Goal: Task Accomplishment & Management: Manage account settings

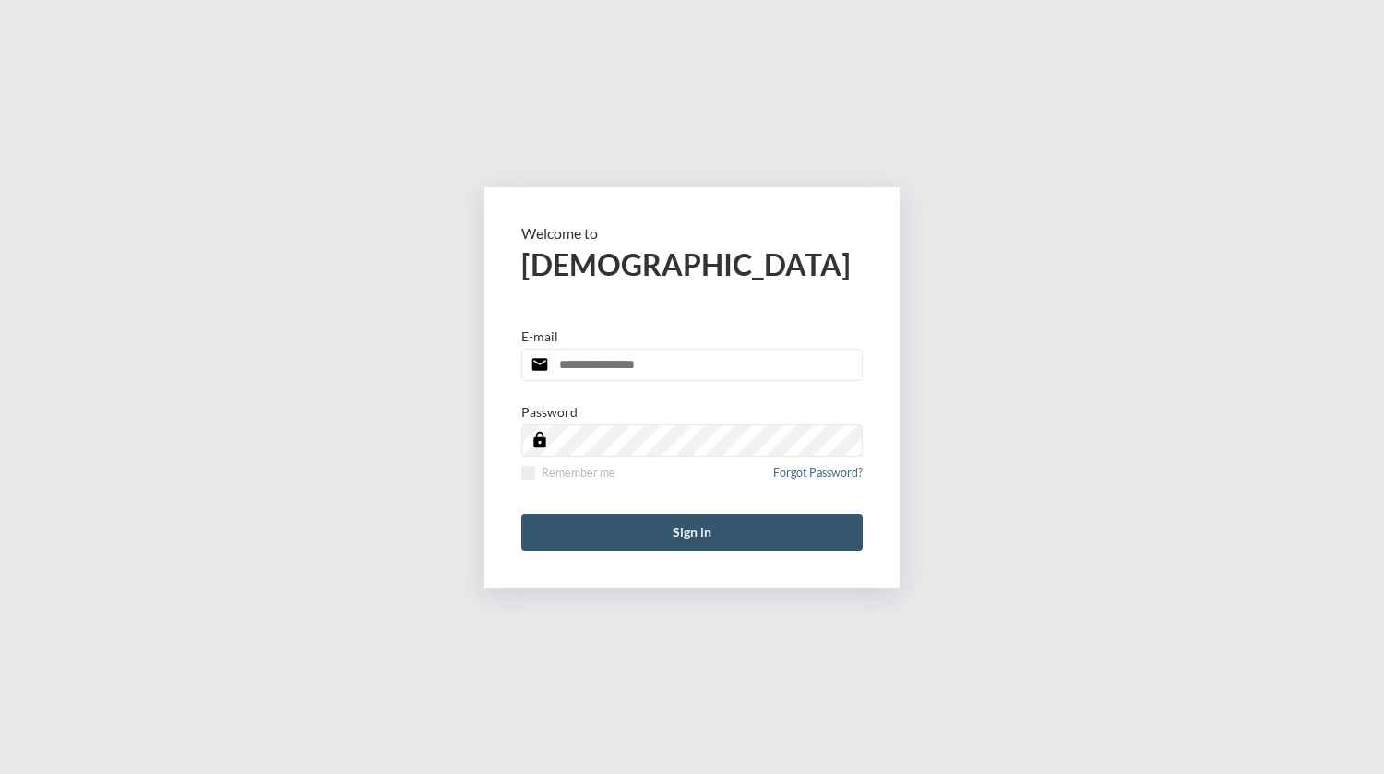
type input "**********"
click at [635, 528] on button "Sign in" at bounding box center [691, 532] width 341 height 37
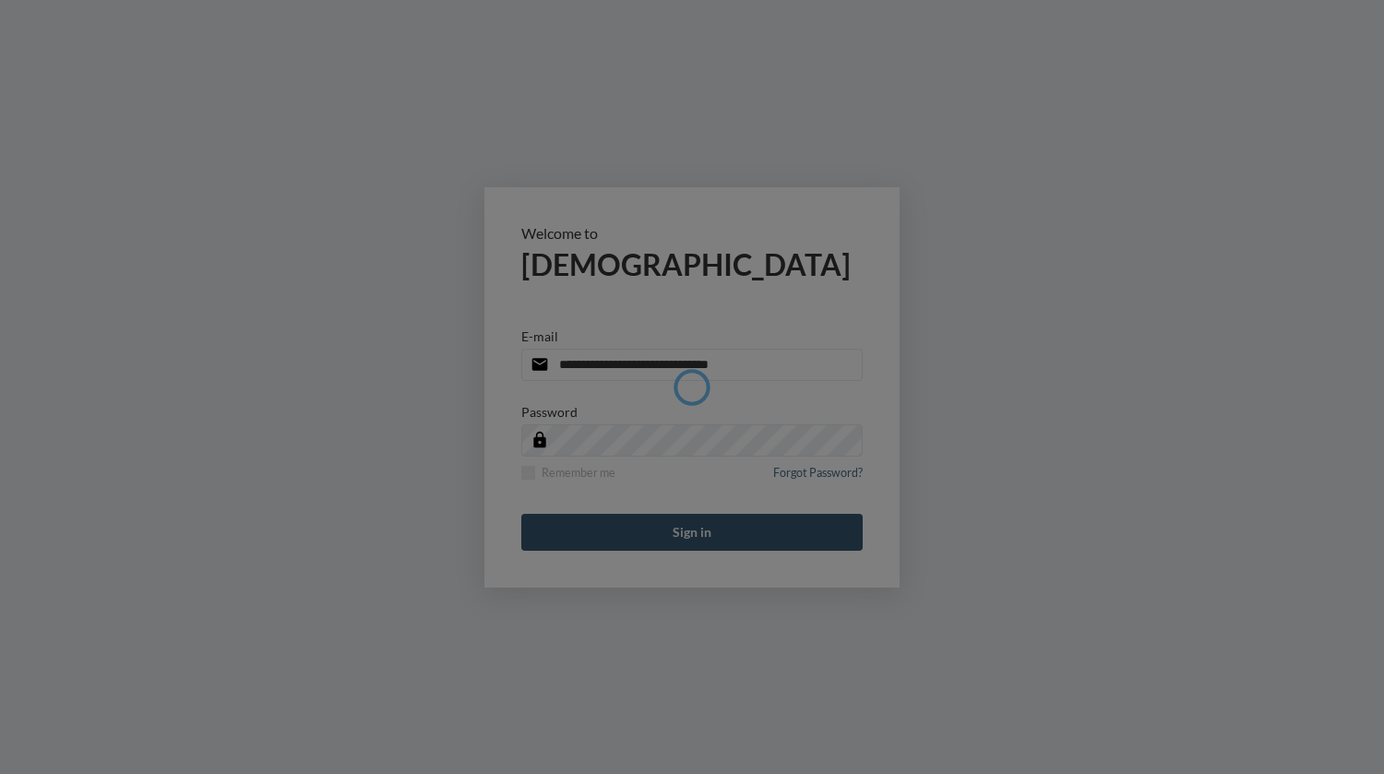
click at [635, 528] on button "Sign in" at bounding box center [691, 532] width 341 height 37
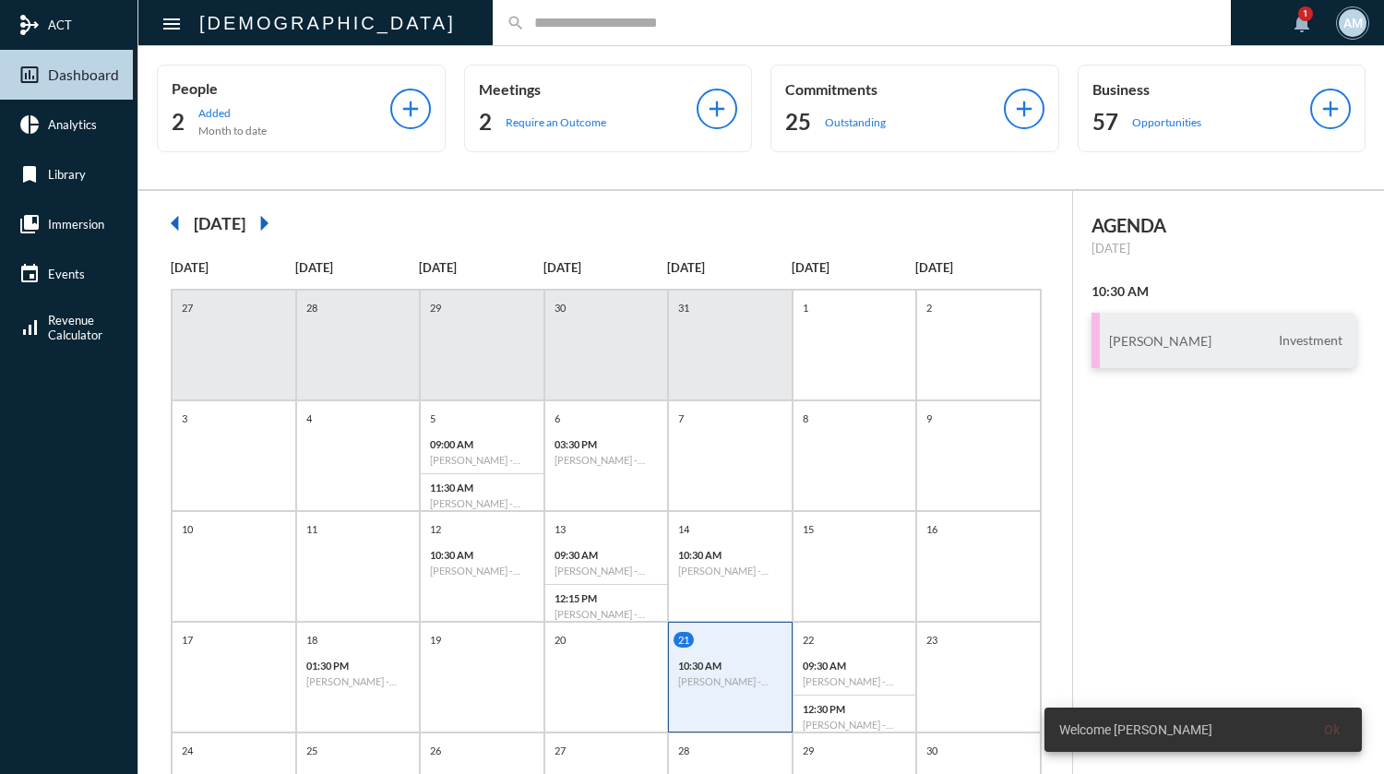
scroll to position [92, 0]
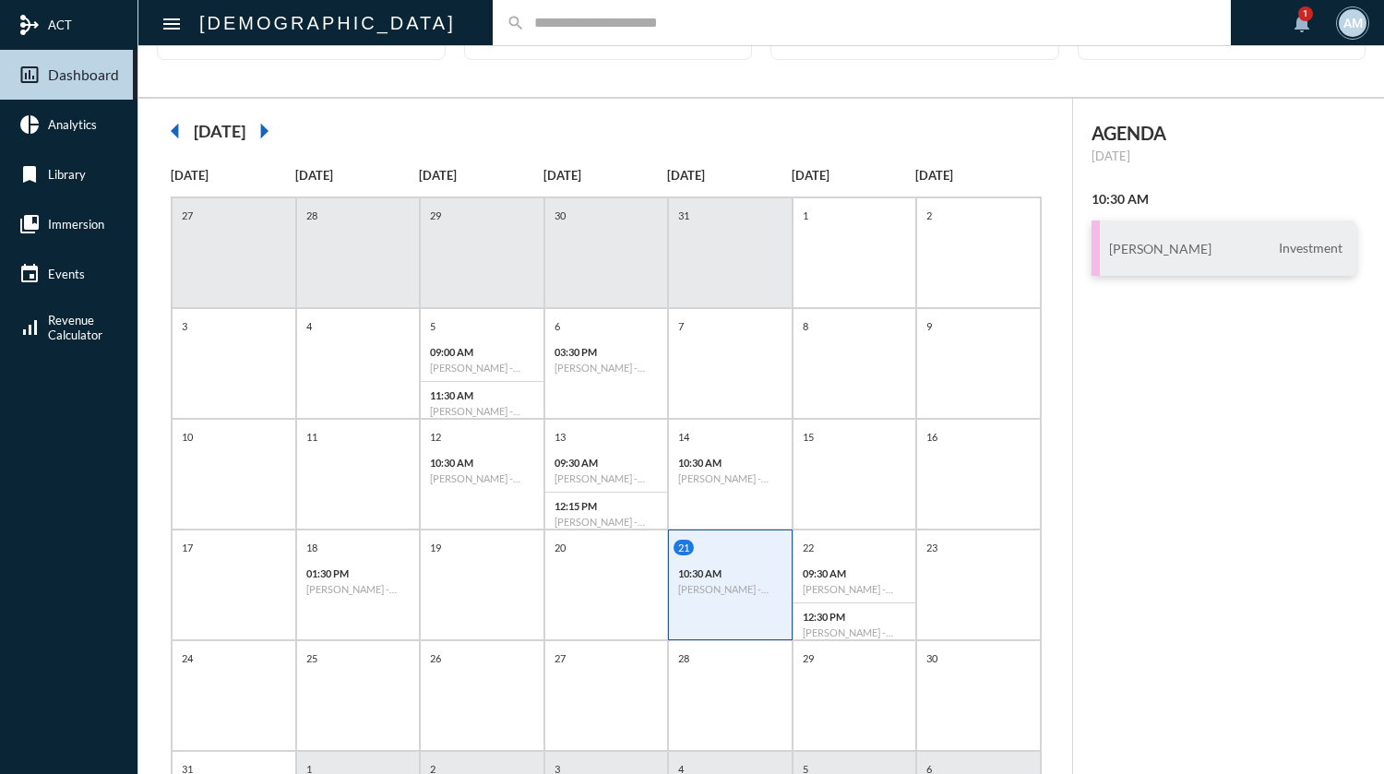
click at [525, 19] on input "text" at bounding box center [871, 23] width 692 height 16
type input "***"
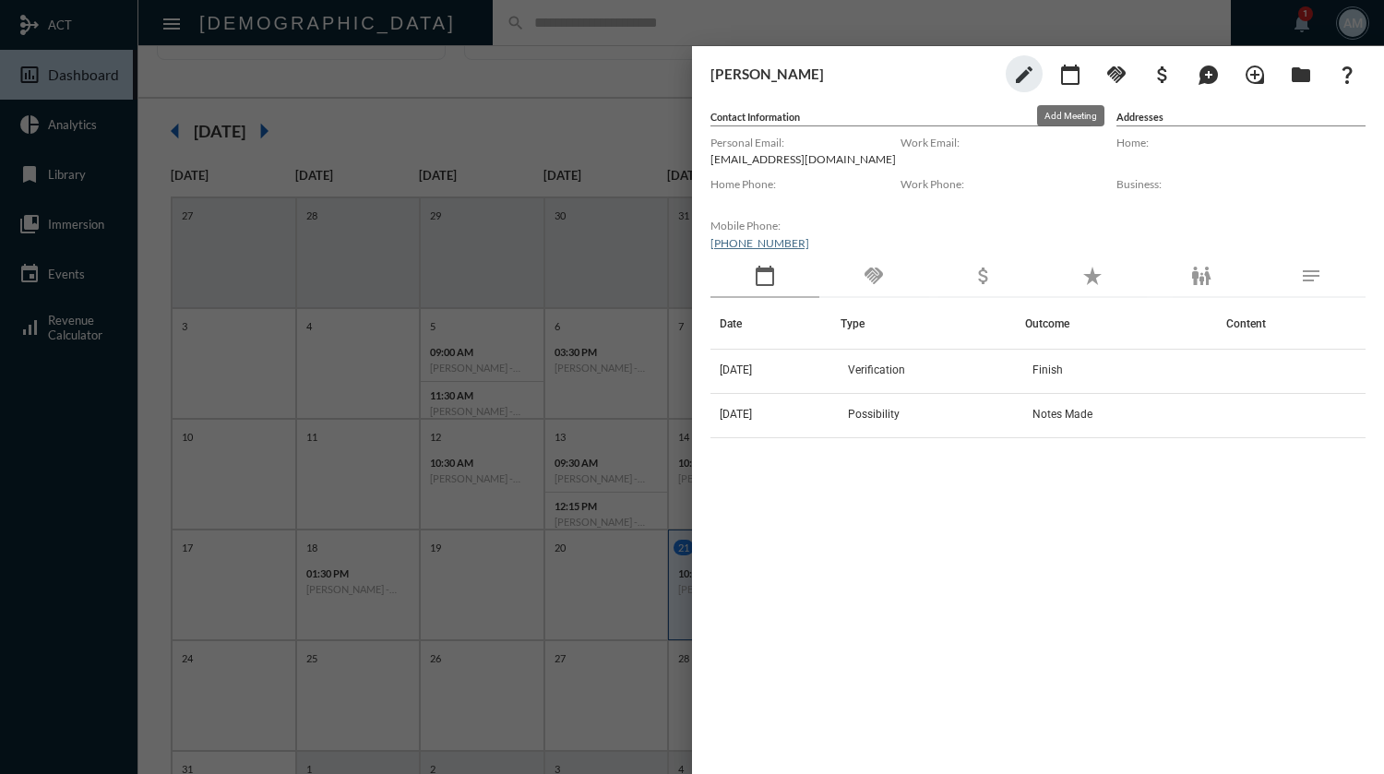
click at [1061, 83] on mat-icon "calendar_today" at bounding box center [1070, 75] width 22 height 22
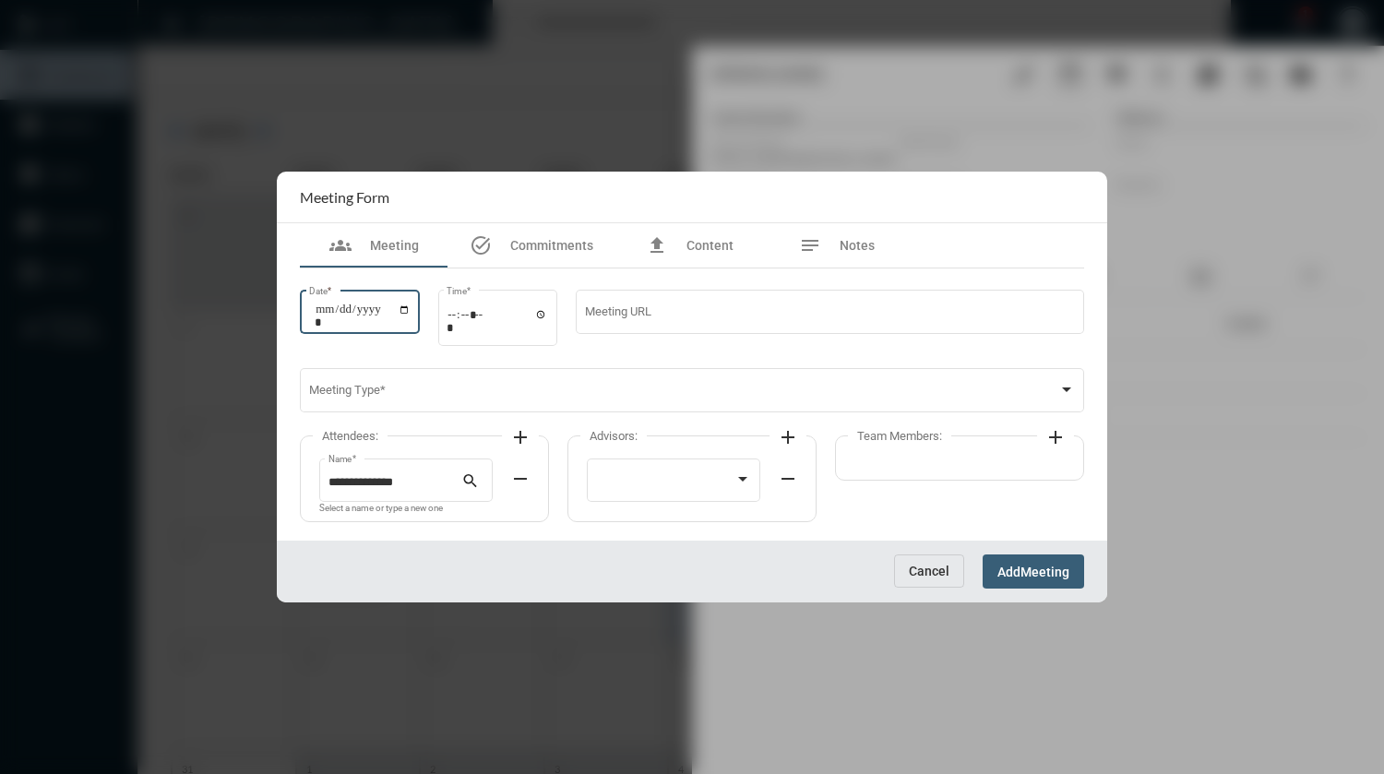
click at [410, 311] on input "Date *" at bounding box center [363, 316] width 96 height 26
type input "**********"
click at [548, 314] on input "Time *" at bounding box center [496, 320] width 101 height 27
type input "*****"
click at [682, 346] on div "Meeting URL" at bounding box center [830, 320] width 508 height 60
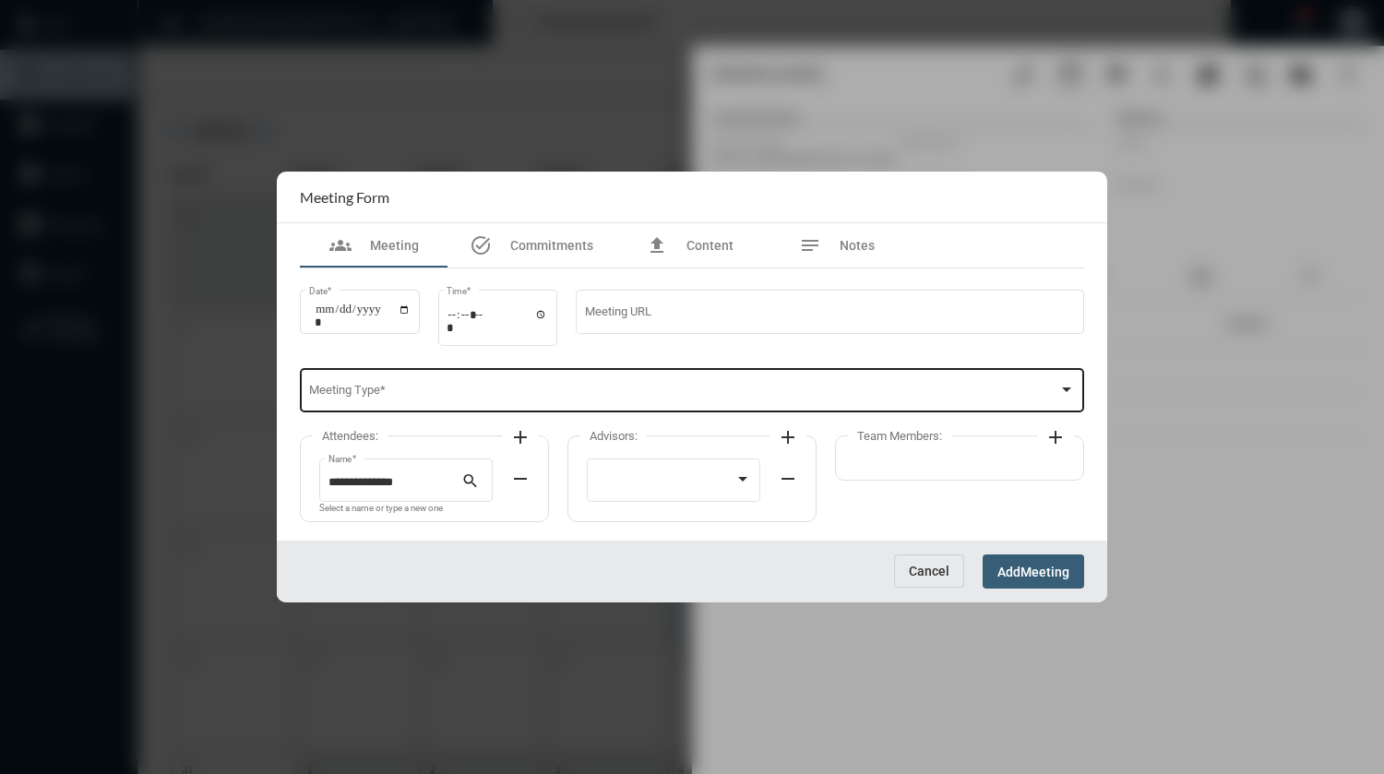
click at [517, 387] on span at bounding box center [684, 393] width 750 height 14
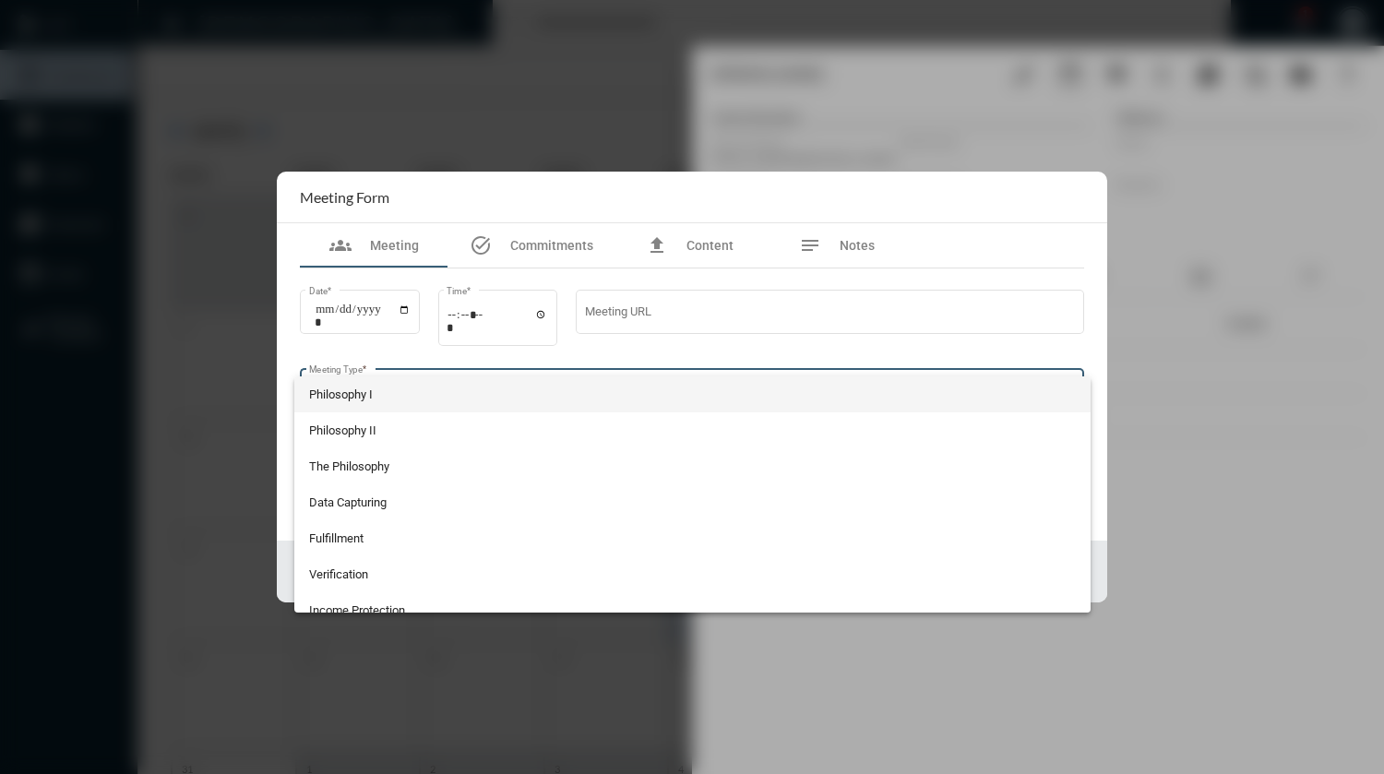
click at [517, 387] on span "Philosophy I" at bounding box center [692, 394] width 766 height 36
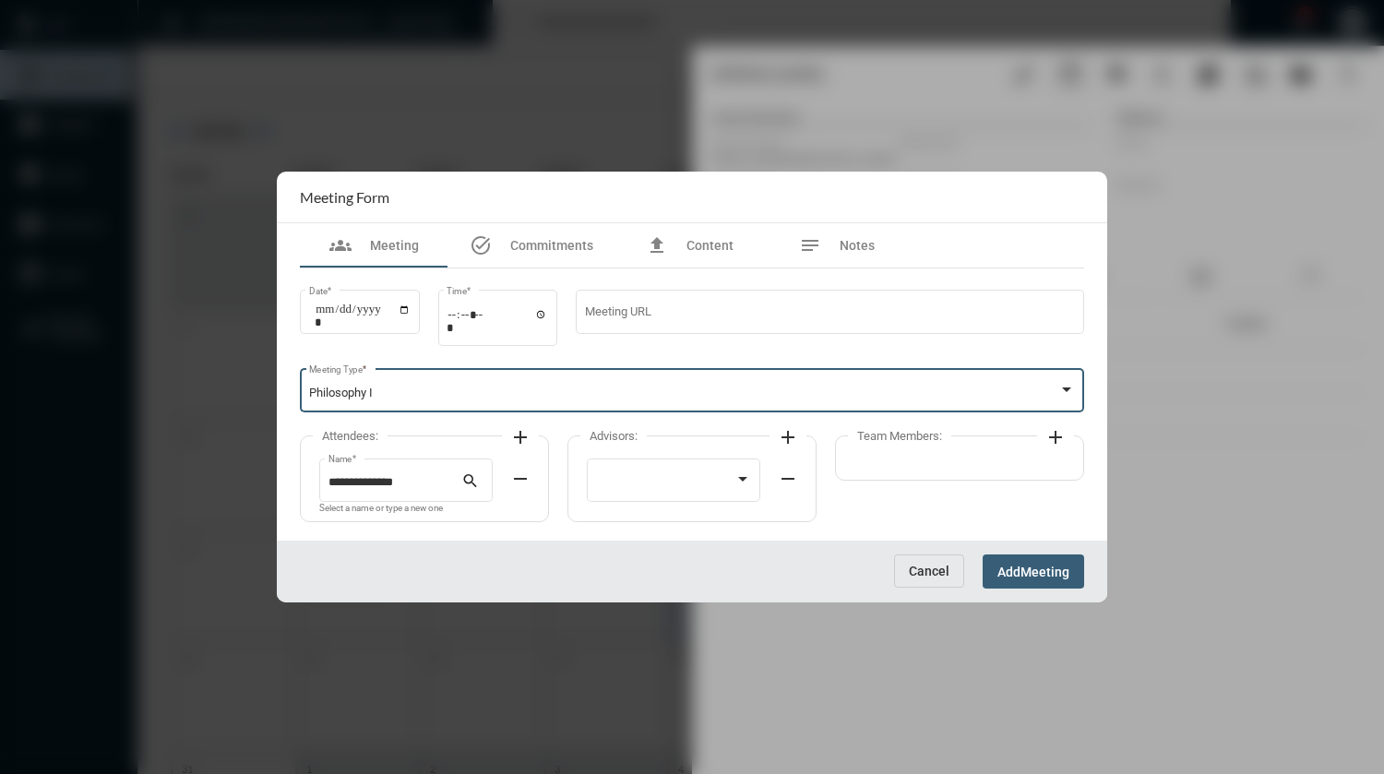
click at [517, 387] on div "Philosophy I" at bounding box center [684, 393] width 750 height 14
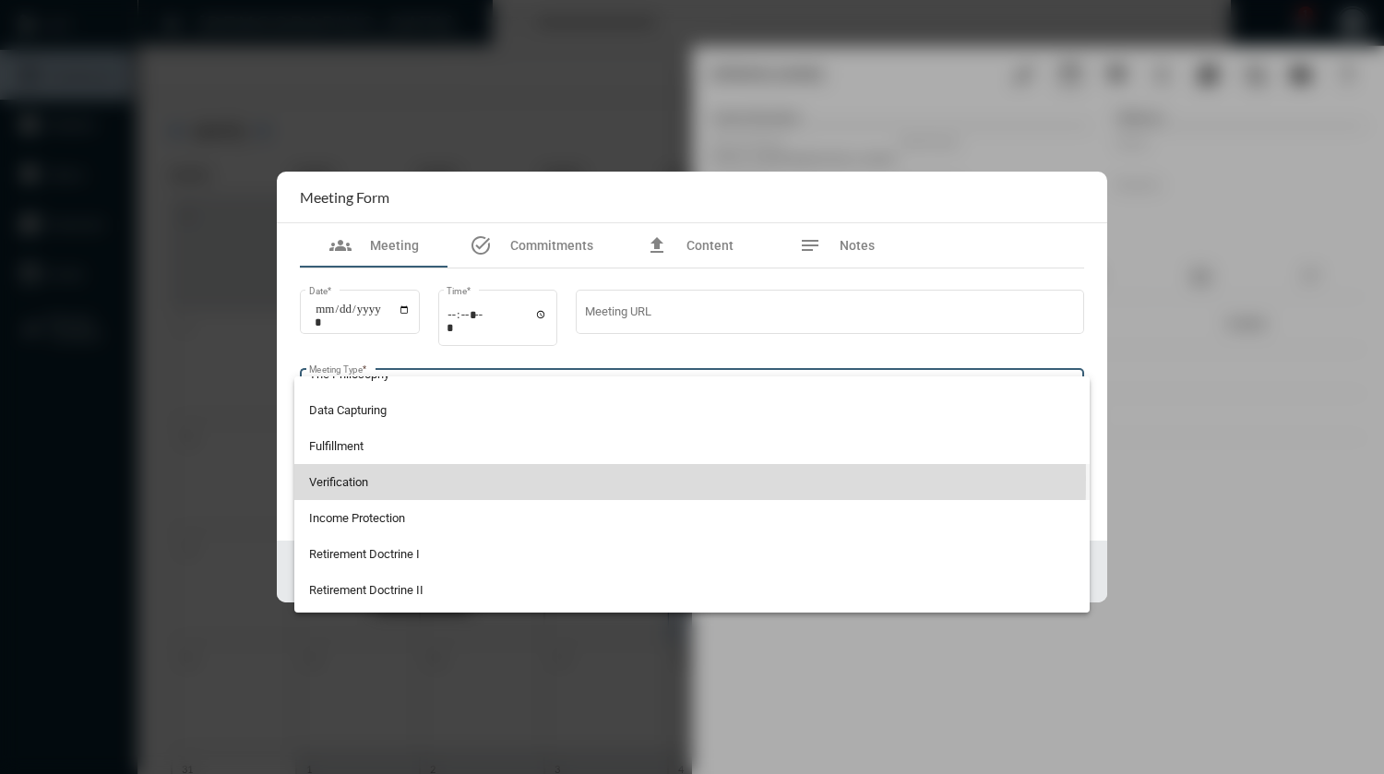
click at [357, 479] on span "Verification" at bounding box center [692, 482] width 766 height 36
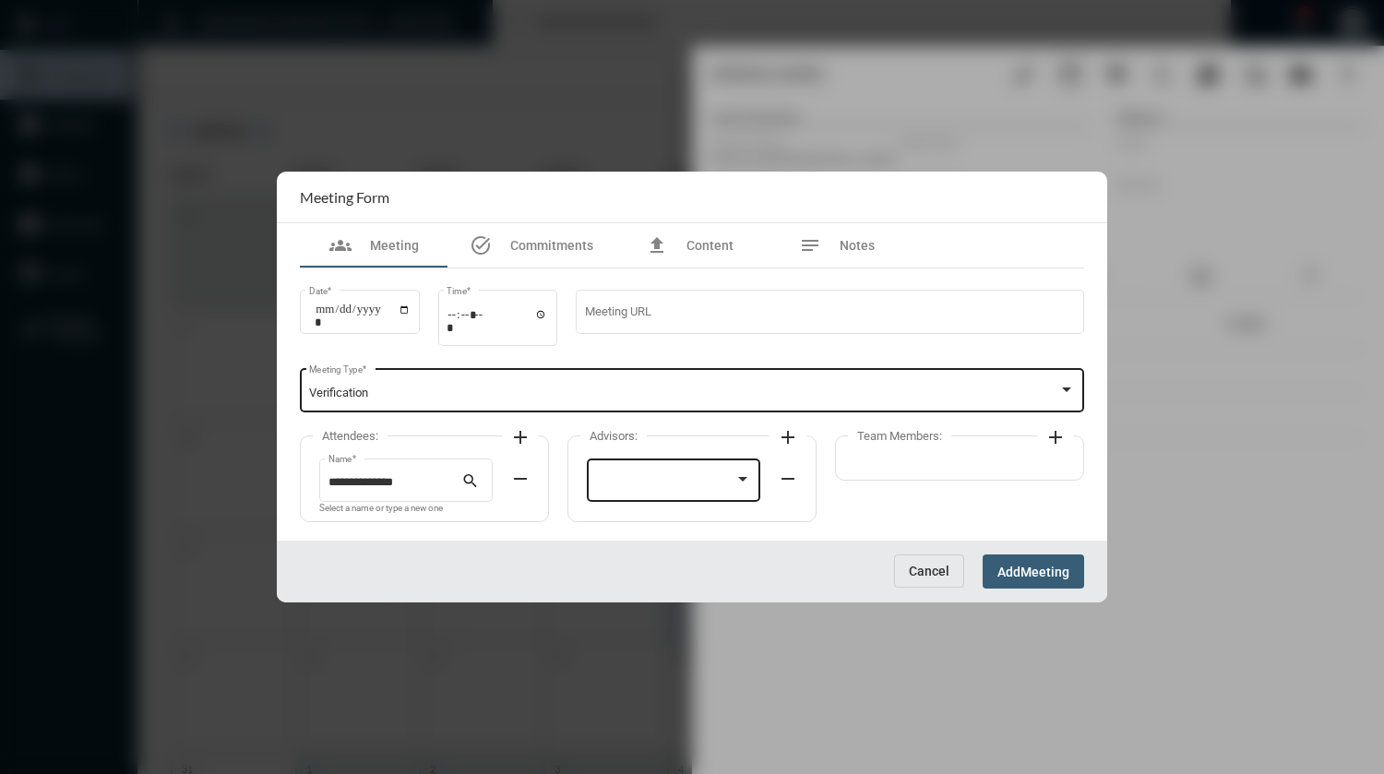
click at [626, 495] on div at bounding box center [674, 478] width 156 height 47
click at [626, 495] on div "[PERSON_NAME]" at bounding box center [674, 478] width 156 height 47
click at [739, 486] on span "[PERSON_NAME]" at bounding box center [674, 484] width 156 height 36
click at [683, 410] on div at bounding box center [692, 387] width 1384 height 774
click at [683, 410] on div "Verification Meeting Type *" at bounding box center [692, 388] width 766 height 47
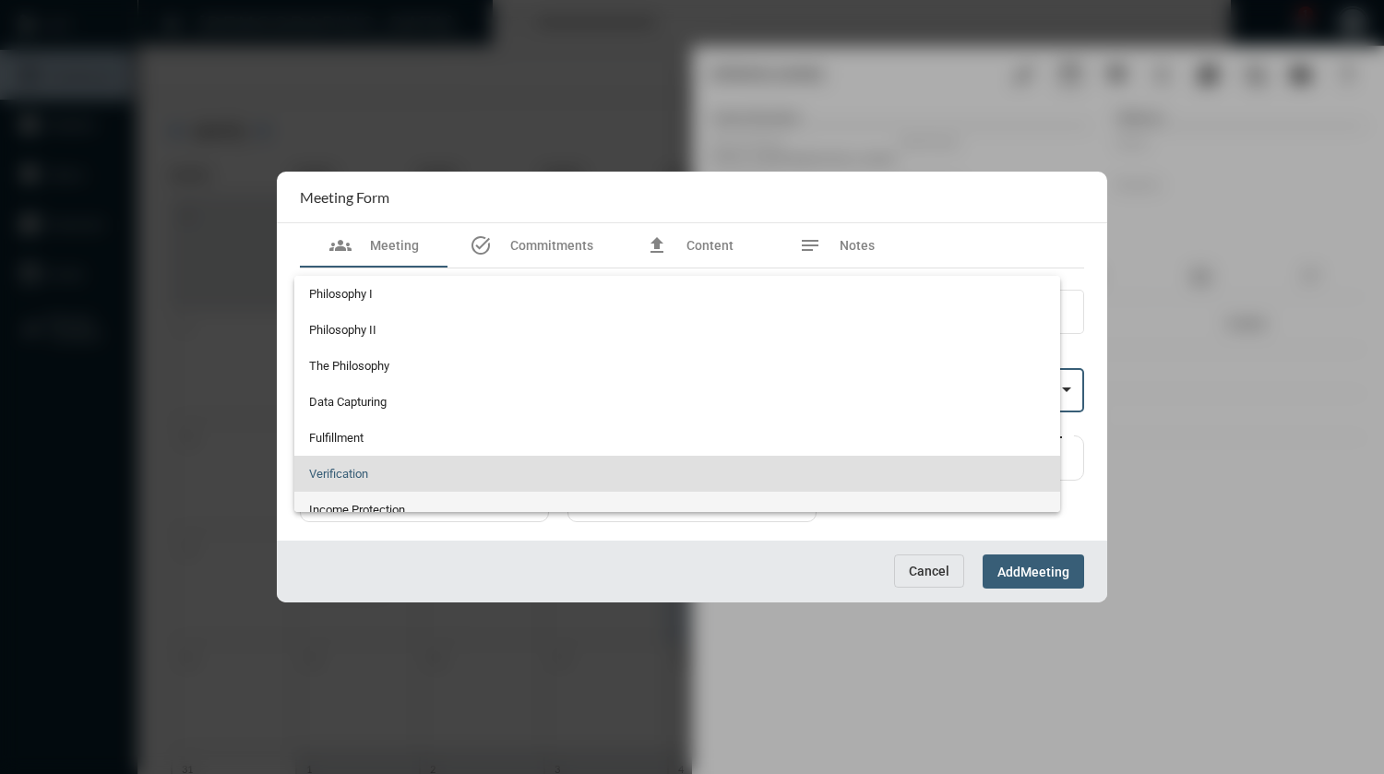
scroll to position [79, 0]
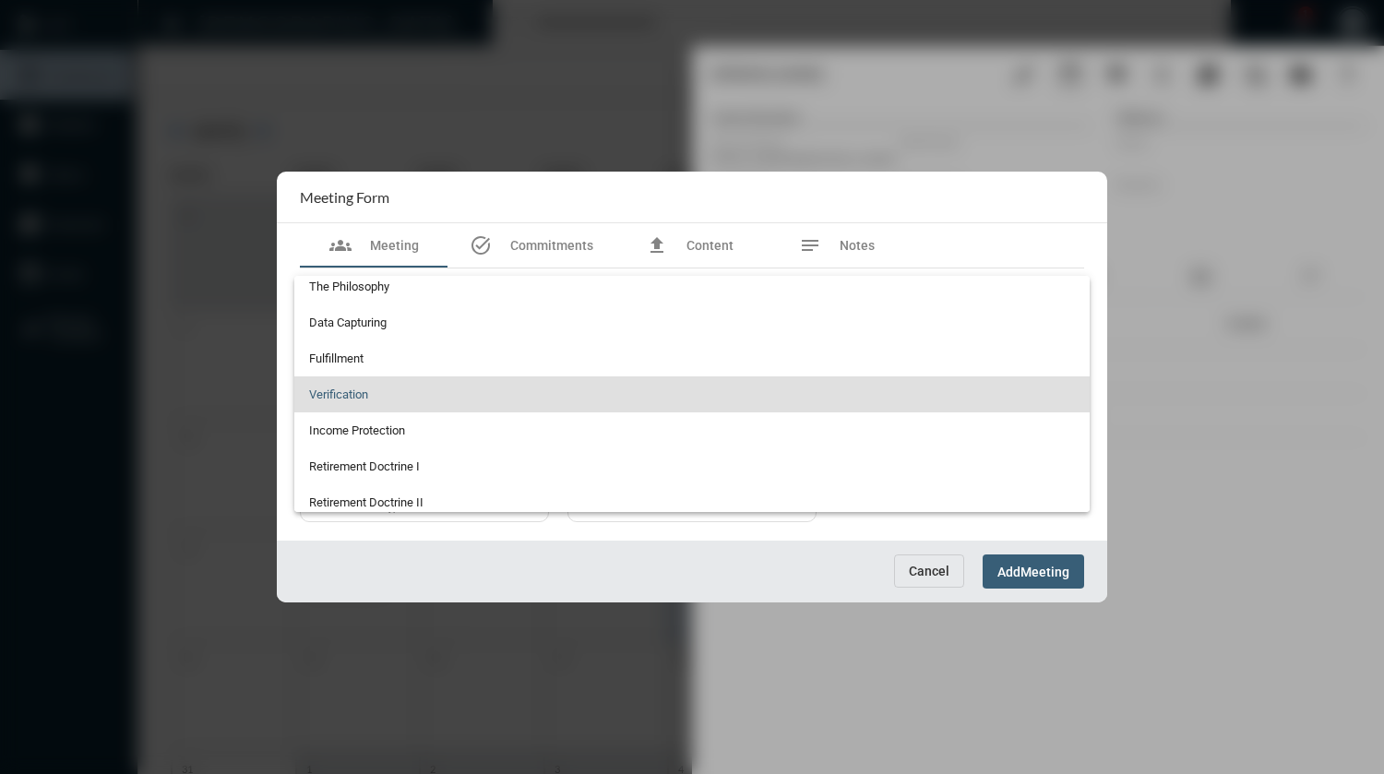
click at [968, 196] on div at bounding box center [692, 387] width 1384 height 774
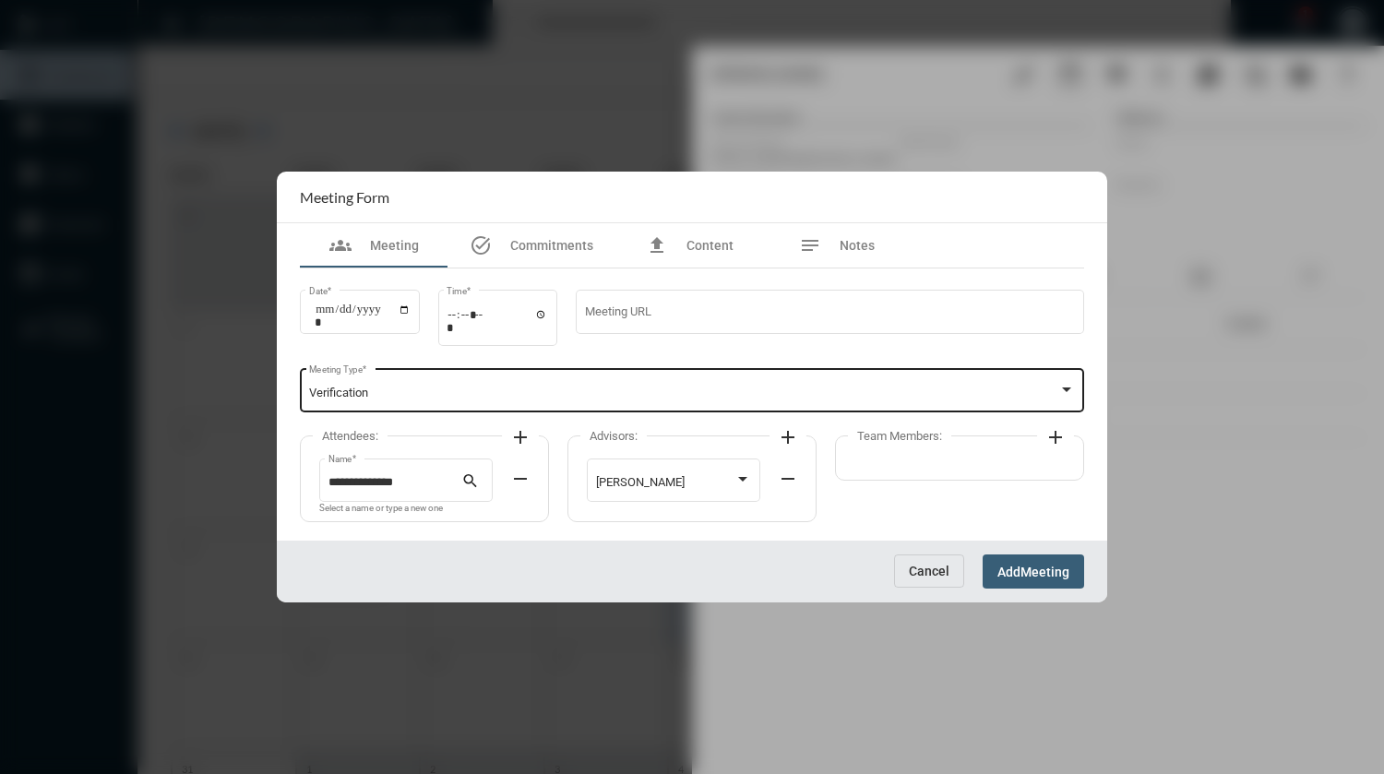
click at [1024, 579] on span "Meeting" at bounding box center [1044, 571] width 49 height 15
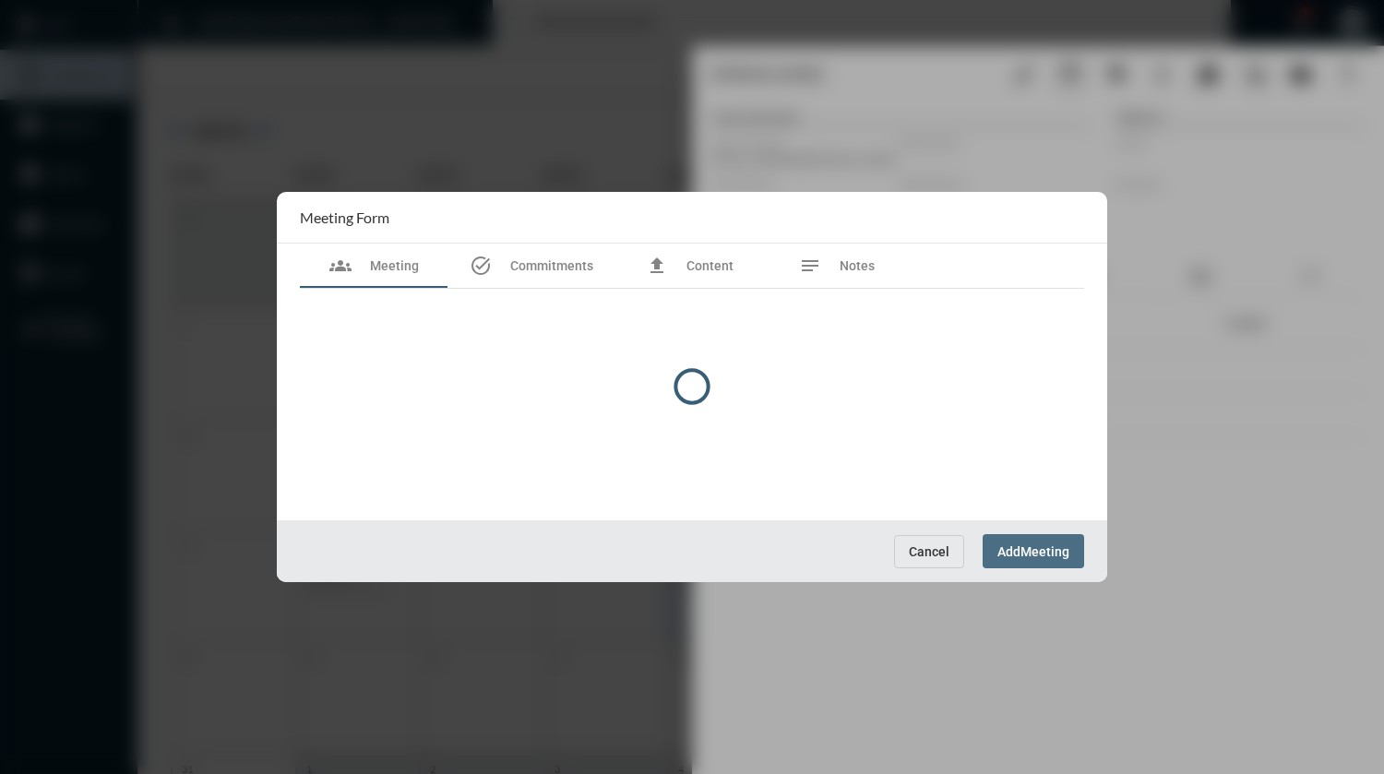
click at [1024, 579] on div at bounding box center [692, 387] width 830 height 391
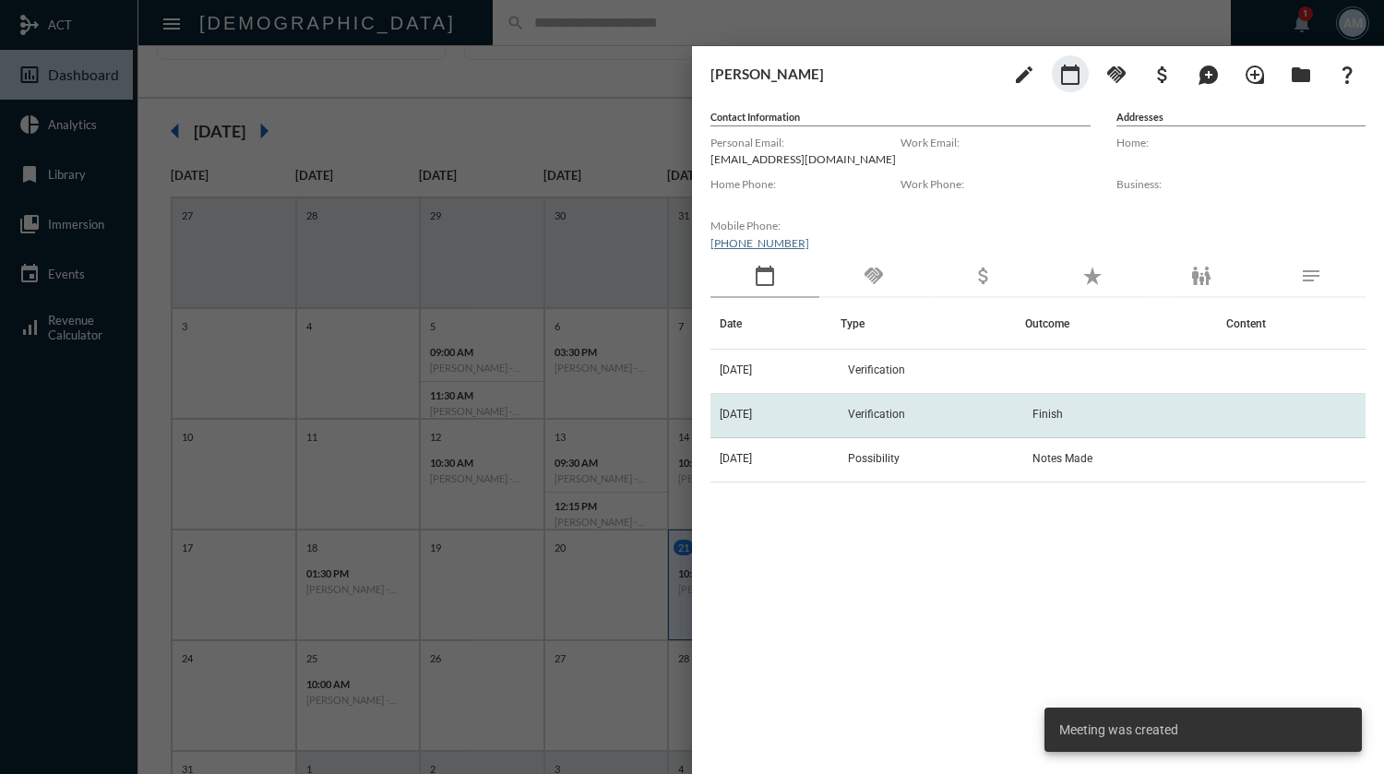
click at [899, 402] on td "Verification" at bounding box center [932, 416] width 184 height 44
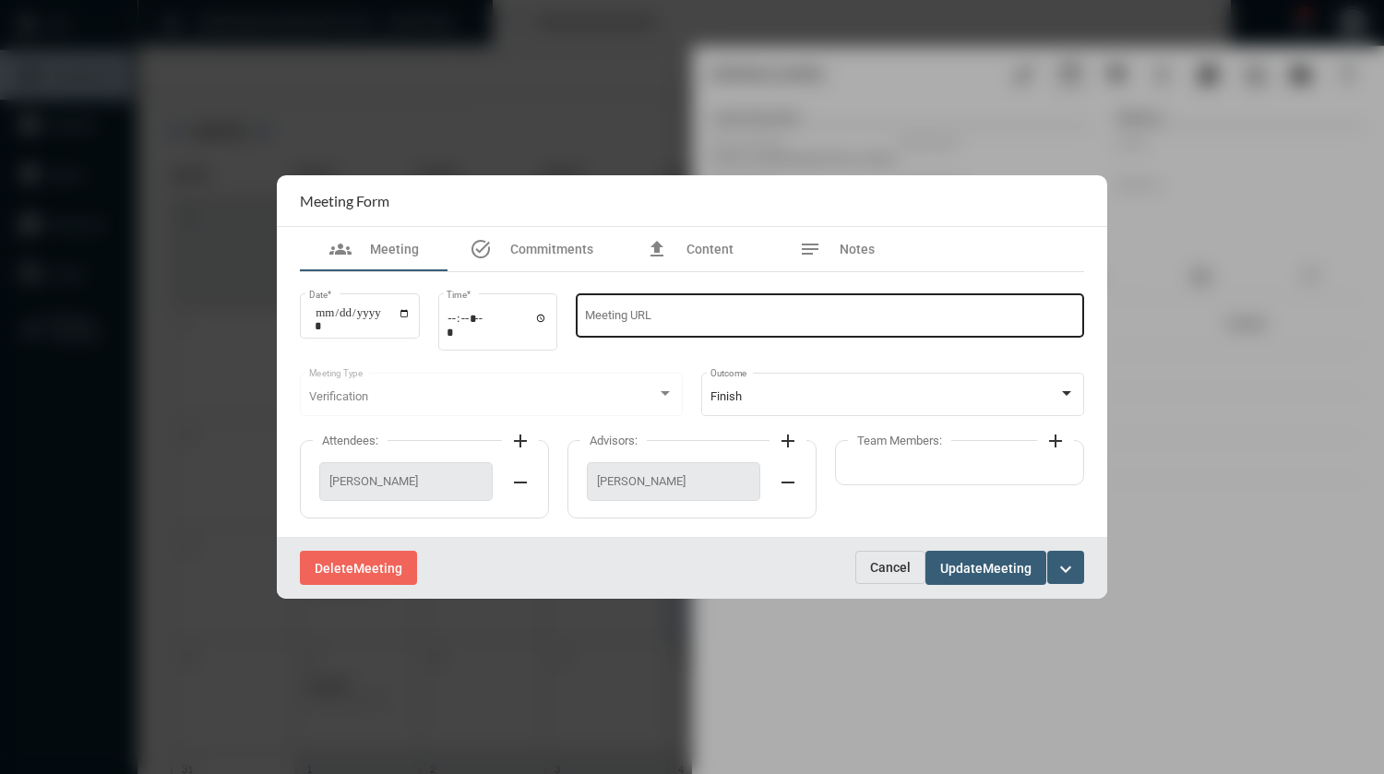
click at [866, 299] on div "Meeting URL" at bounding box center [830, 314] width 490 height 47
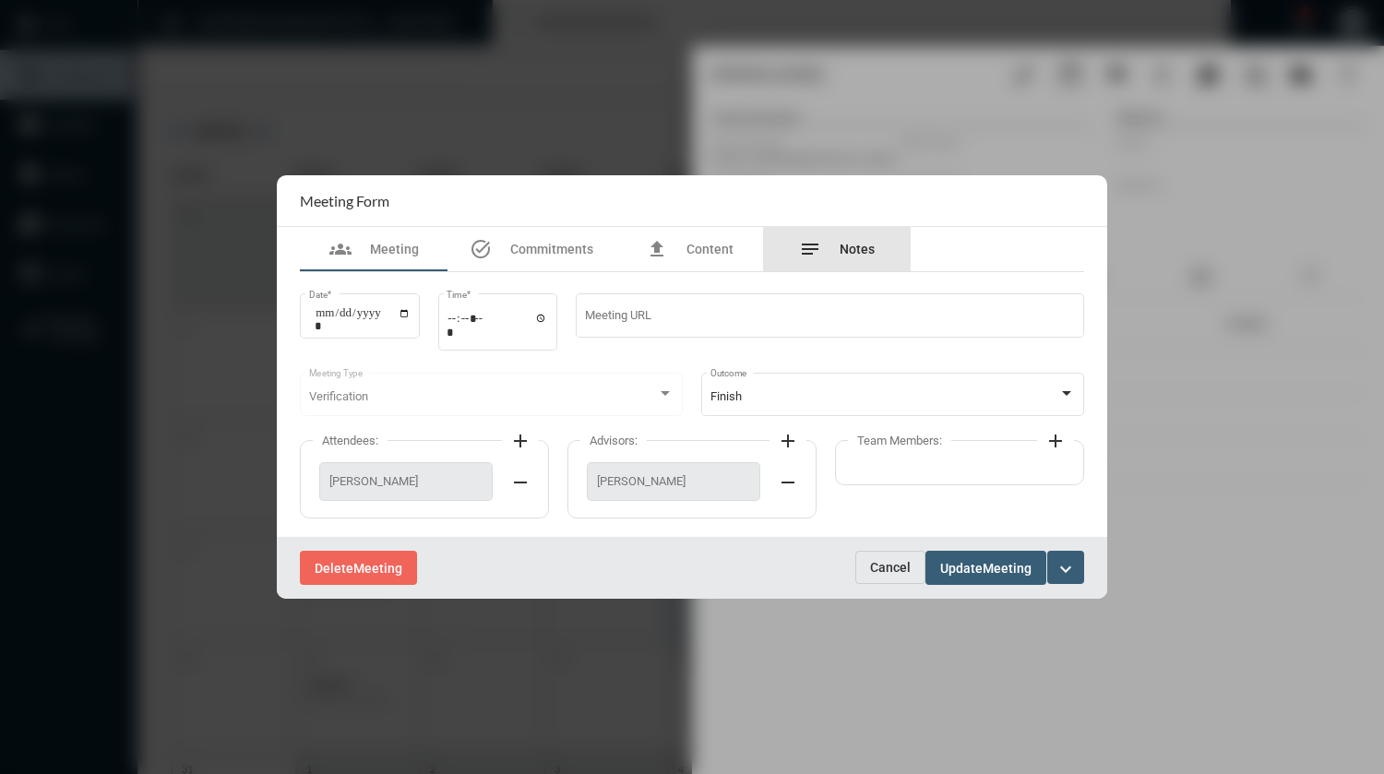
click at [880, 255] on div "notes Notes" at bounding box center [837, 249] width 148 height 44
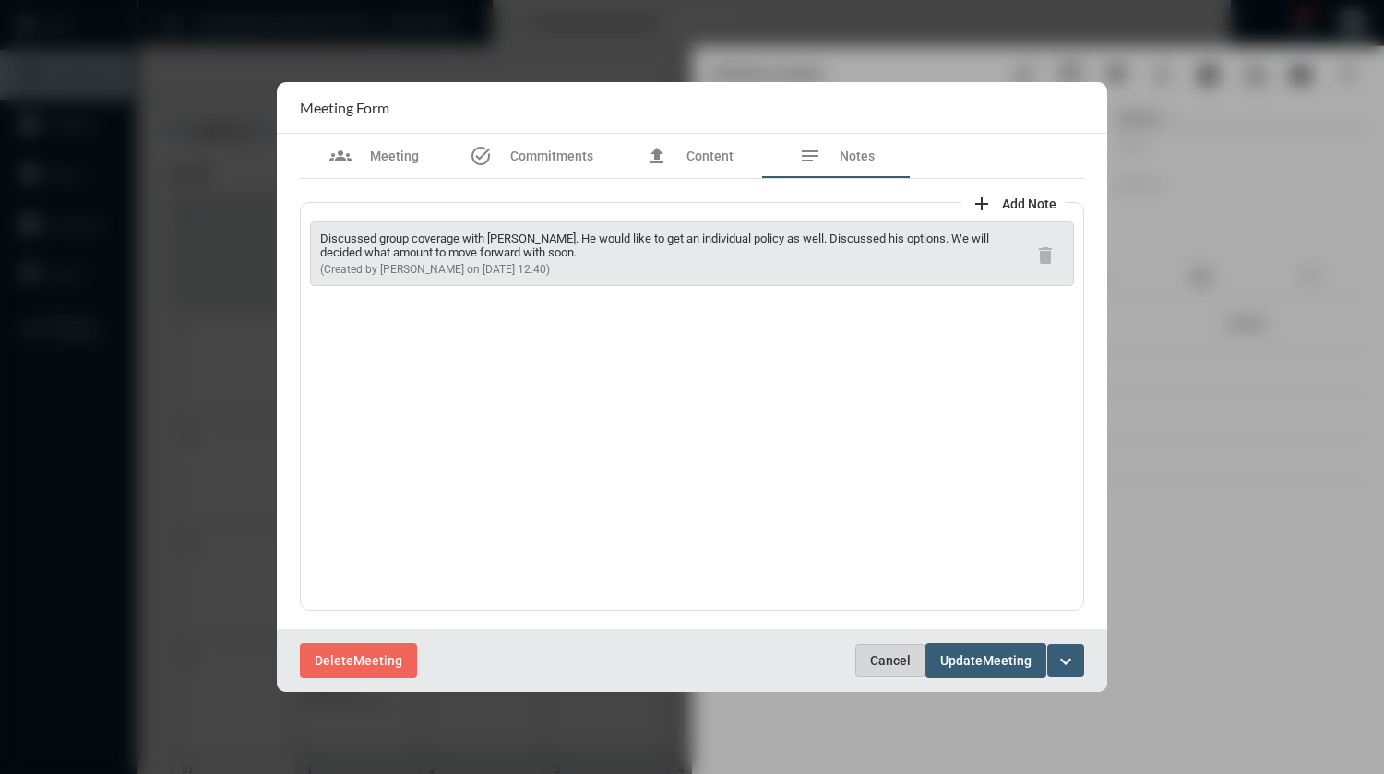
click at [899, 664] on span "Cancel" at bounding box center [890, 660] width 41 height 15
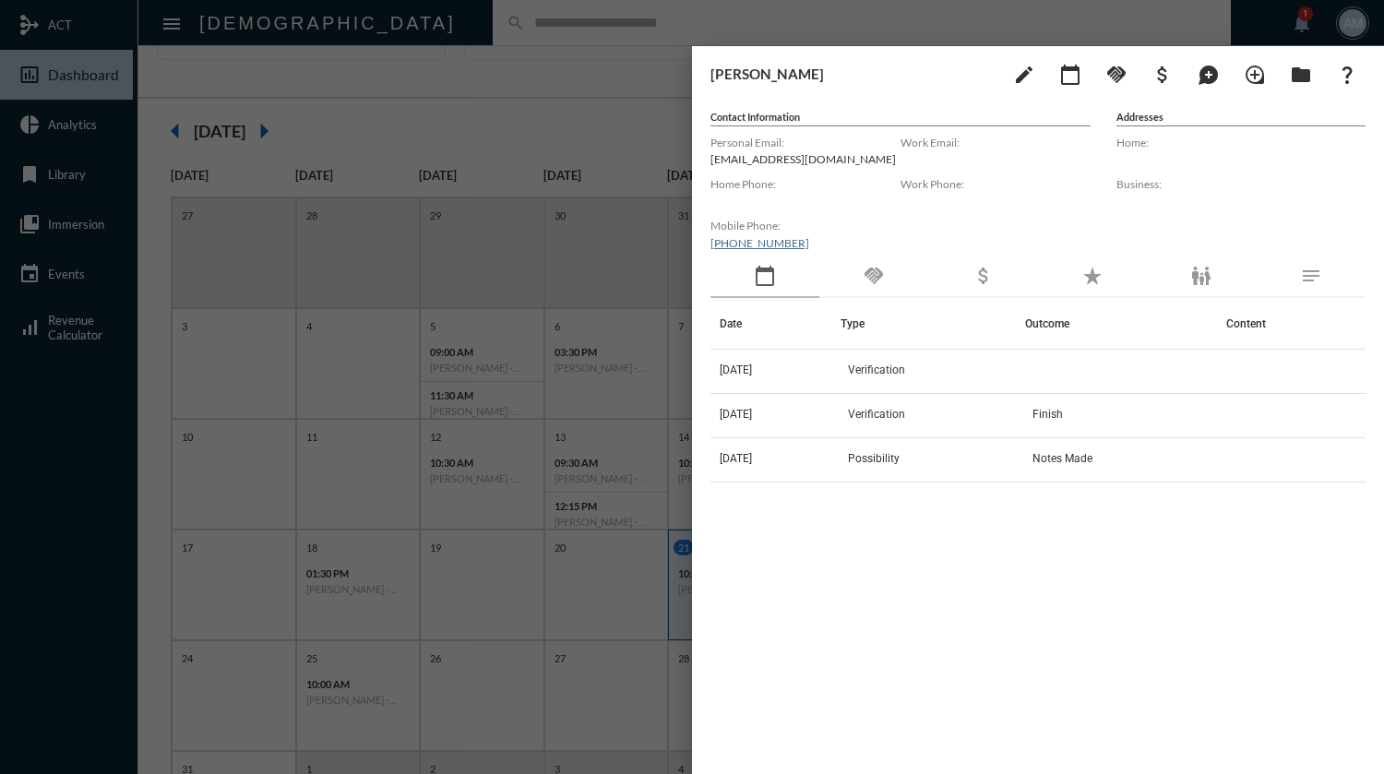
click at [512, 20] on div at bounding box center [692, 387] width 1384 height 774
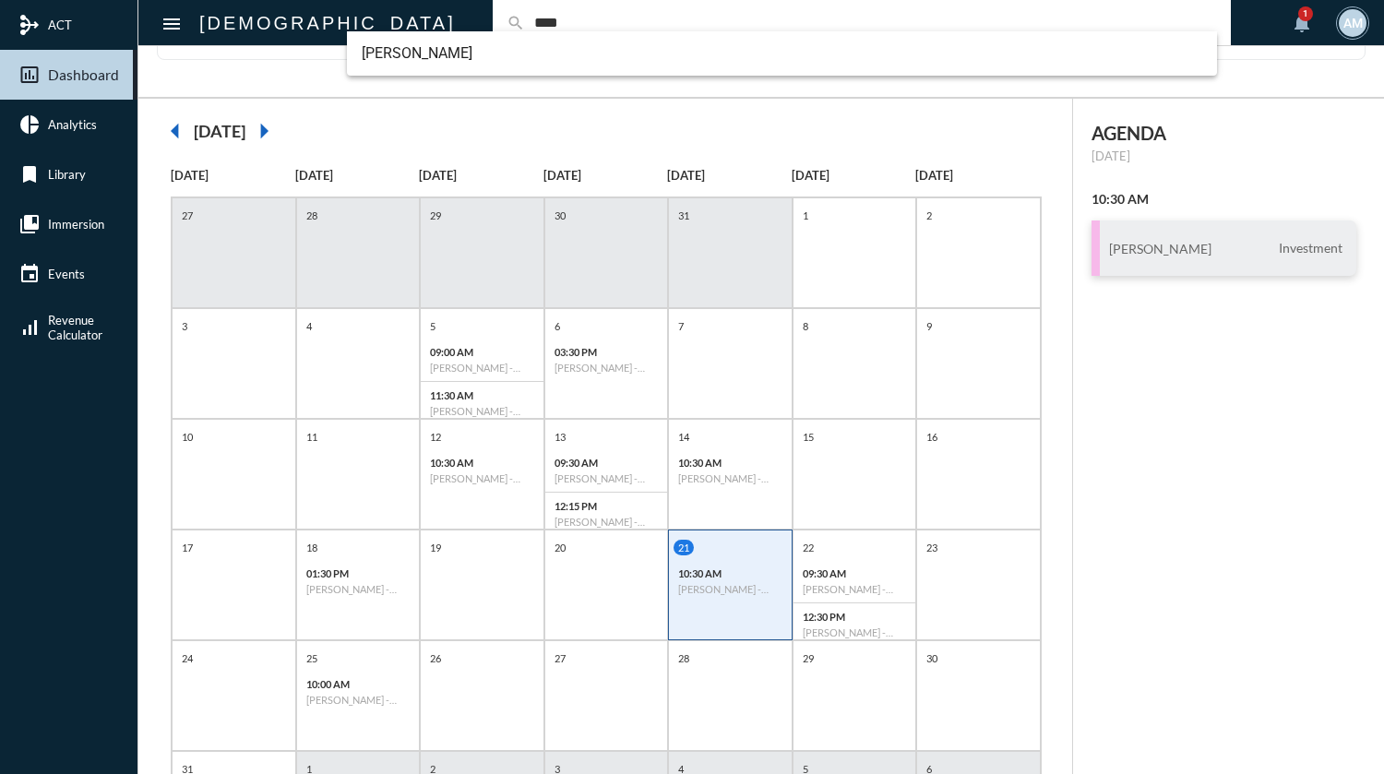
type input "****"
click at [973, 103] on div "arrow_left [DATE] arrow_right [DATE] [DATE] [DATE] [DATE] [DATE] [DATE] [DATE] …" at bounding box center [605, 504] width 934 height 810
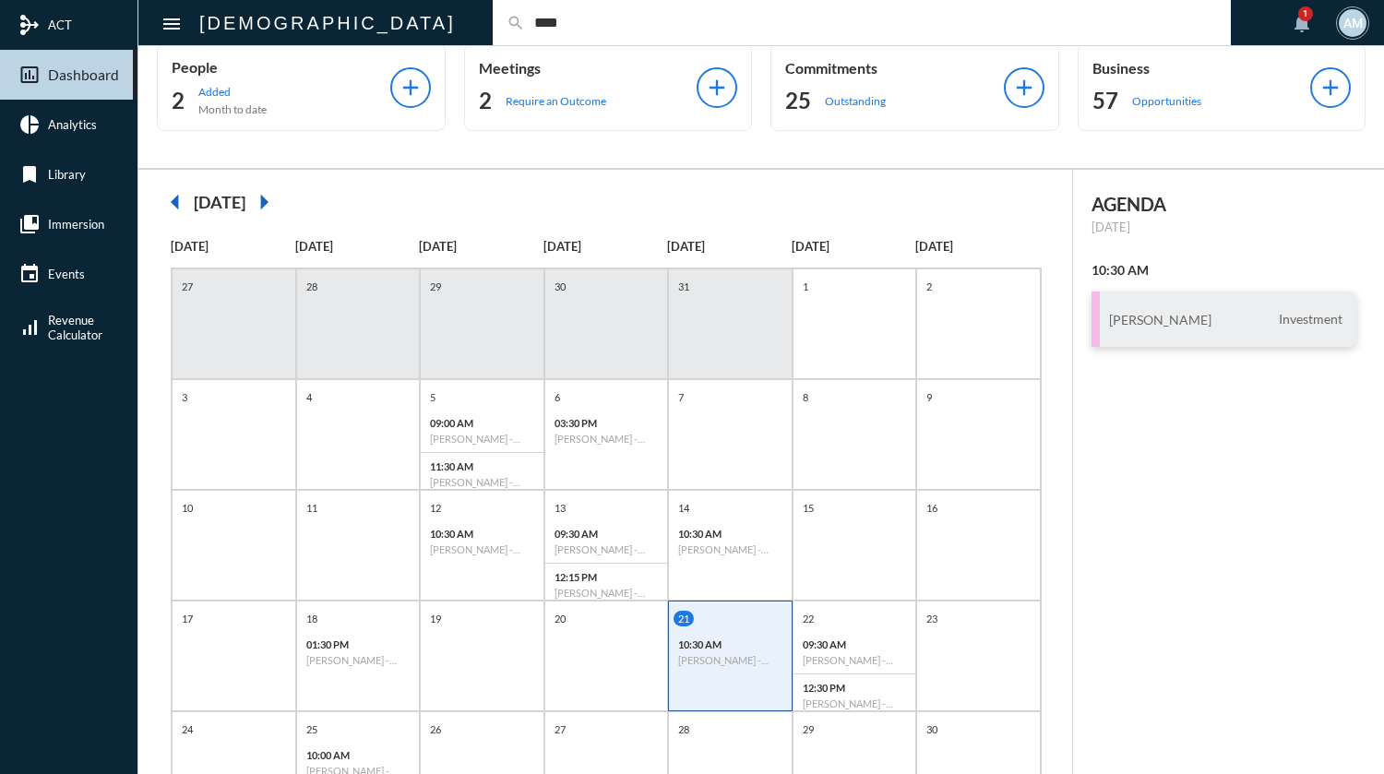
scroll to position [0, 0]
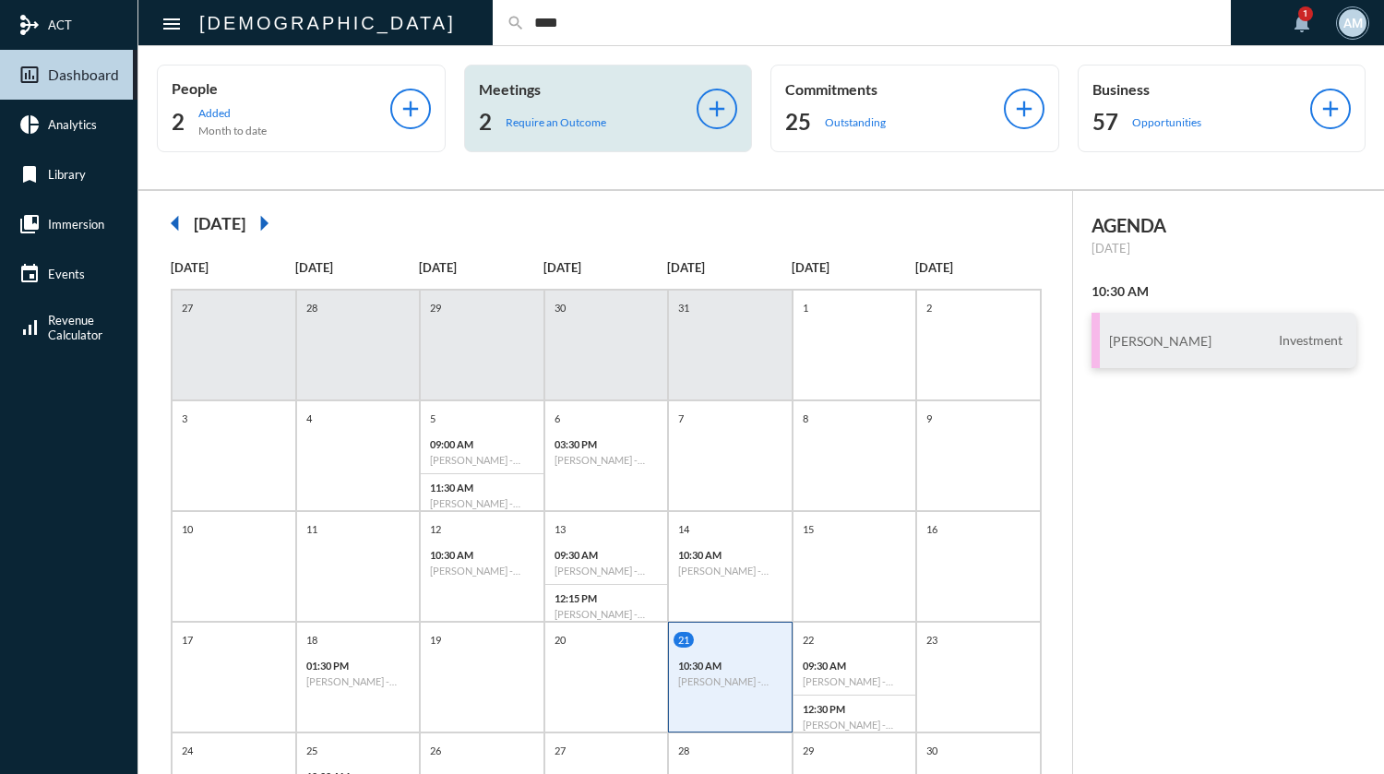
click at [538, 125] on p "Require an Outcome" at bounding box center [555, 122] width 101 height 14
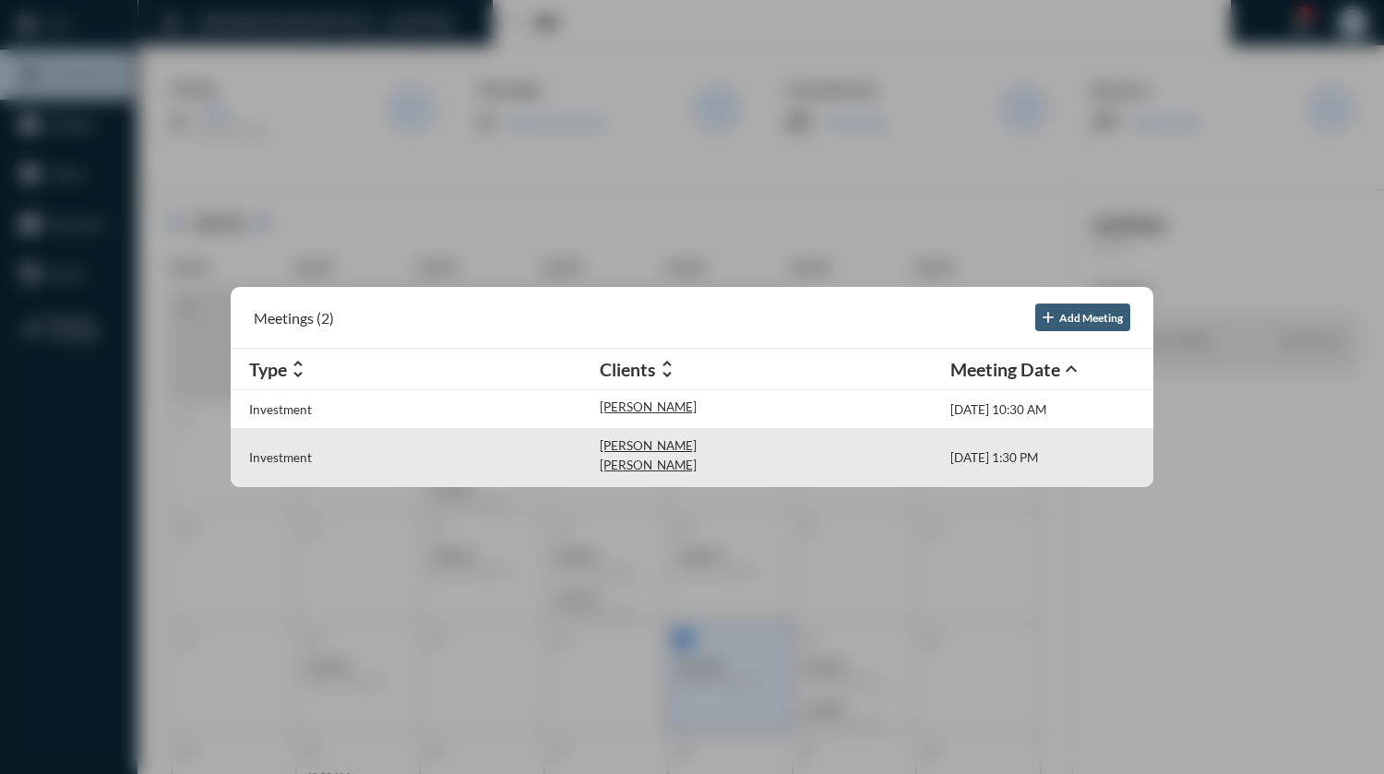
click at [597, 458] on div "Investment" at bounding box center [424, 457] width 350 height 39
click at [624, 448] on p "[PERSON_NAME]" at bounding box center [648, 445] width 97 height 15
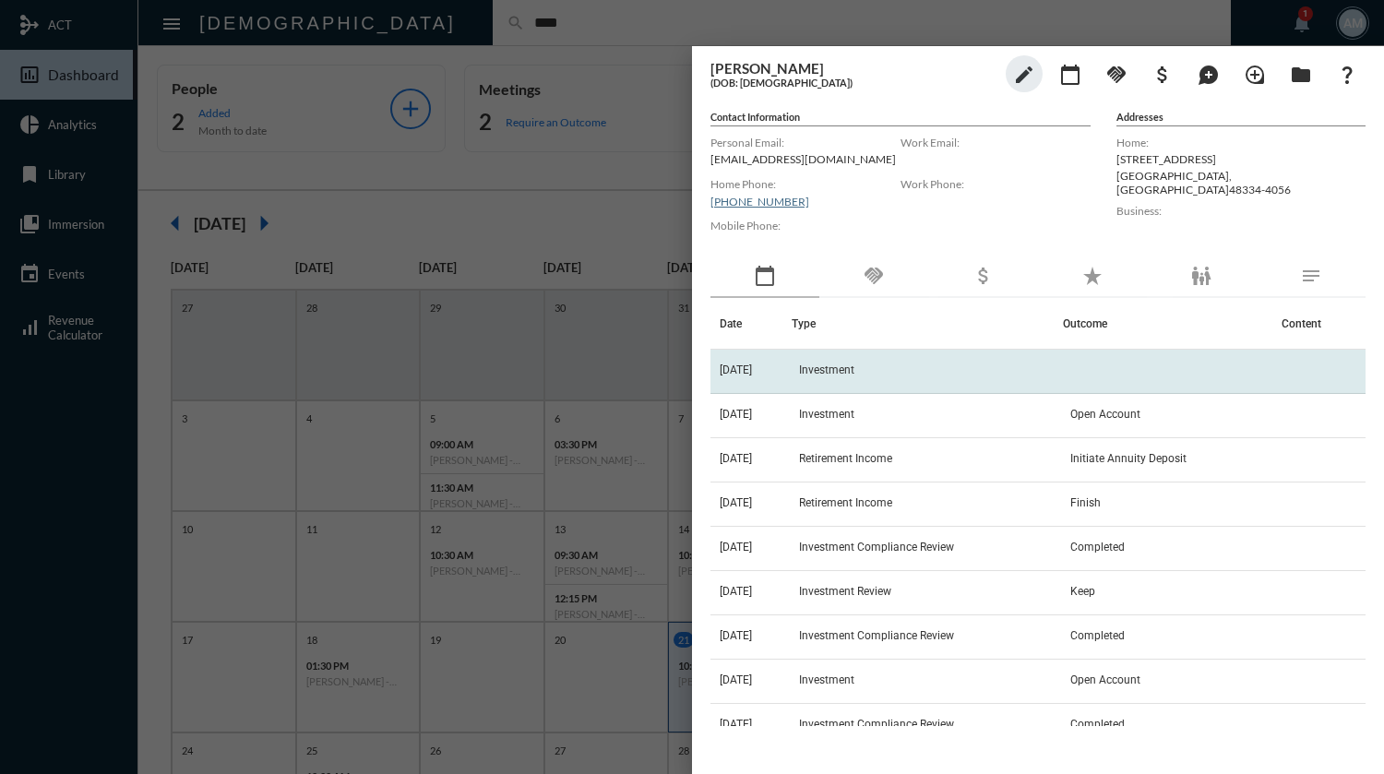
click at [939, 357] on td "Investment" at bounding box center [926, 372] width 271 height 44
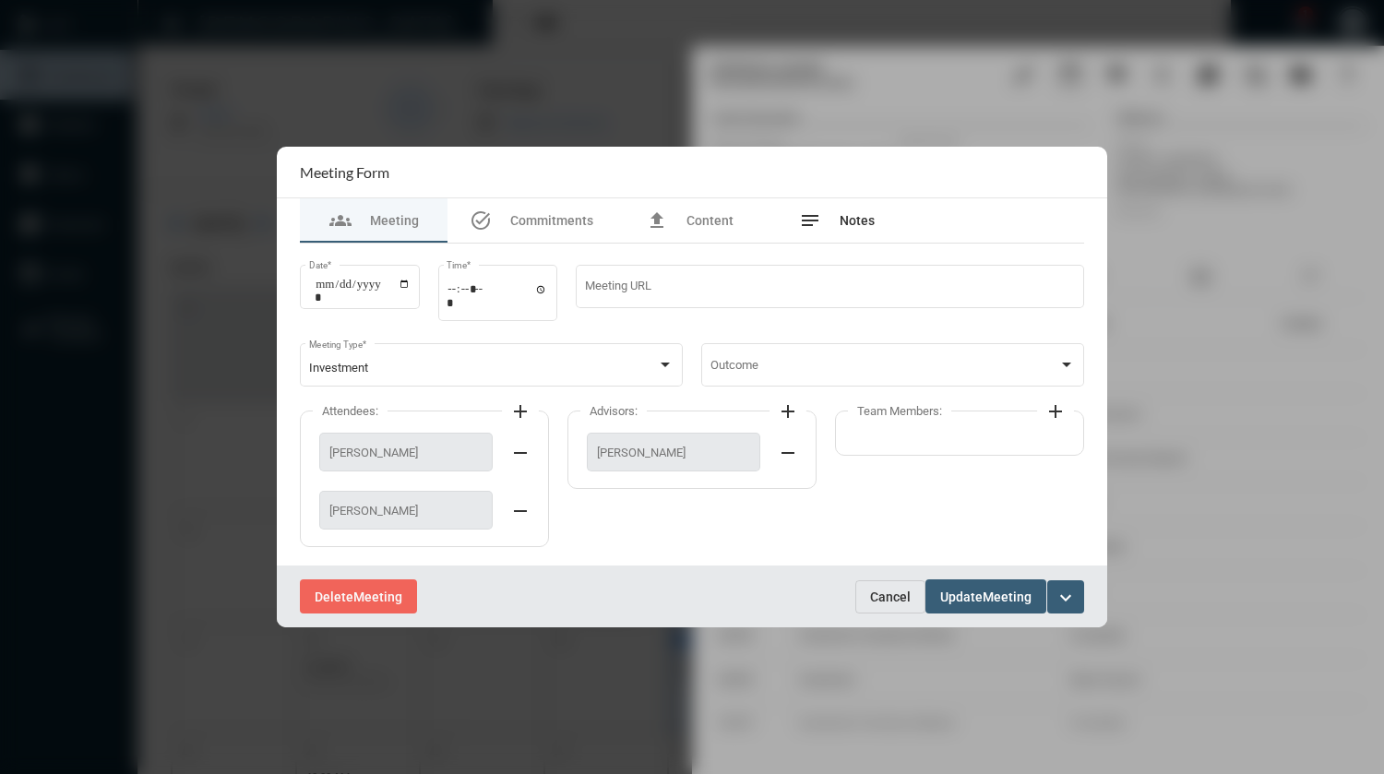
click at [866, 221] on span "Notes" at bounding box center [856, 220] width 35 height 15
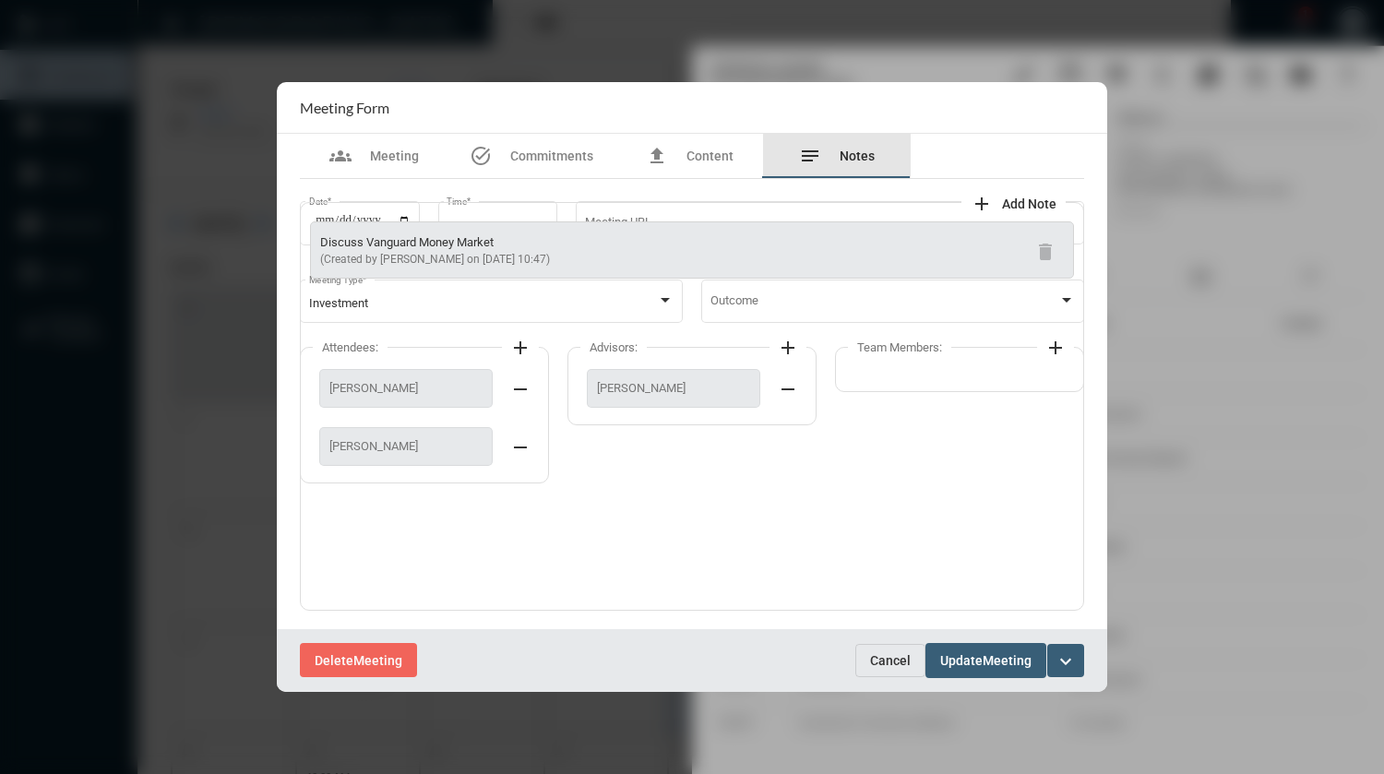
click at [866, 179] on mat-tab-header "groups Meeting task_alt Commitments file_upload Content notes Notes" at bounding box center [692, 156] width 784 height 45
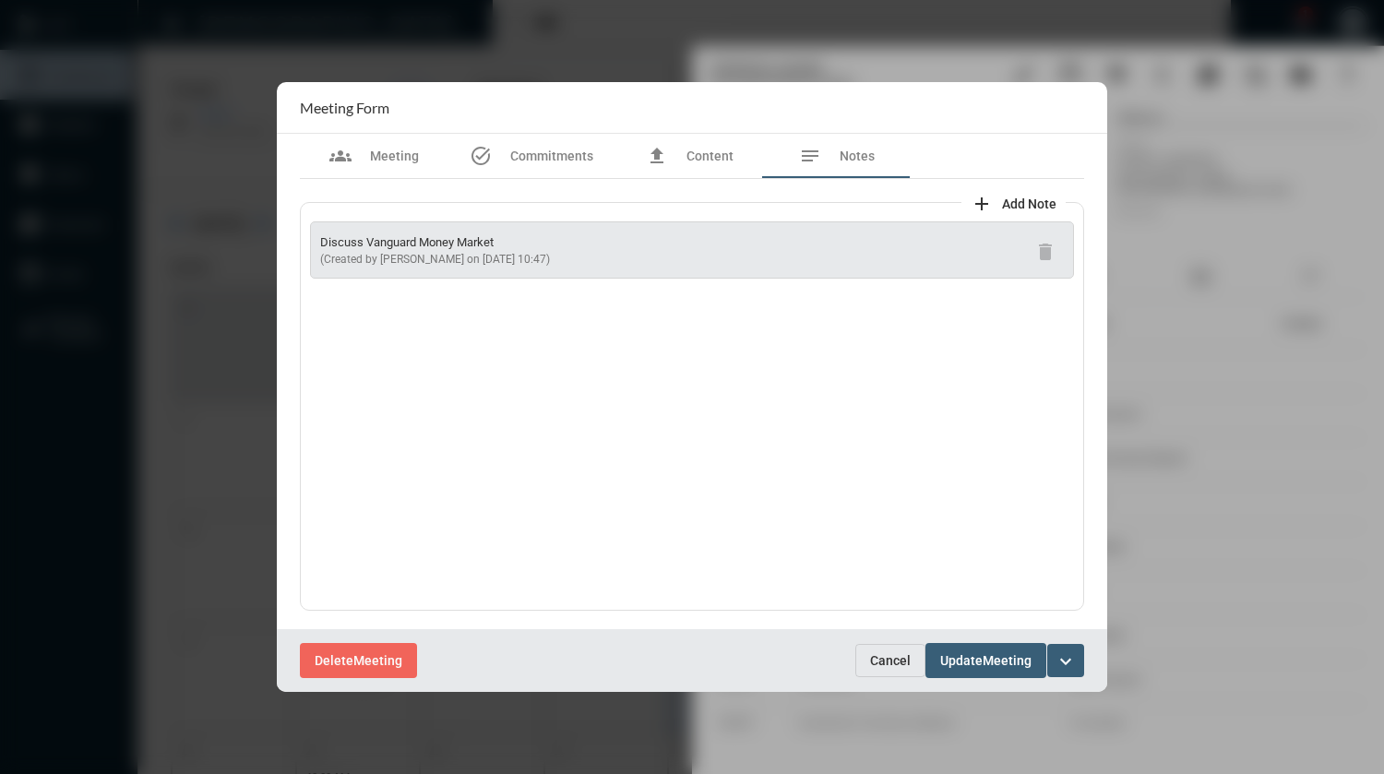
click at [1007, 201] on span "Add Note" at bounding box center [1029, 203] width 54 height 15
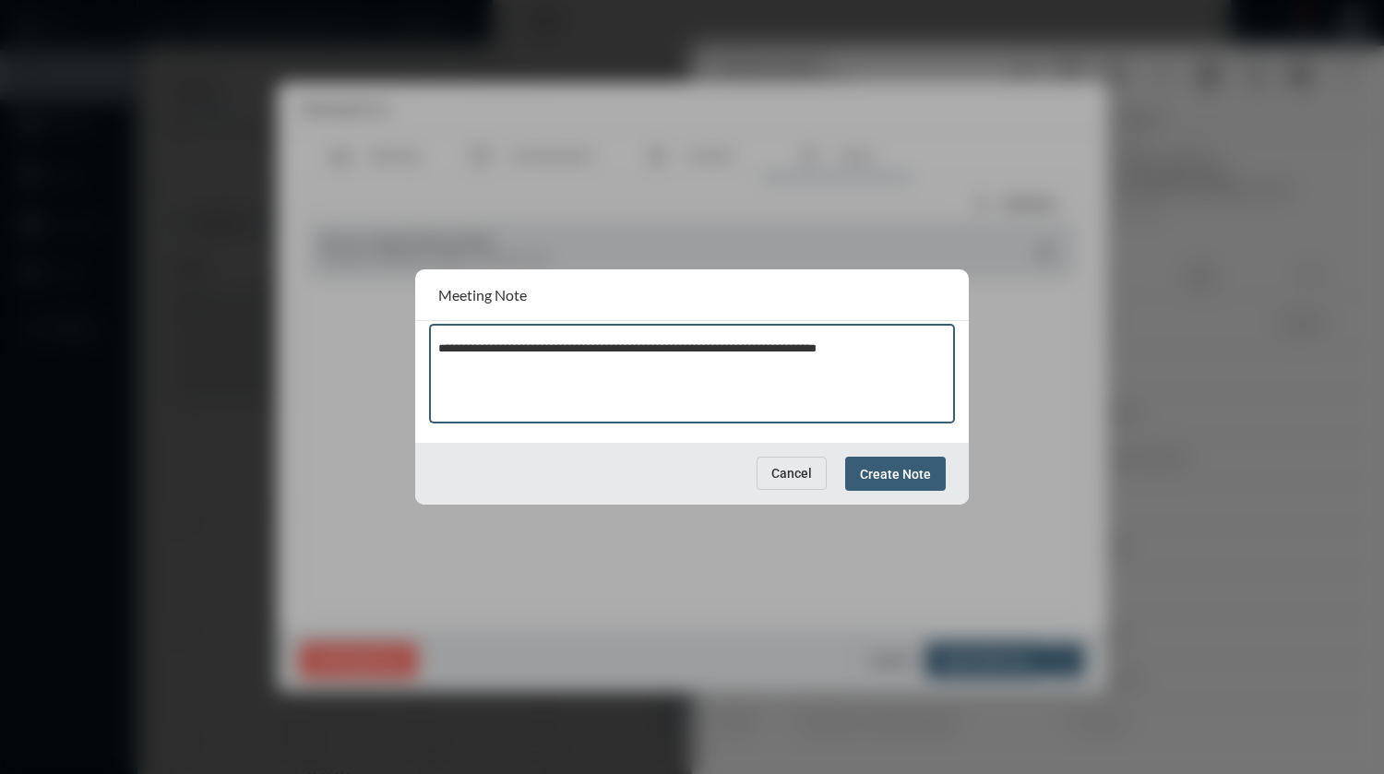
type textarea "**********"
click at [885, 481] on span "Create Note" at bounding box center [895, 474] width 71 height 15
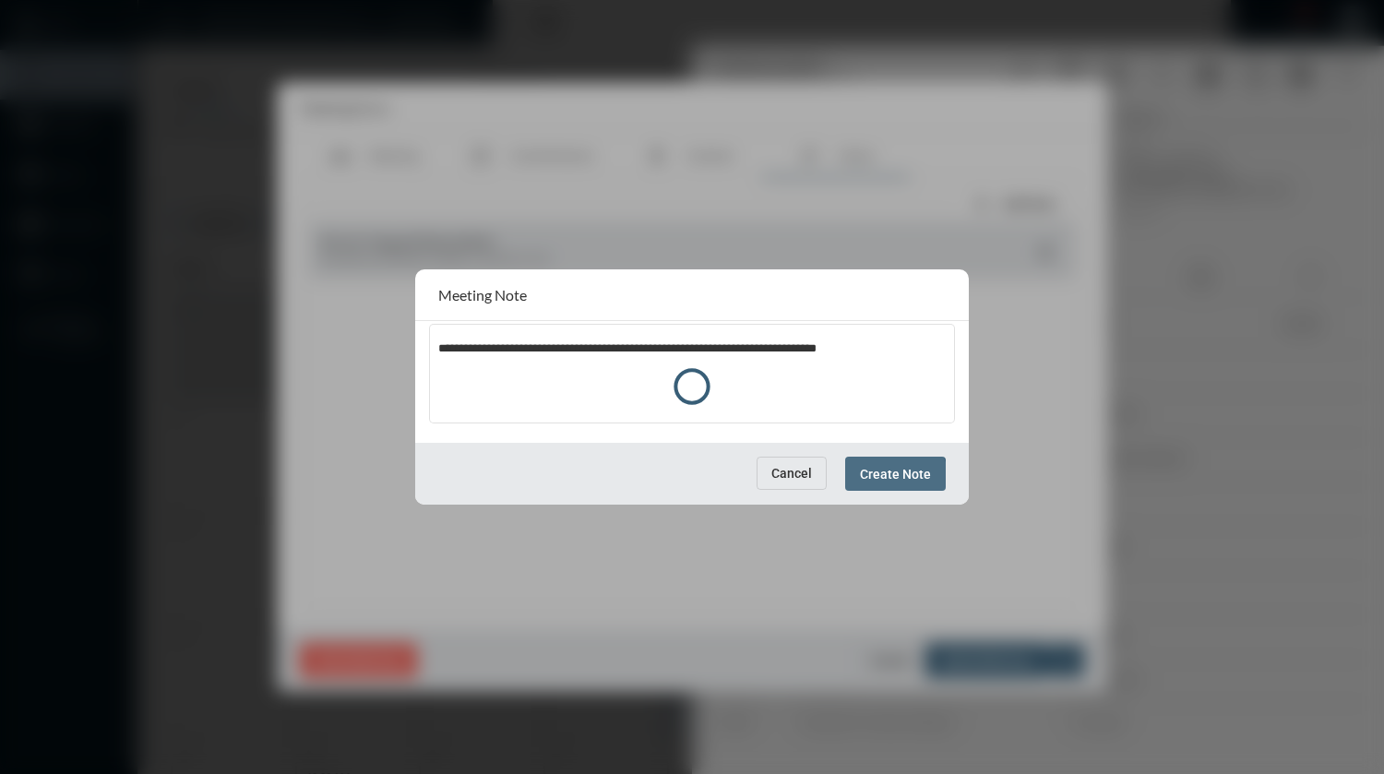
click at [885, 481] on div at bounding box center [691, 386] width 553 height 235
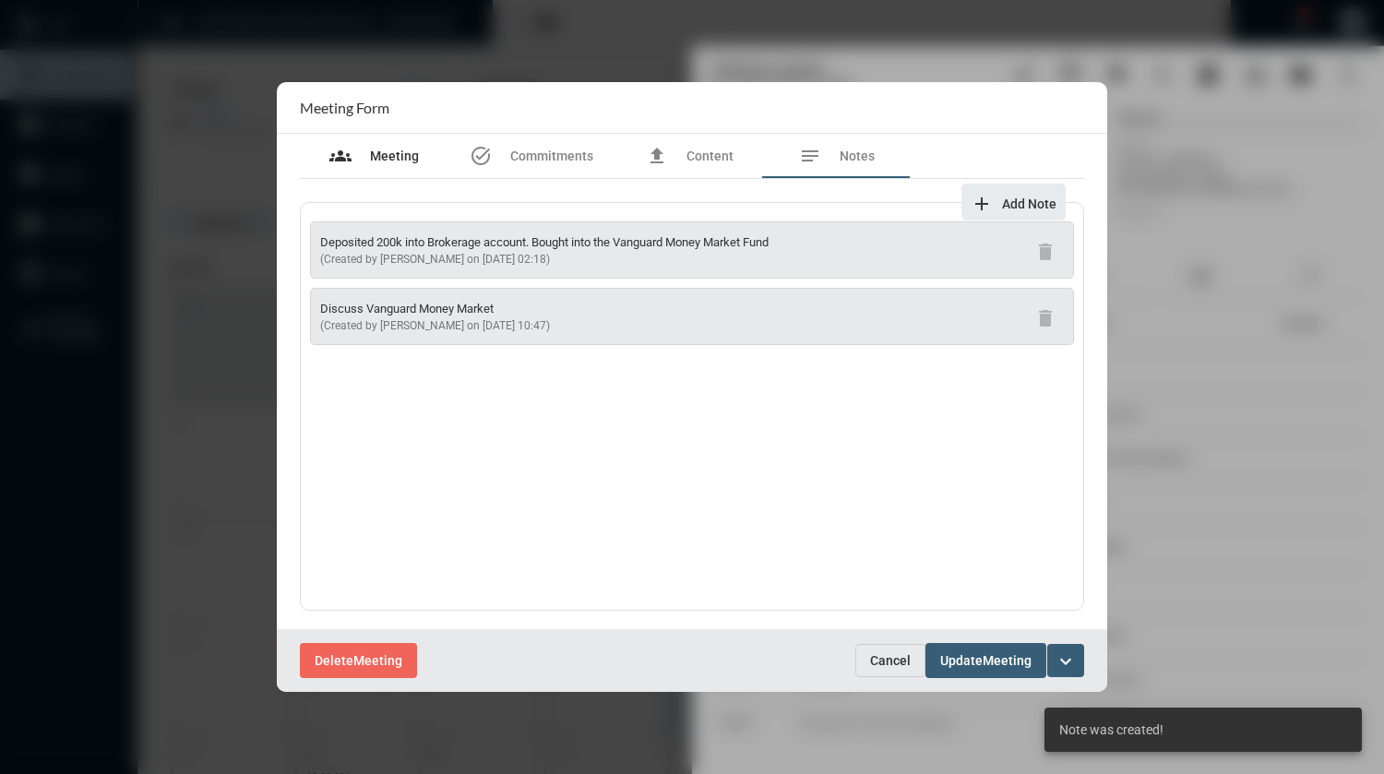
click at [406, 154] on span "Meeting" at bounding box center [394, 155] width 49 height 15
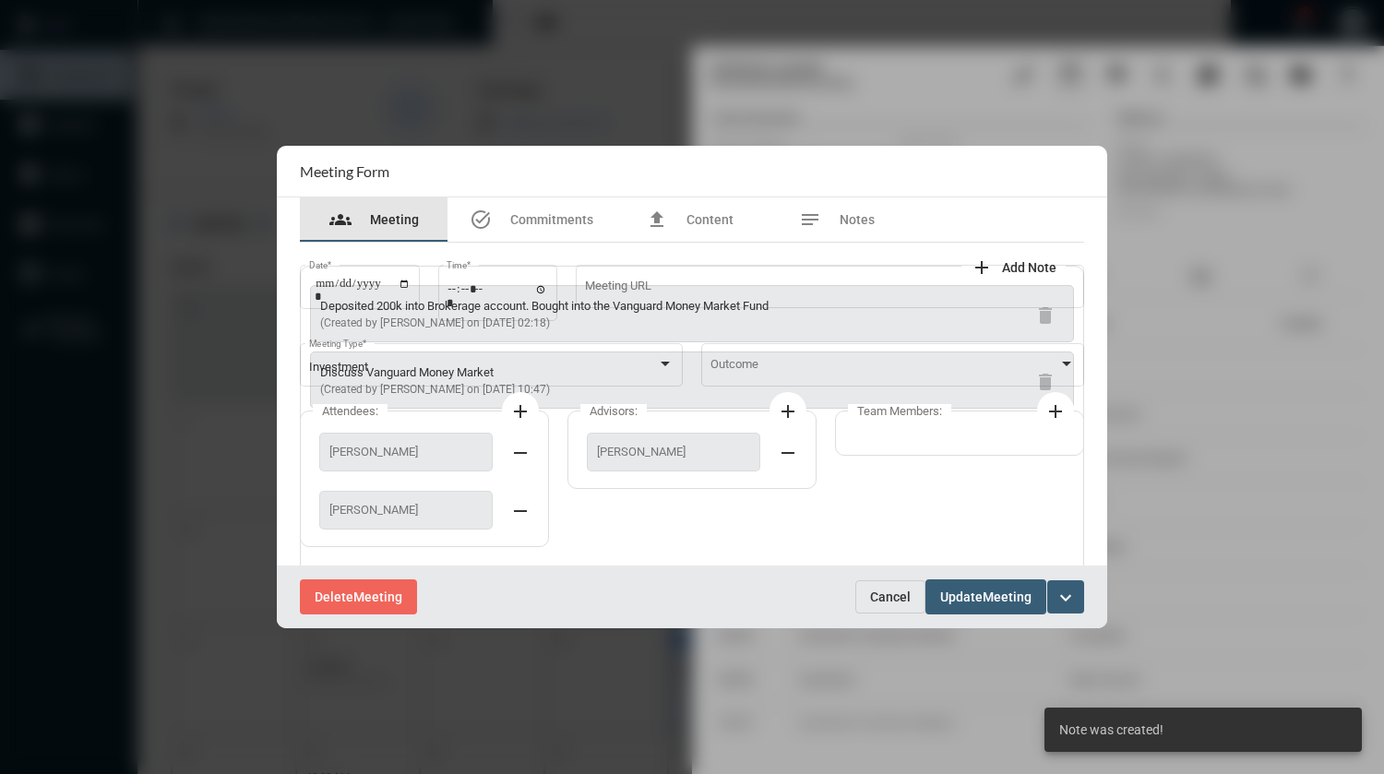
click at [406, 154] on form "**********" at bounding box center [692, 386] width 830 height 481
click at [406, 154] on section "Meeting Form" at bounding box center [692, 172] width 830 height 52
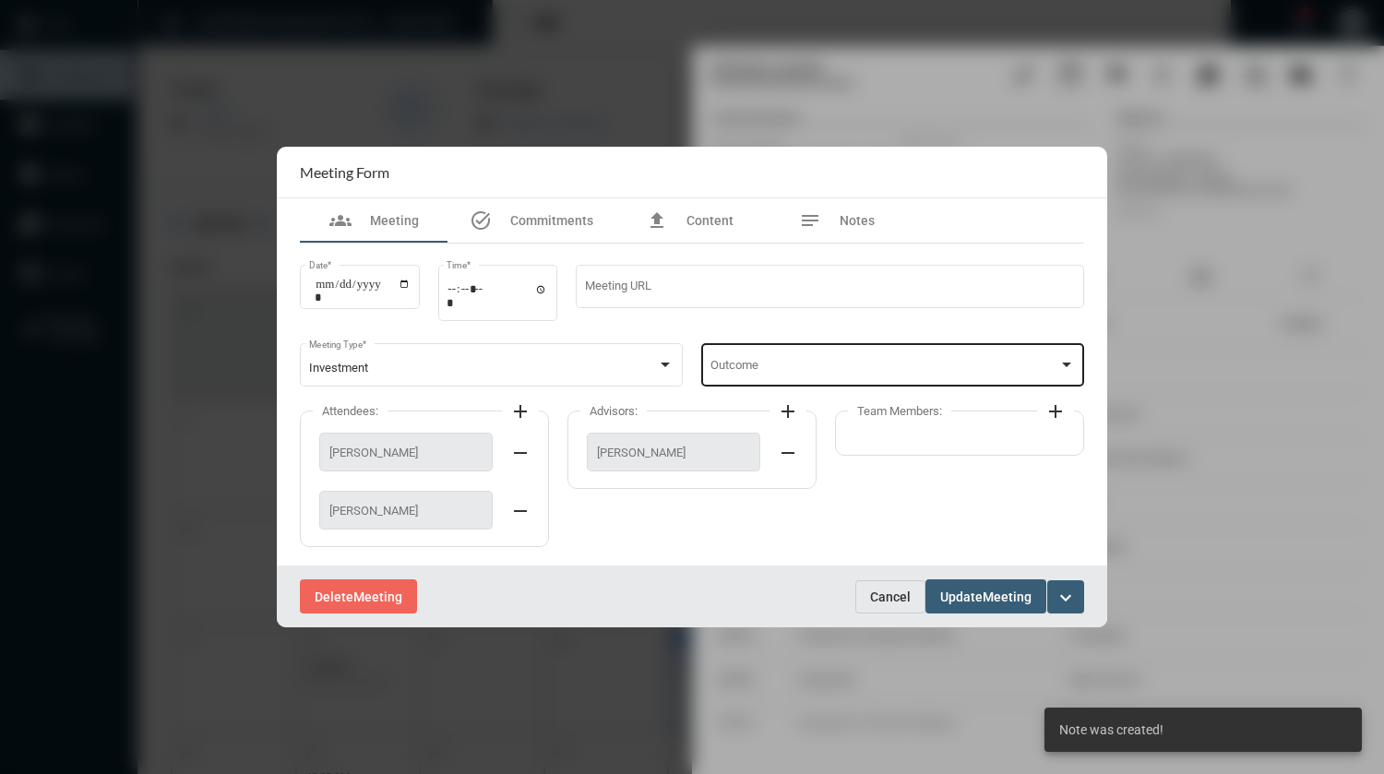
click at [847, 366] on span at bounding box center [884, 369] width 349 height 14
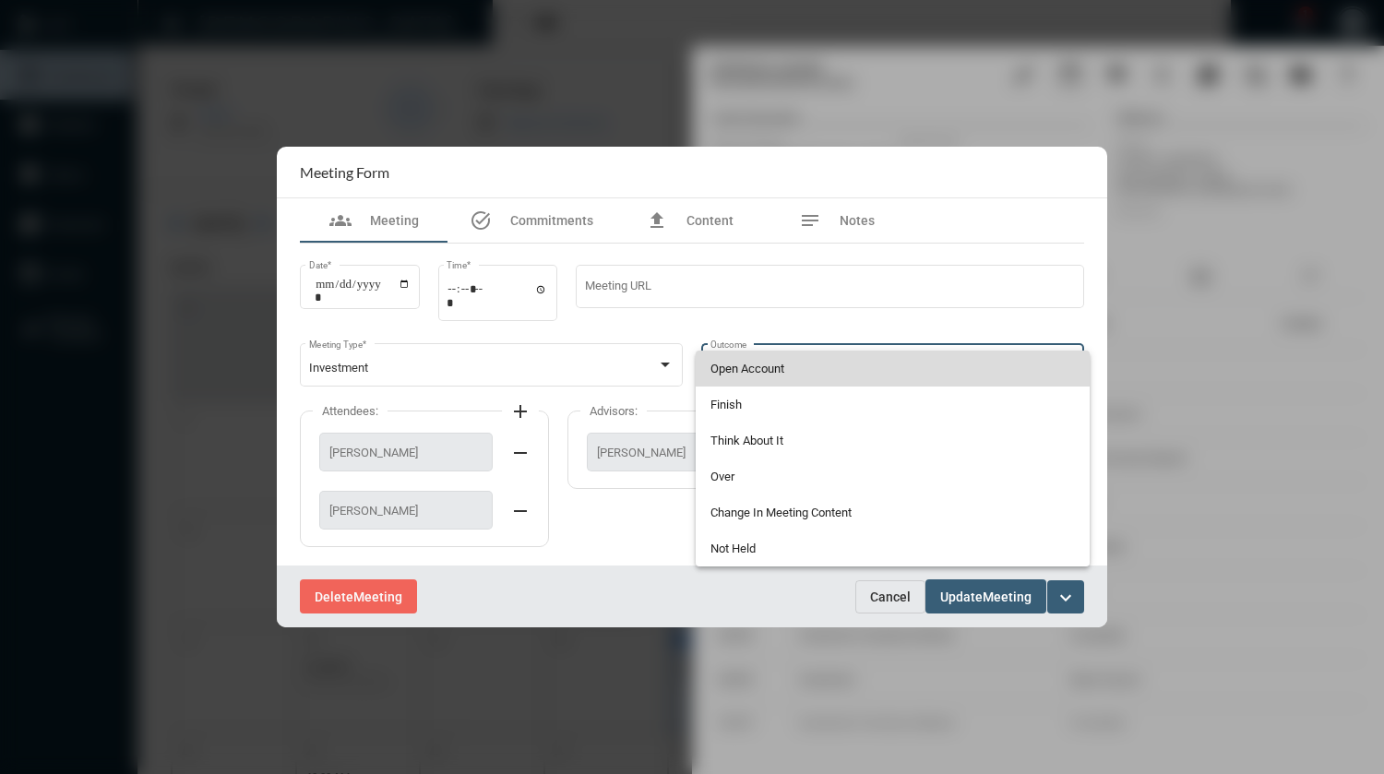
click at [847, 366] on span "Open Account" at bounding box center [892, 368] width 365 height 36
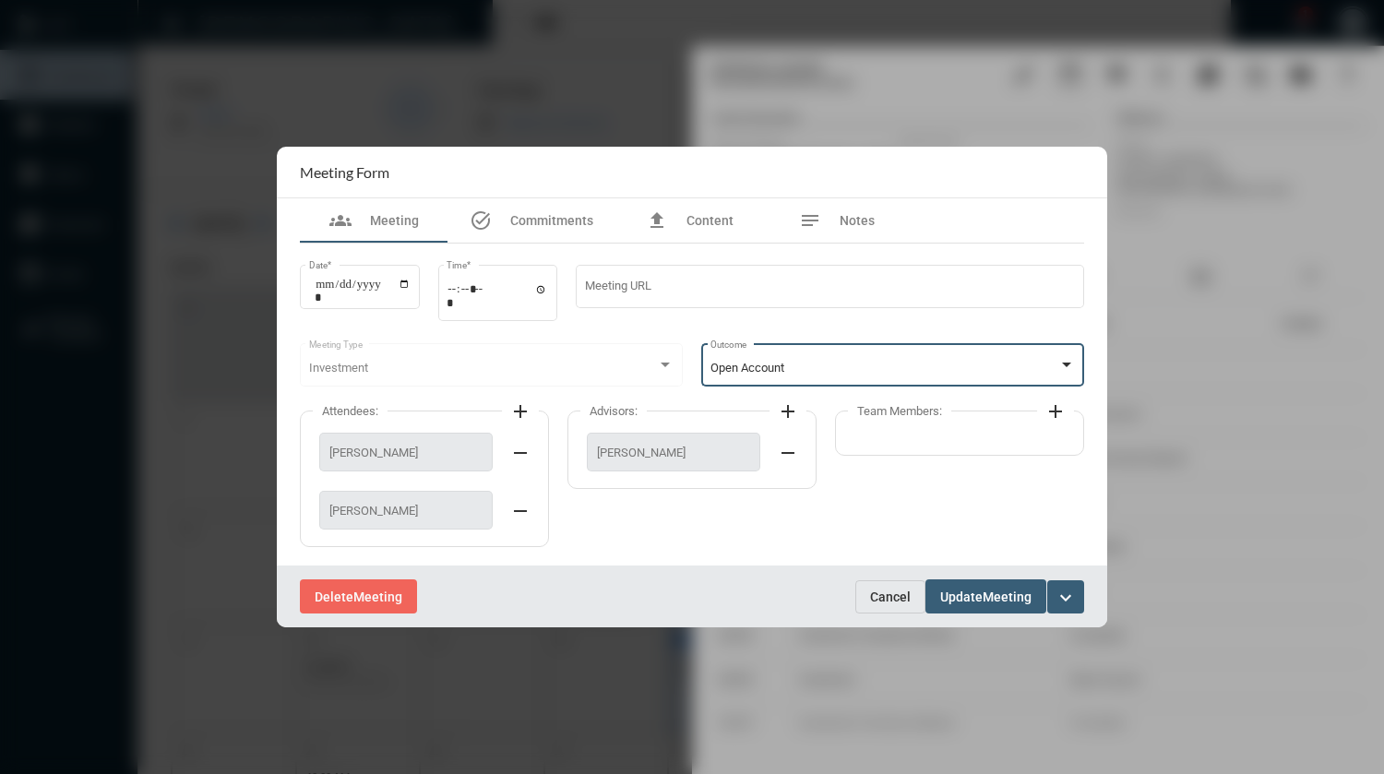
click at [861, 357] on div "Open Account Outcome" at bounding box center [892, 363] width 365 height 47
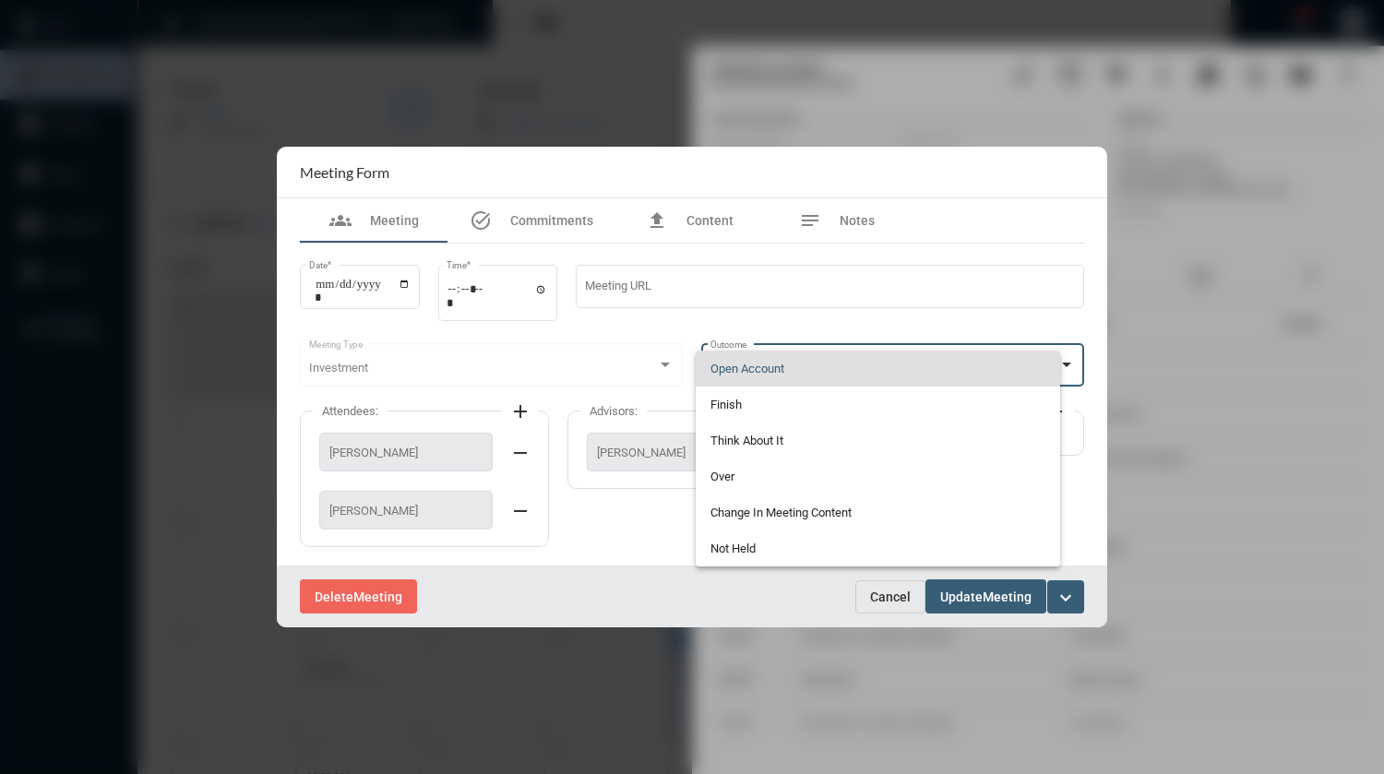
click at [861, 357] on span "Open Account" at bounding box center [878, 368] width 336 height 36
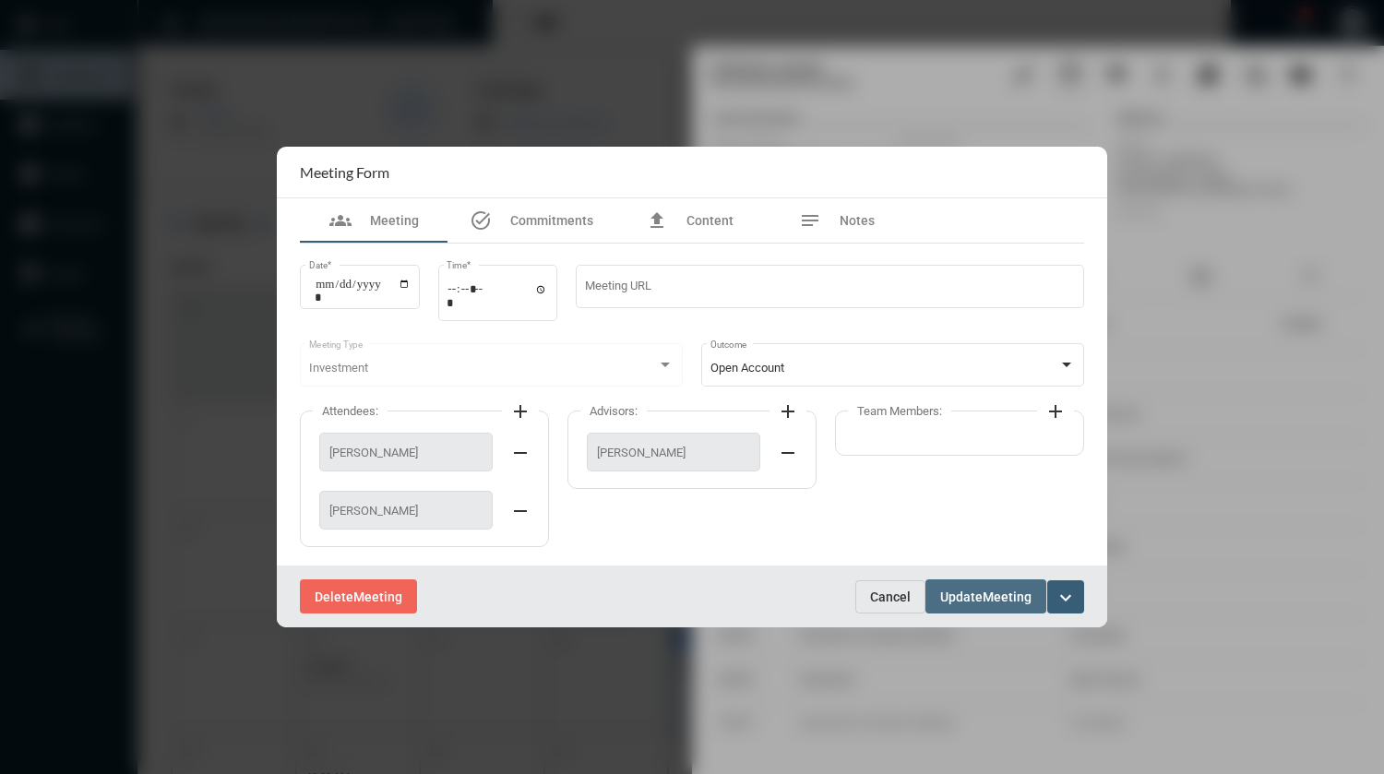
click at [980, 595] on span "Update" at bounding box center [961, 596] width 42 height 15
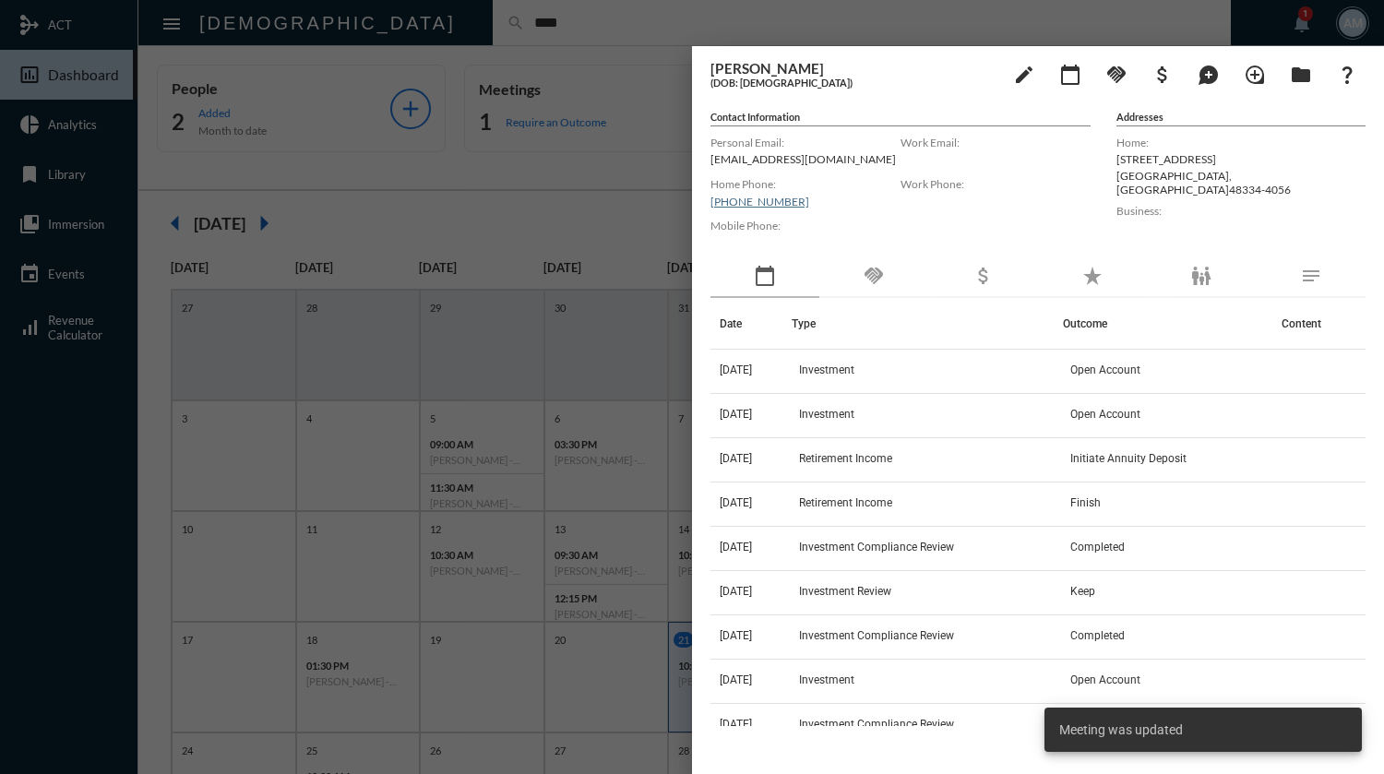
click at [596, 33] on div at bounding box center [692, 387] width 1384 height 774
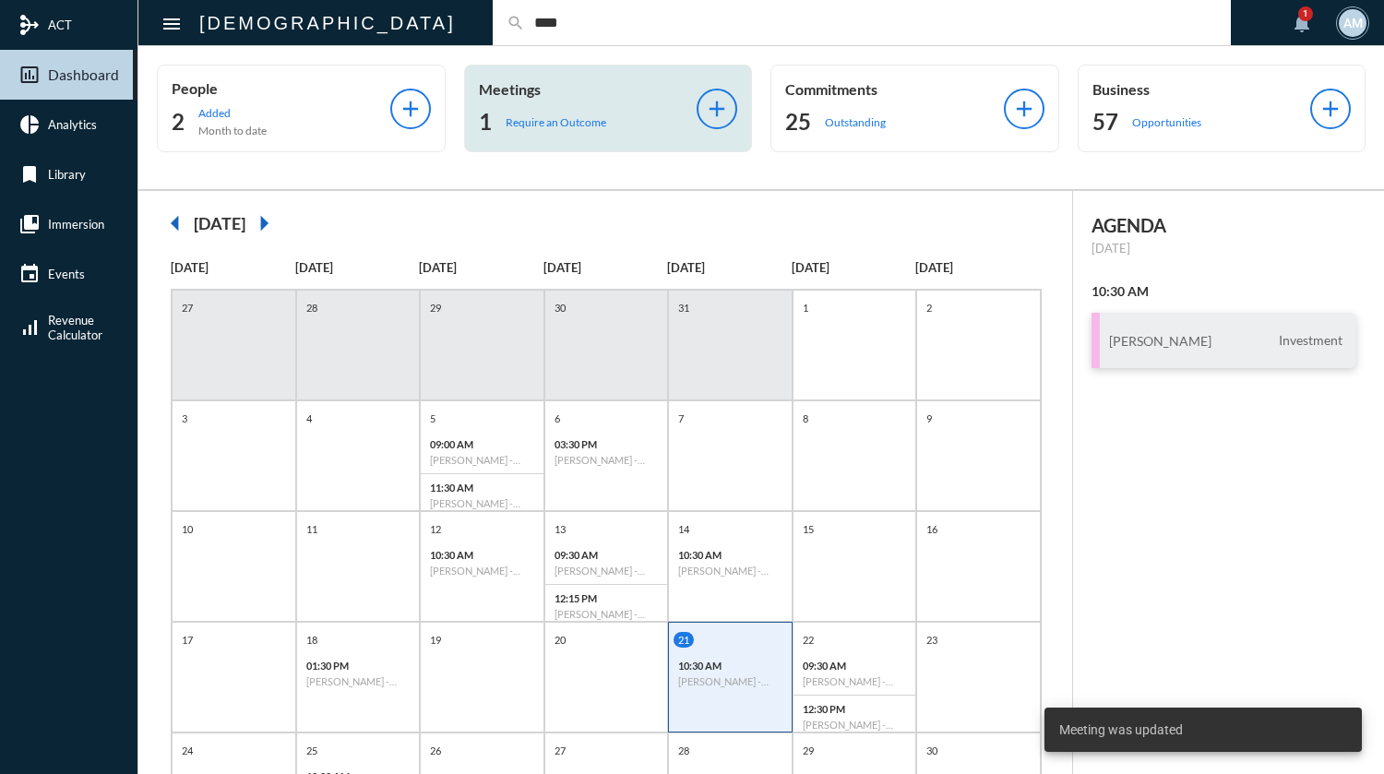
click at [573, 129] on div "1 Require an Outcome" at bounding box center [588, 122] width 219 height 30
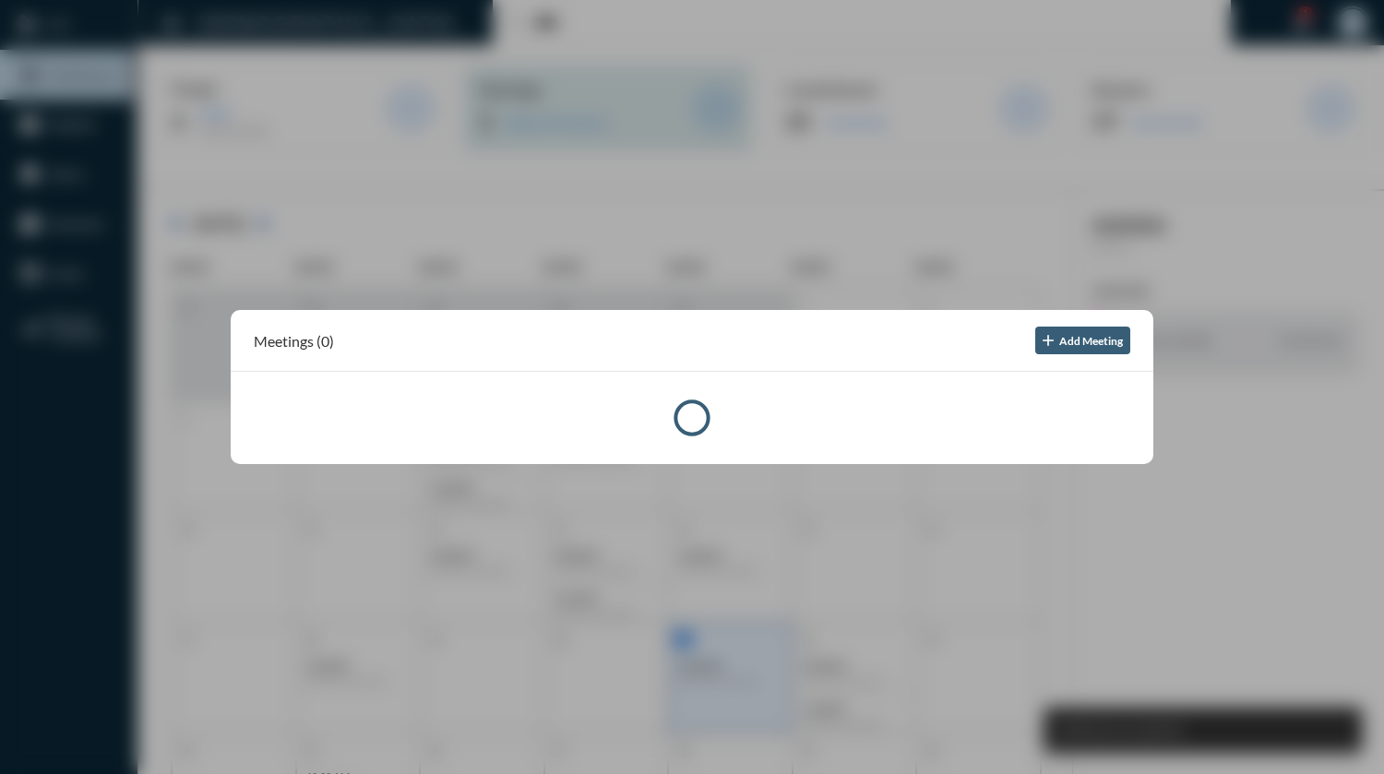
click at [573, 129] on div at bounding box center [692, 387] width 1384 height 774
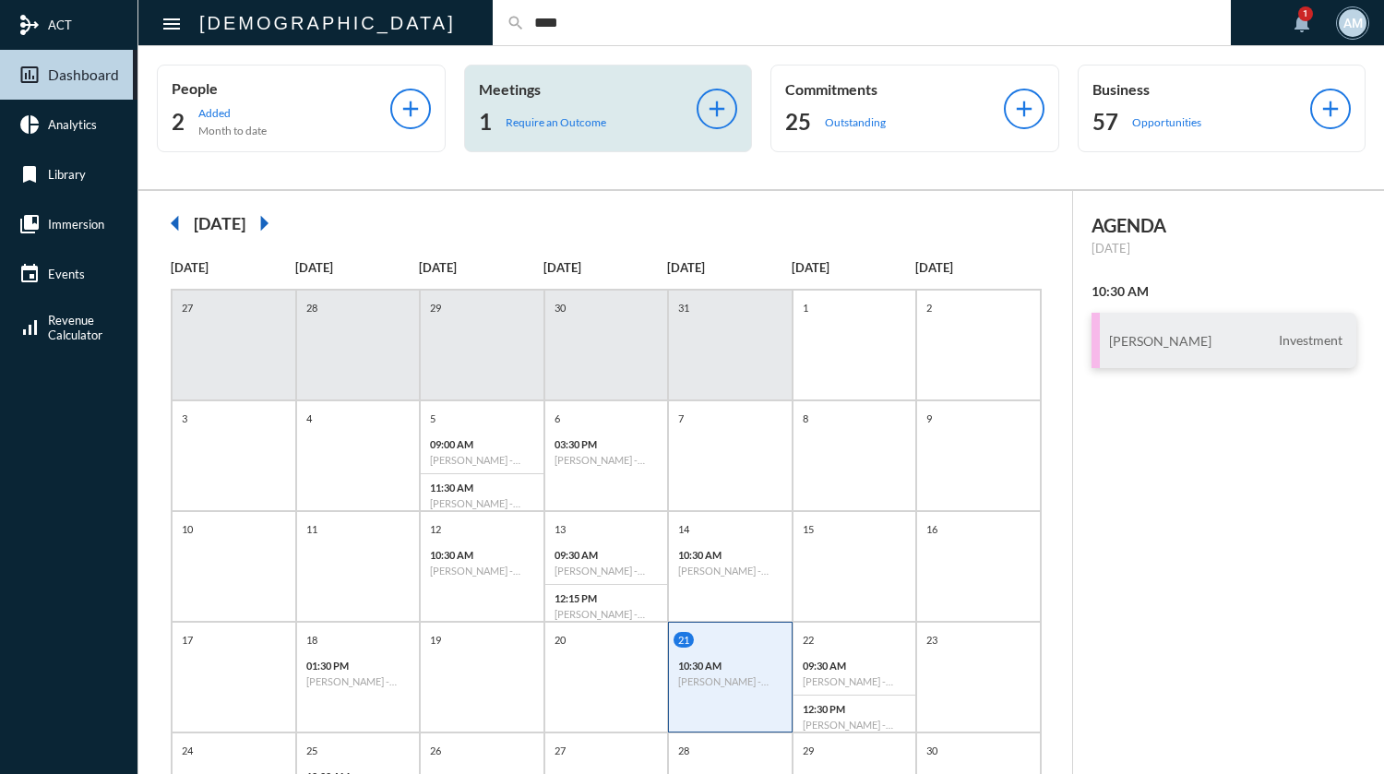
click at [566, 123] on p "Require an Outcome" at bounding box center [555, 122] width 101 height 14
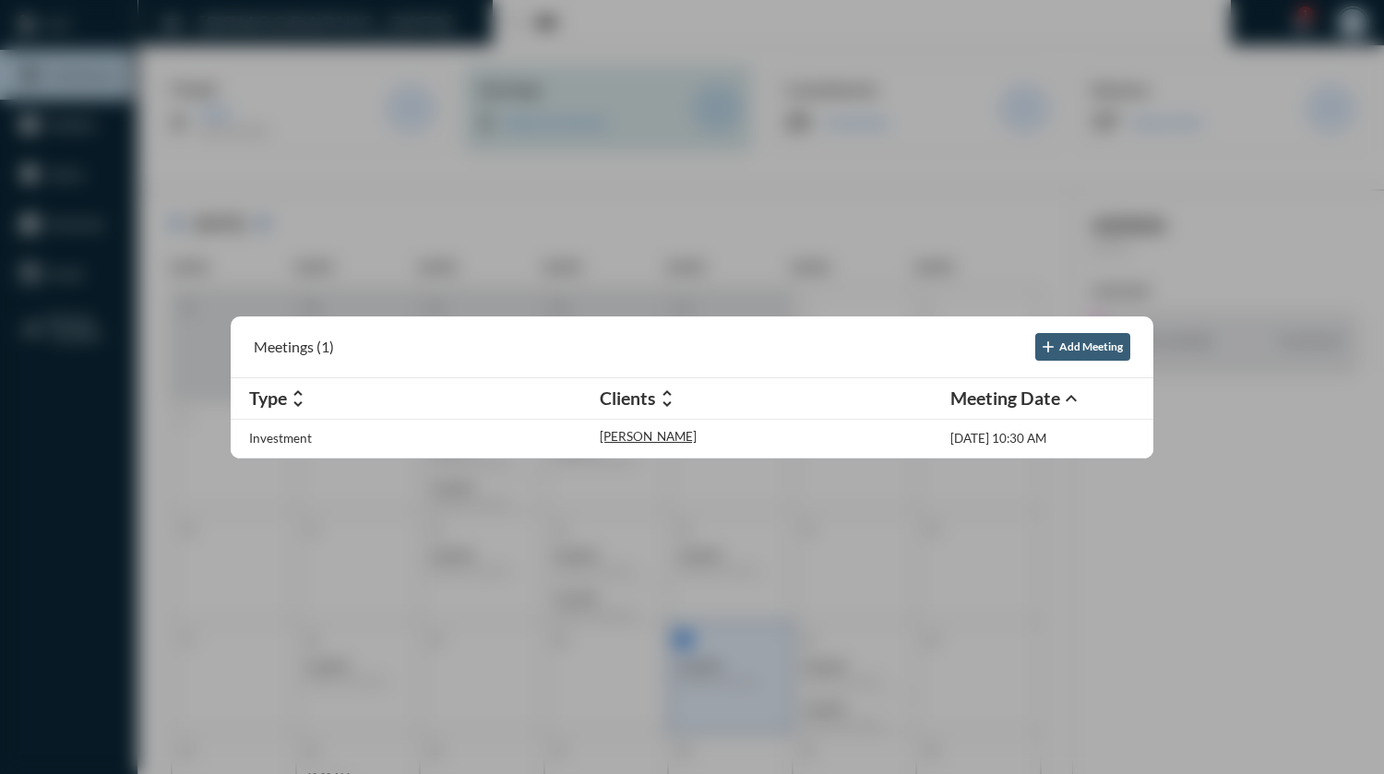
click at [566, 123] on div at bounding box center [692, 387] width 1384 height 774
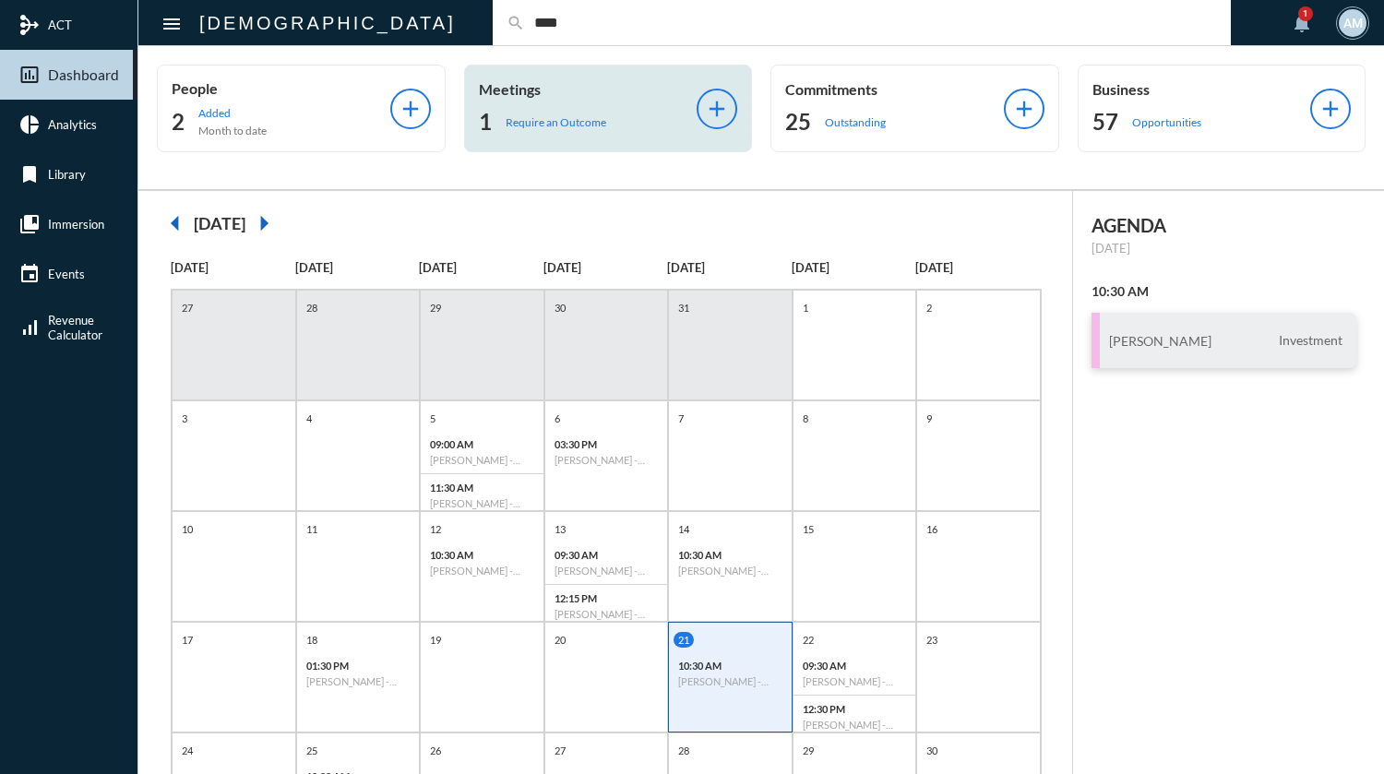
click at [566, 123] on p "Require an Outcome" at bounding box center [555, 122] width 101 height 14
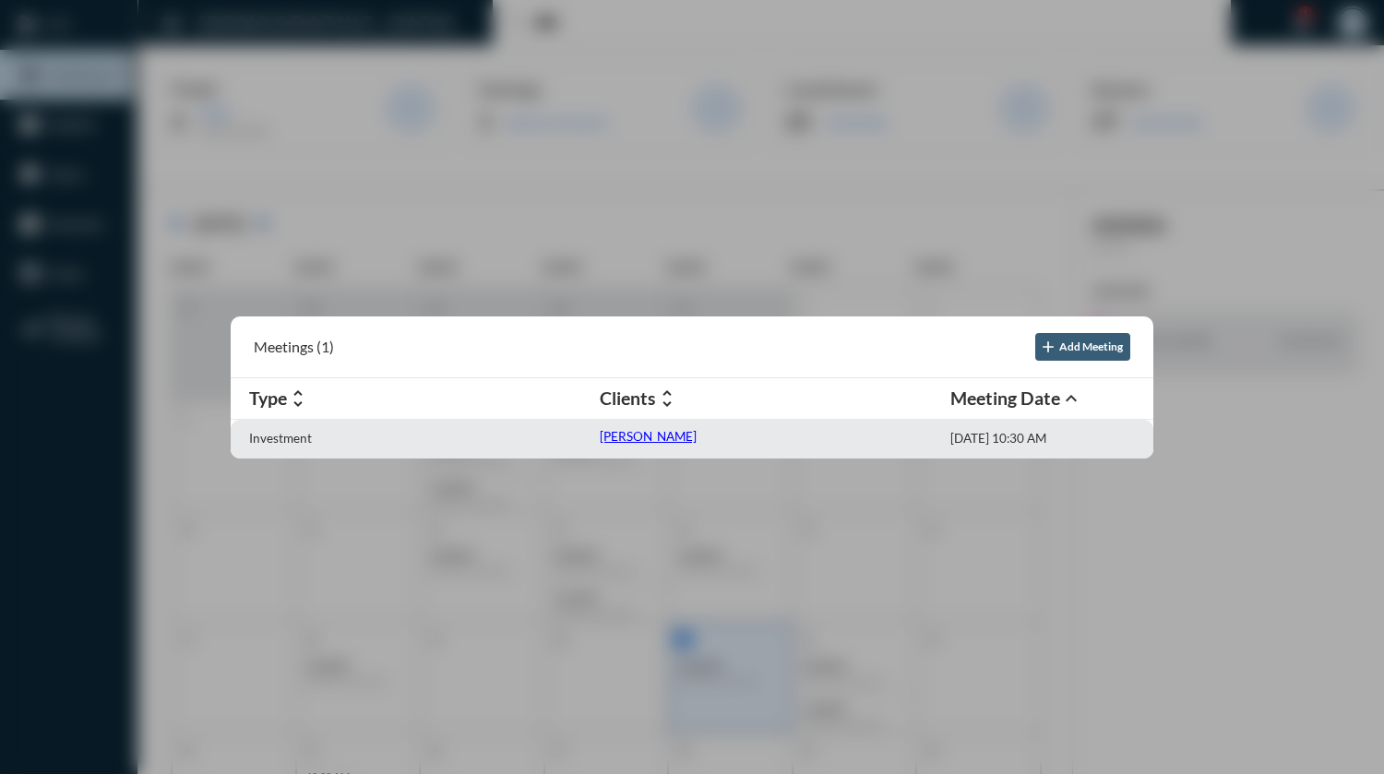
click at [637, 434] on p "[PERSON_NAME]" at bounding box center [648, 436] width 97 height 15
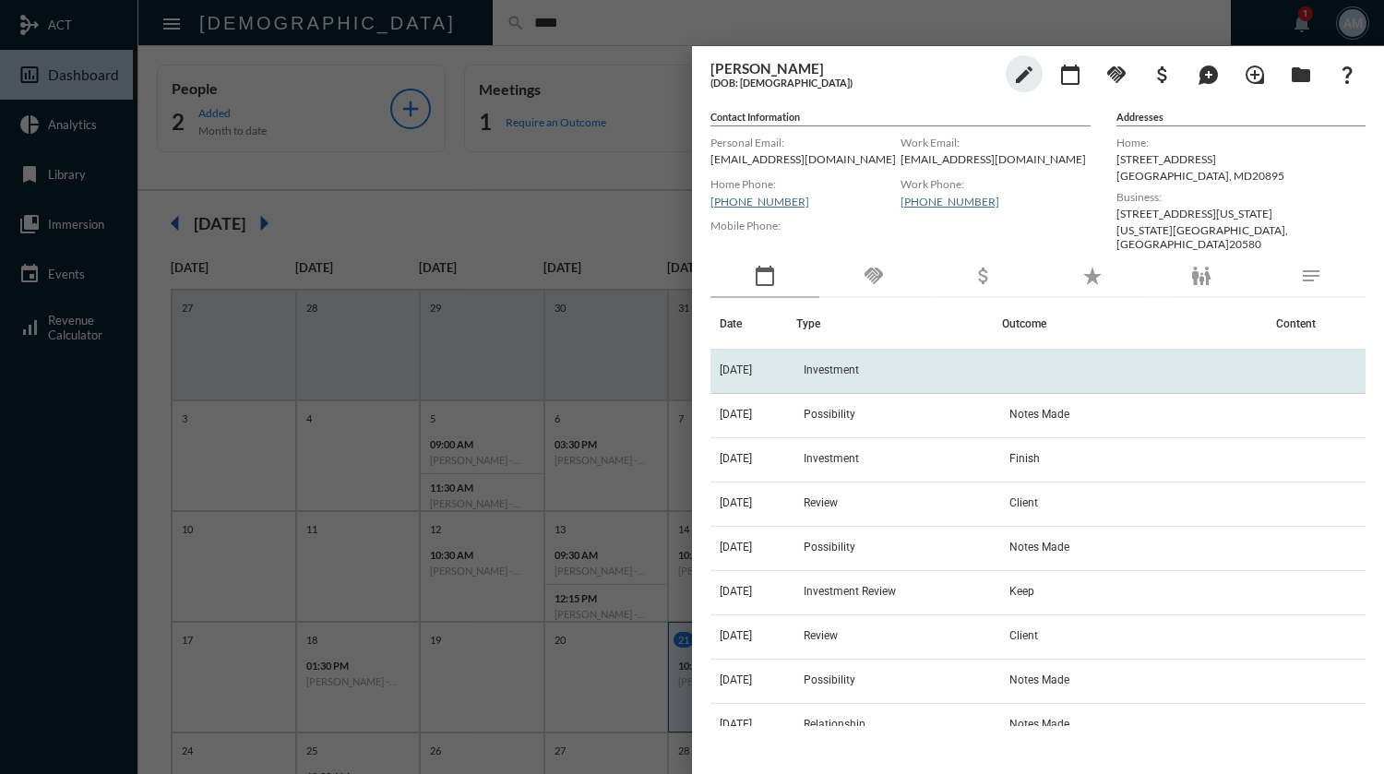
click at [915, 375] on td "Investment" at bounding box center [899, 372] width 206 height 44
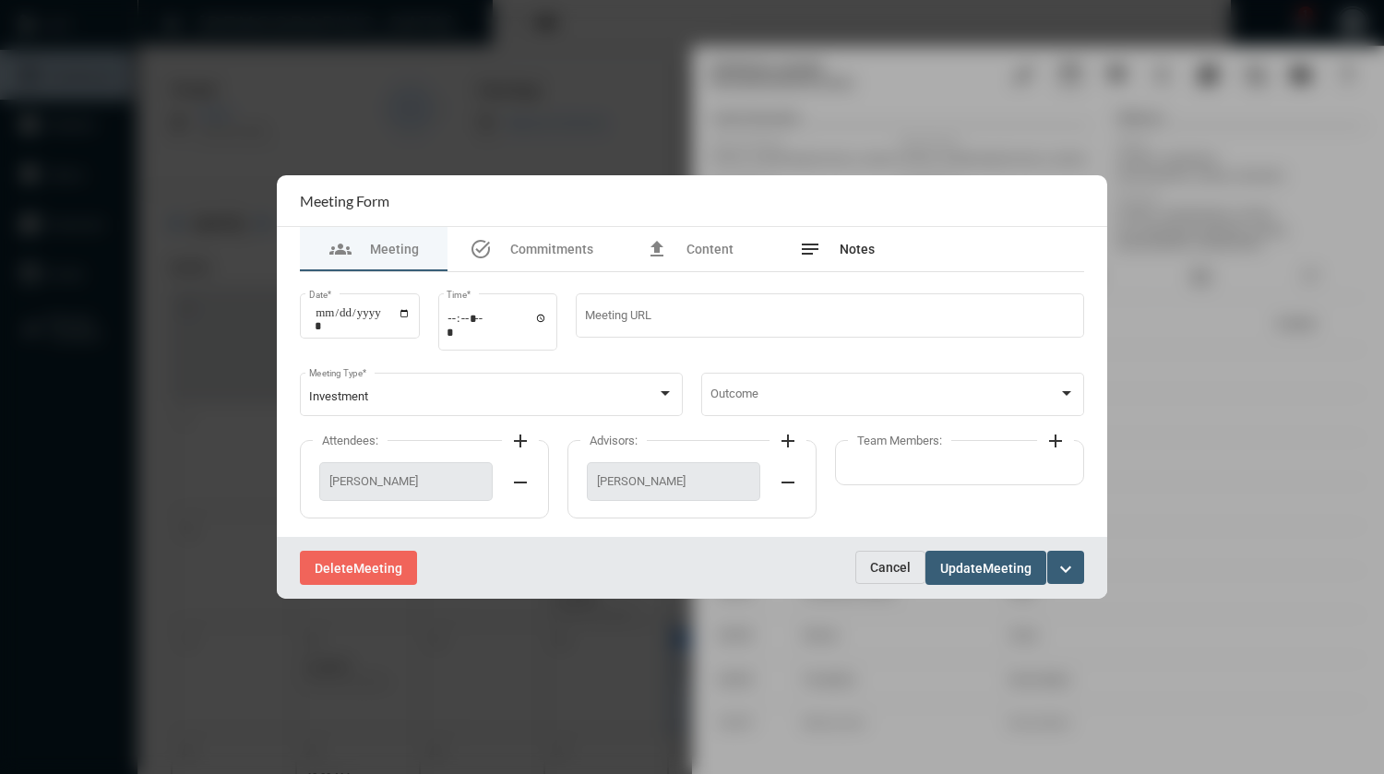
click at [873, 237] on div "notes Notes" at bounding box center [837, 249] width 148 height 44
click at [873, 227] on section "Meeting Form" at bounding box center [692, 201] width 830 height 52
click at [873, 237] on div "notes Notes" at bounding box center [837, 249] width 148 height 44
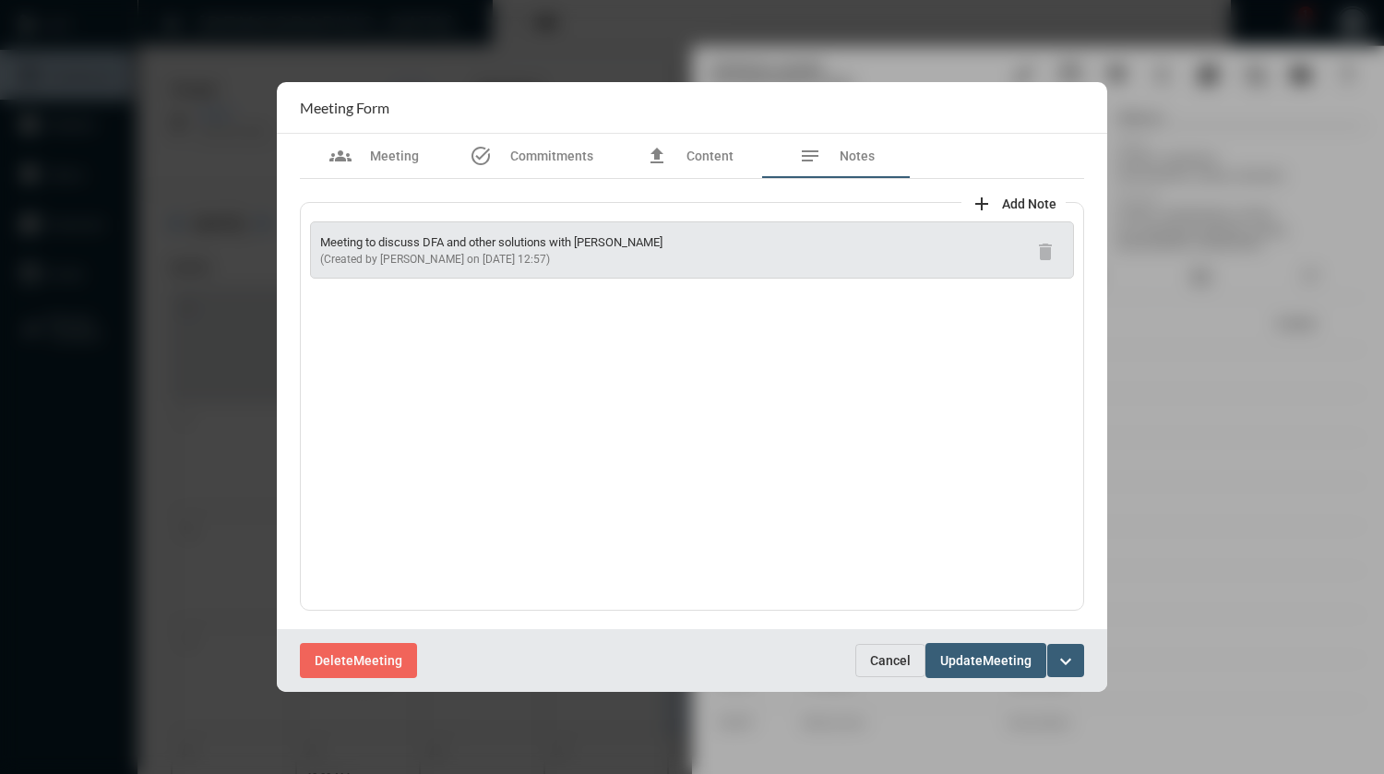
click at [983, 196] on mat-icon "add" at bounding box center [981, 204] width 22 height 22
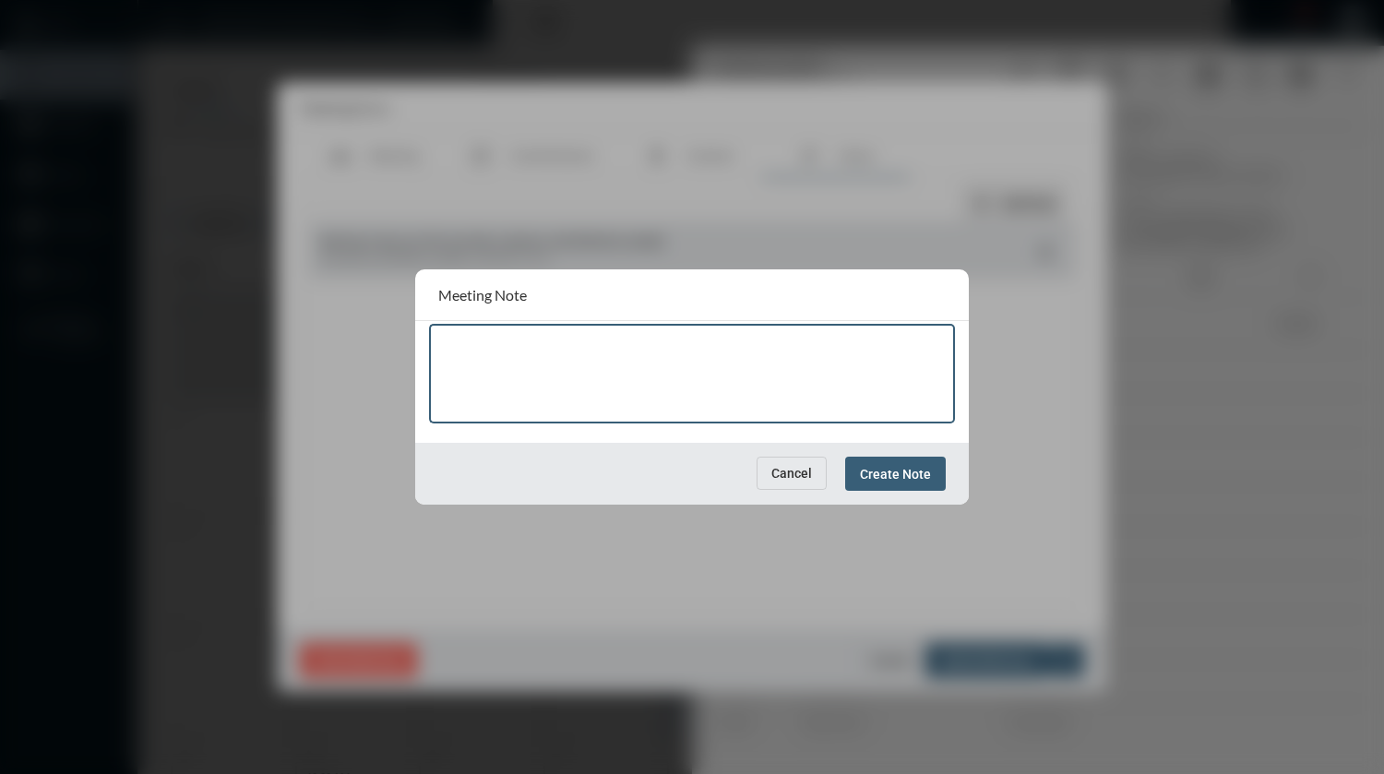
click at [983, 197] on div at bounding box center [692, 387] width 1384 height 774
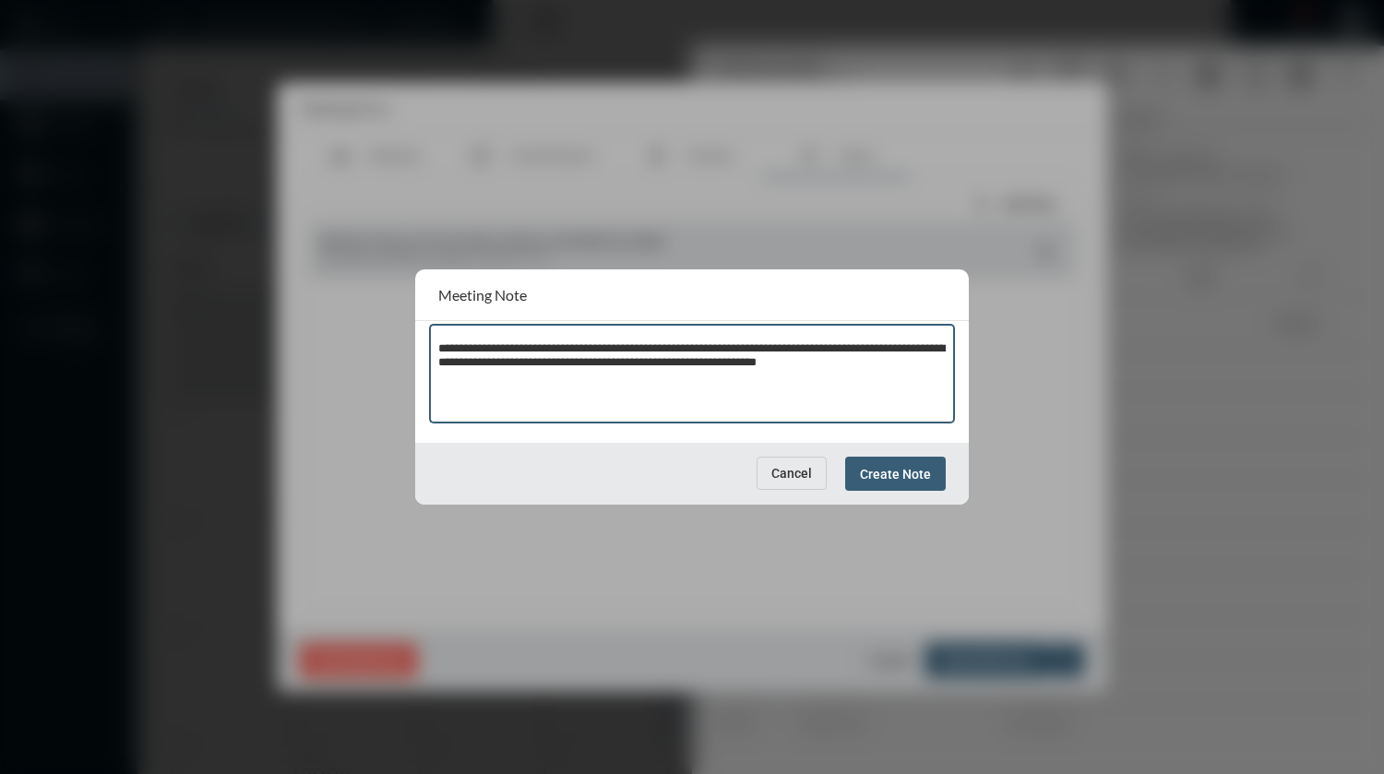
type textarea "**********"
click at [883, 473] on span "Create Note" at bounding box center [895, 474] width 71 height 15
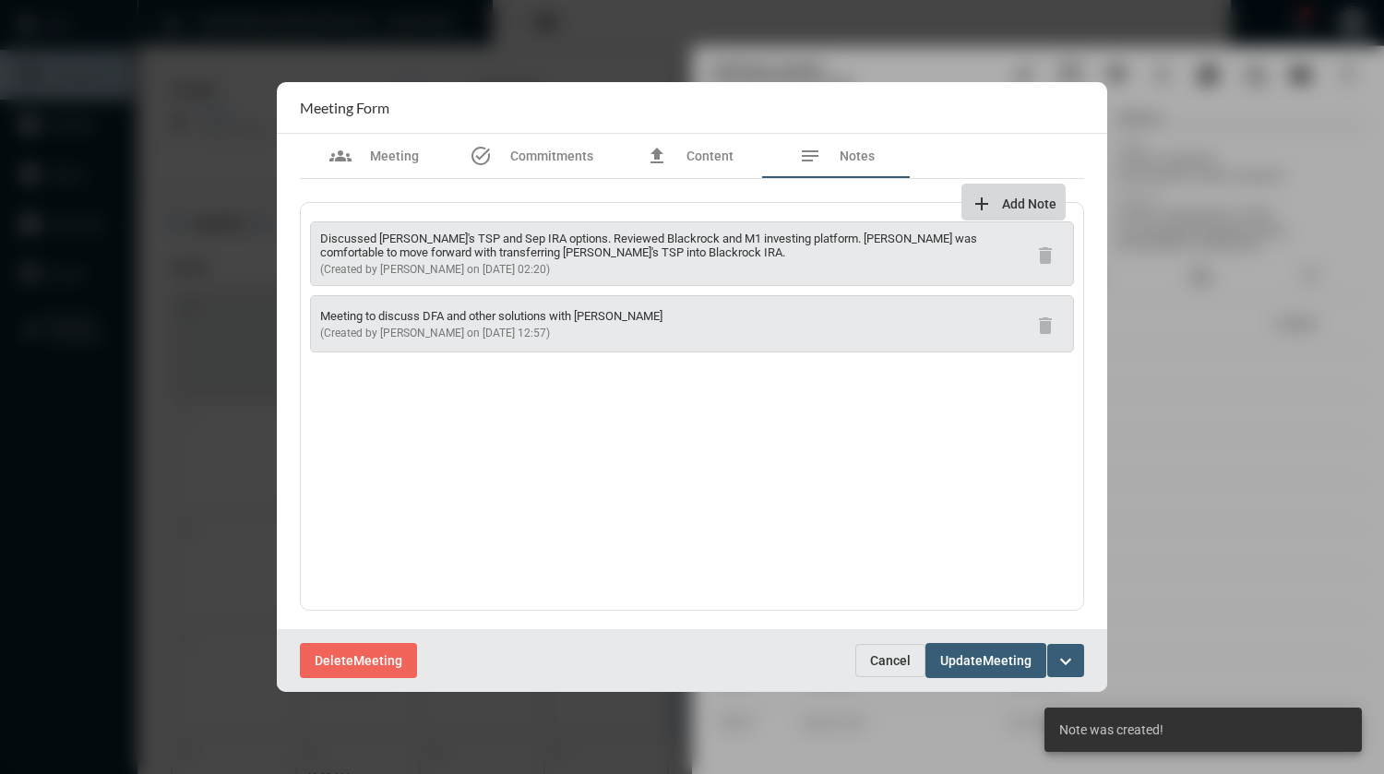
click at [983, 196] on mat-icon "add" at bounding box center [981, 204] width 22 height 22
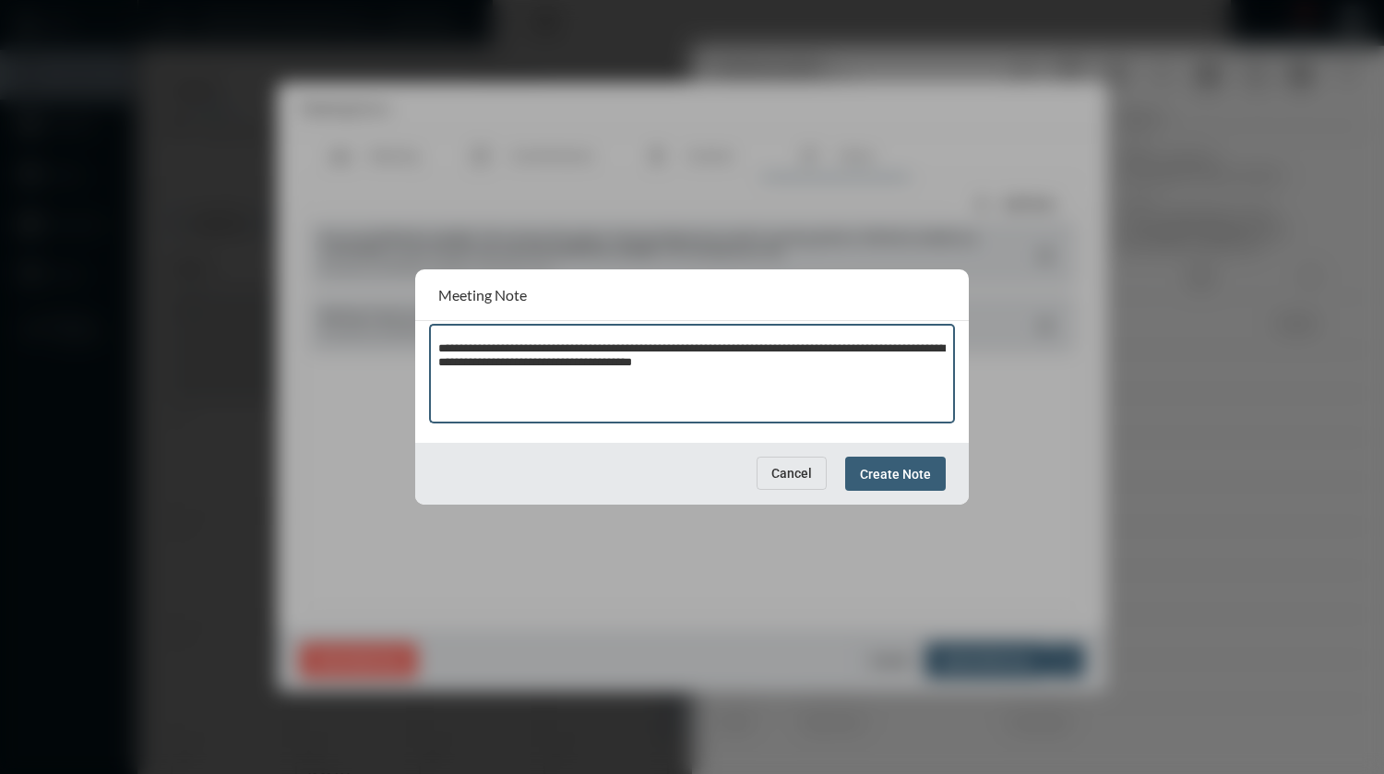
type textarea "**********"
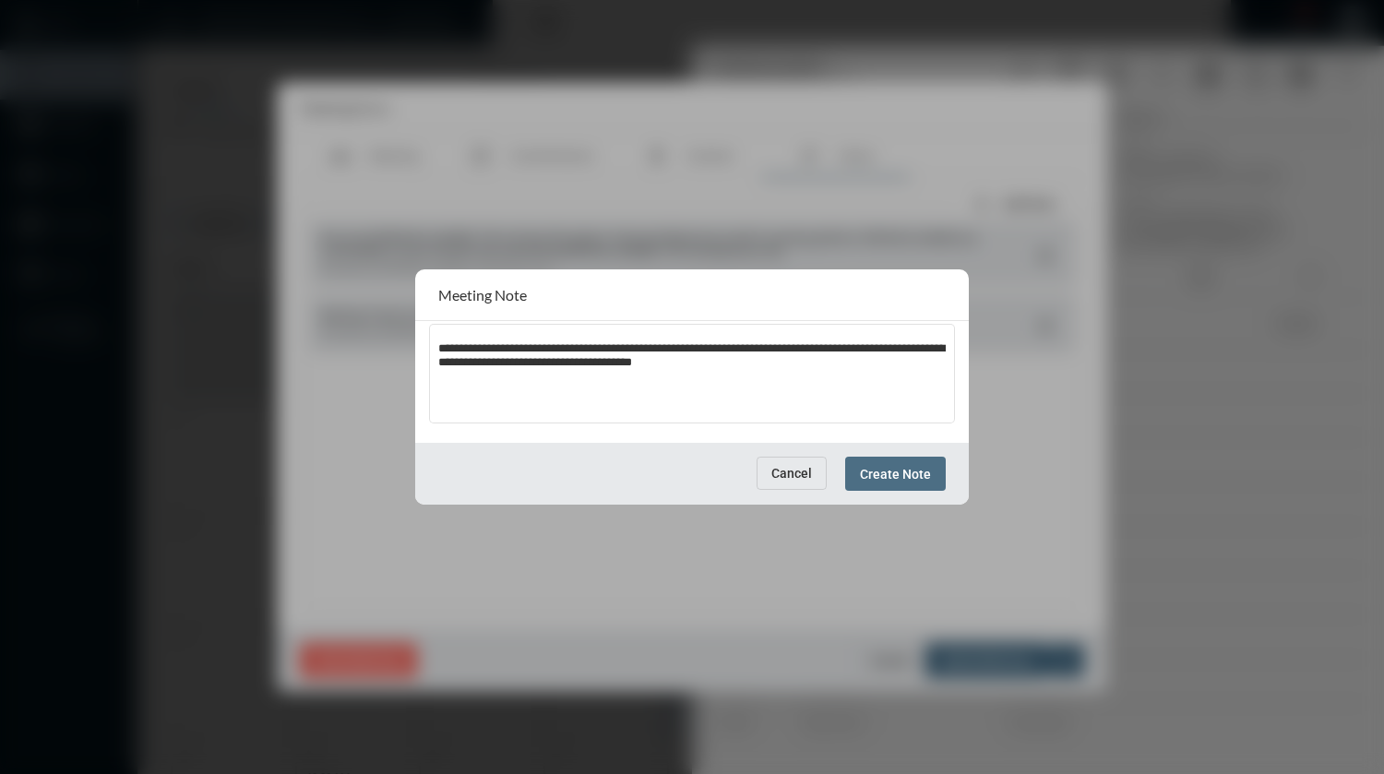
click at [899, 469] on span "Create Note" at bounding box center [895, 474] width 71 height 15
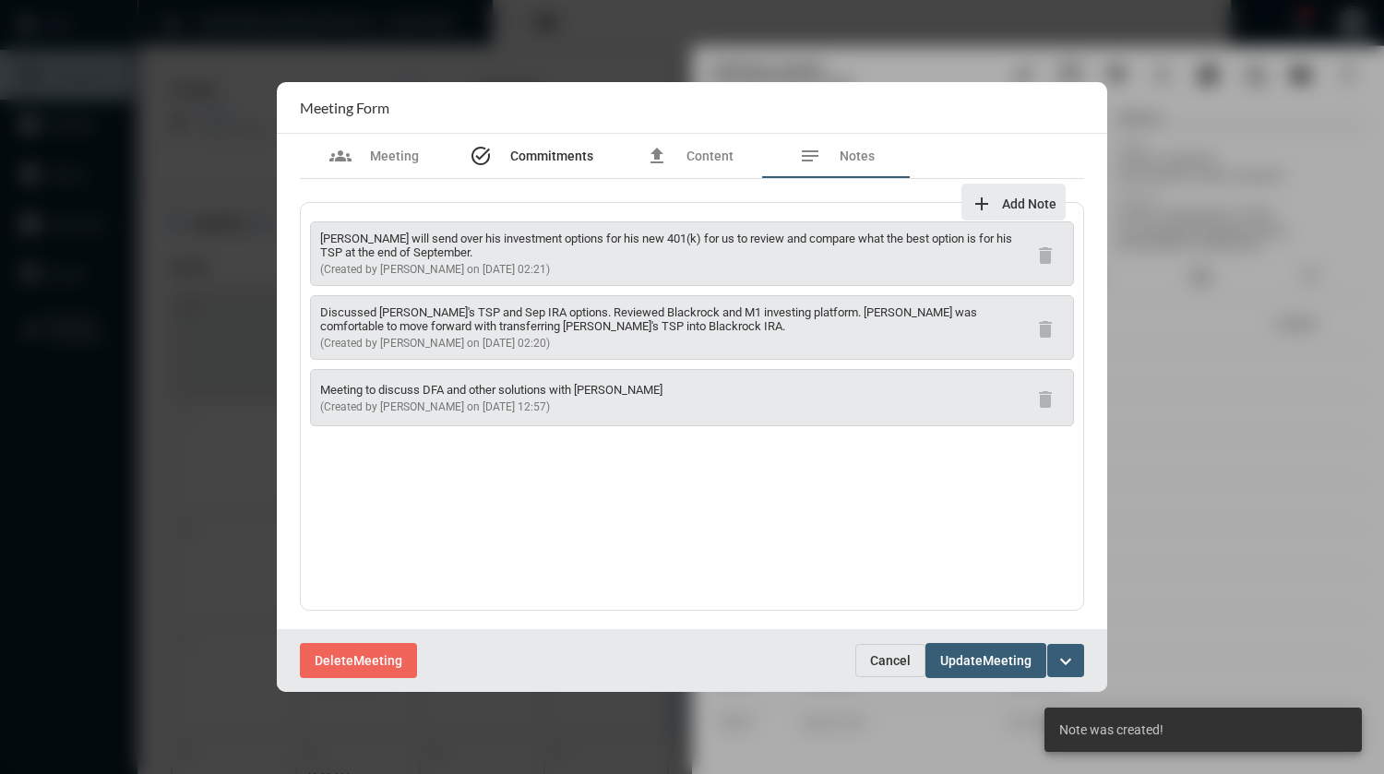
click at [549, 159] on span "Commitments" at bounding box center [551, 155] width 83 height 15
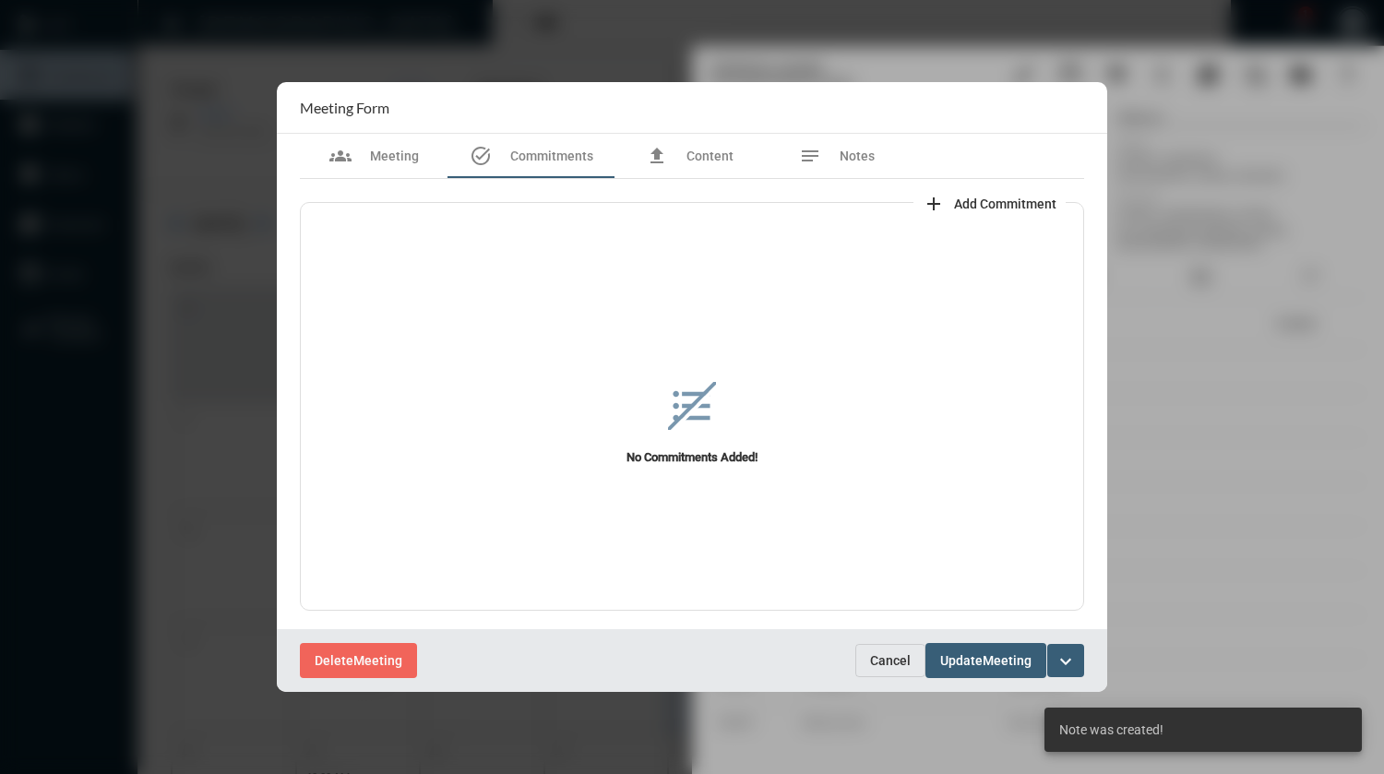
click at [1006, 204] on span "Add Commitment" at bounding box center [1005, 203] width 102 height 15
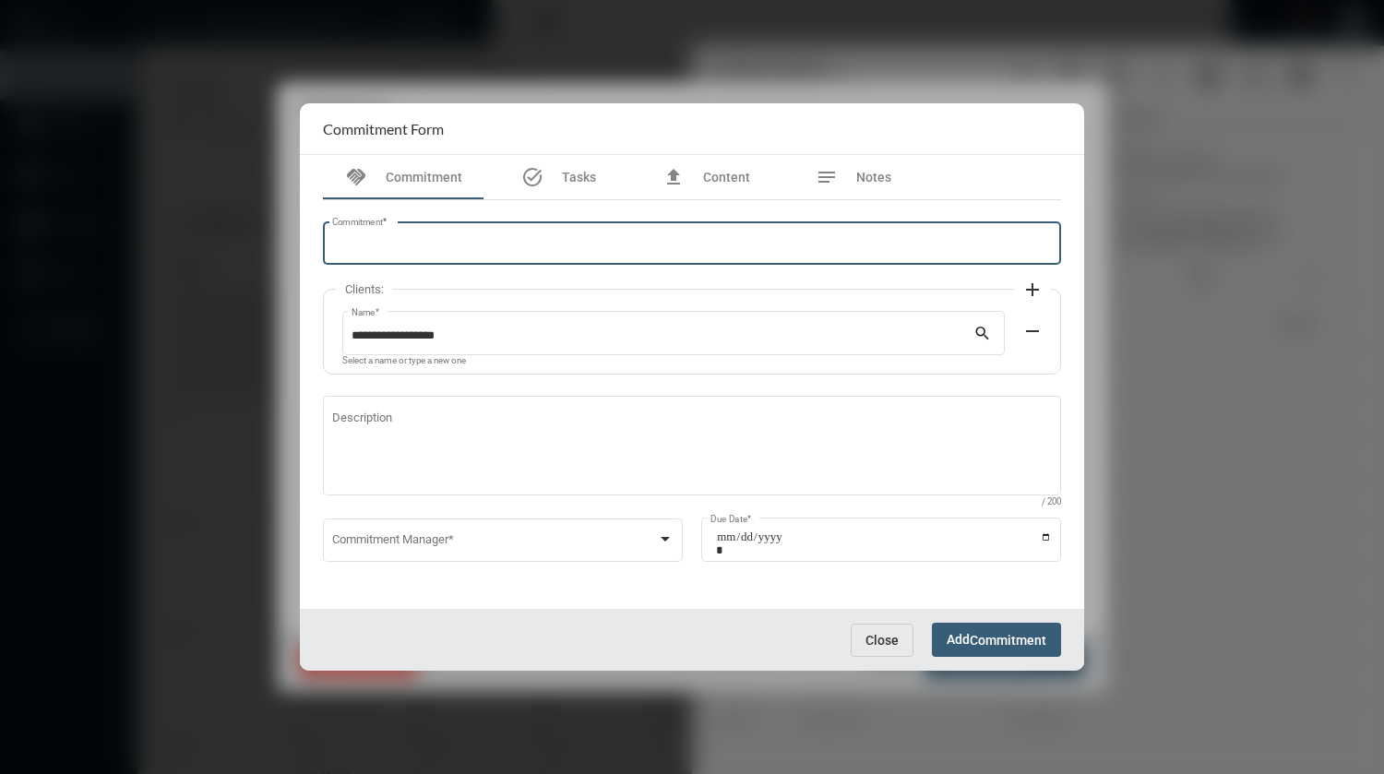
click at [539, 246] on input "Commitment *" at bounding box center [692, 247] width 720 height 14
type input "**********"
click at [1029, 293] on mat-icon "add" at bounding box center [1032, 290] width 22 height 22
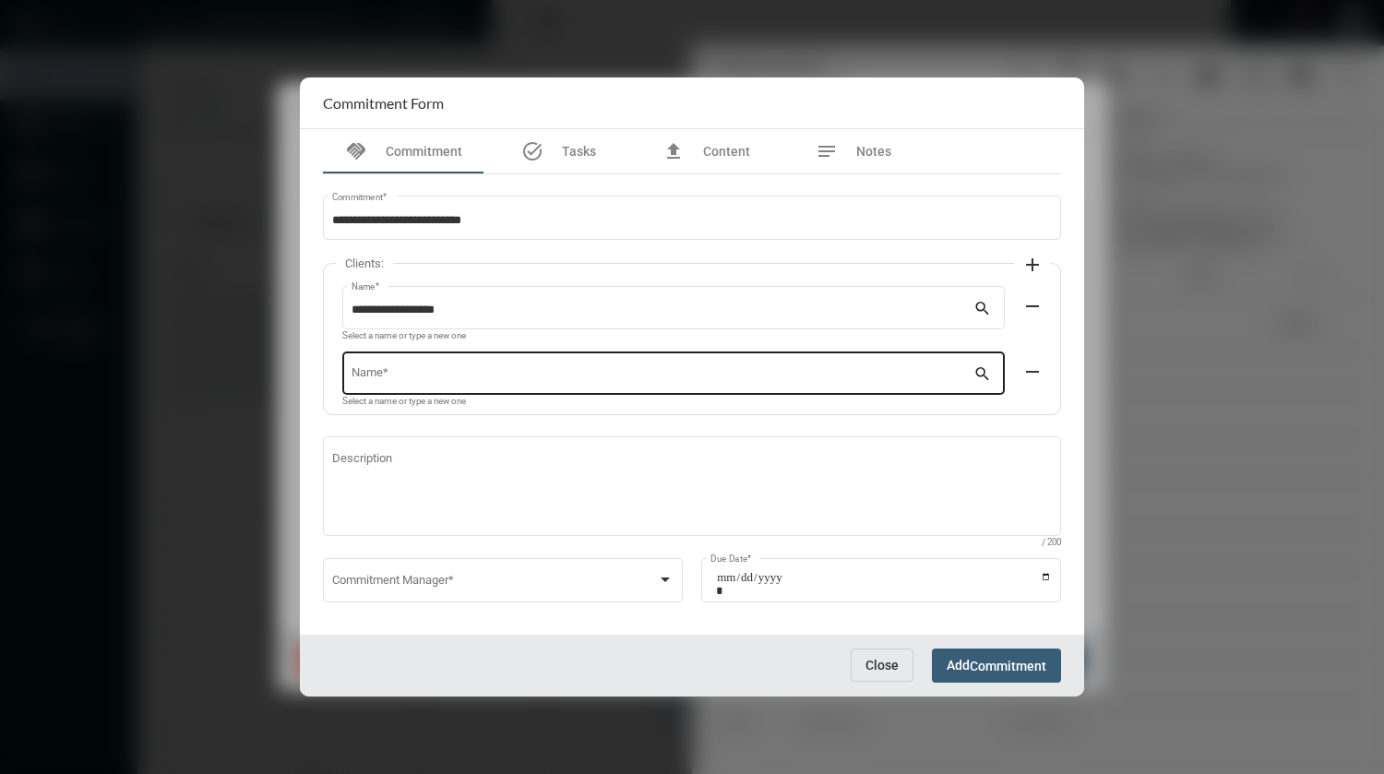
click at [778, 375] on input "Name *" at bounding box center [662, 377] width 623 height 14
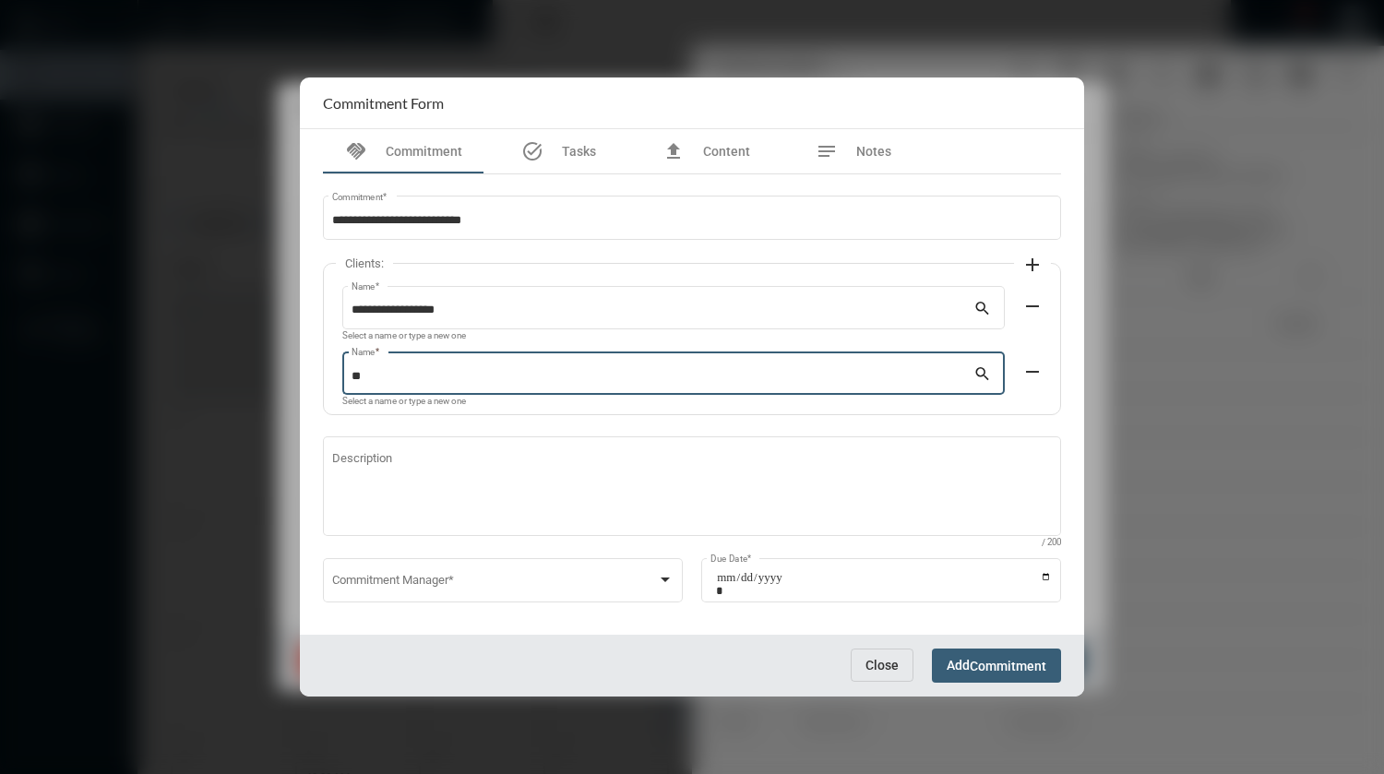
type input "*"
type input "**********"
click at [978, 374] on mat-icon "search" at bounding box center [984, 375] width 22 height 22
click at [1023, 398] on div "**********" at bounding box center [696, 381] width 708 height 65
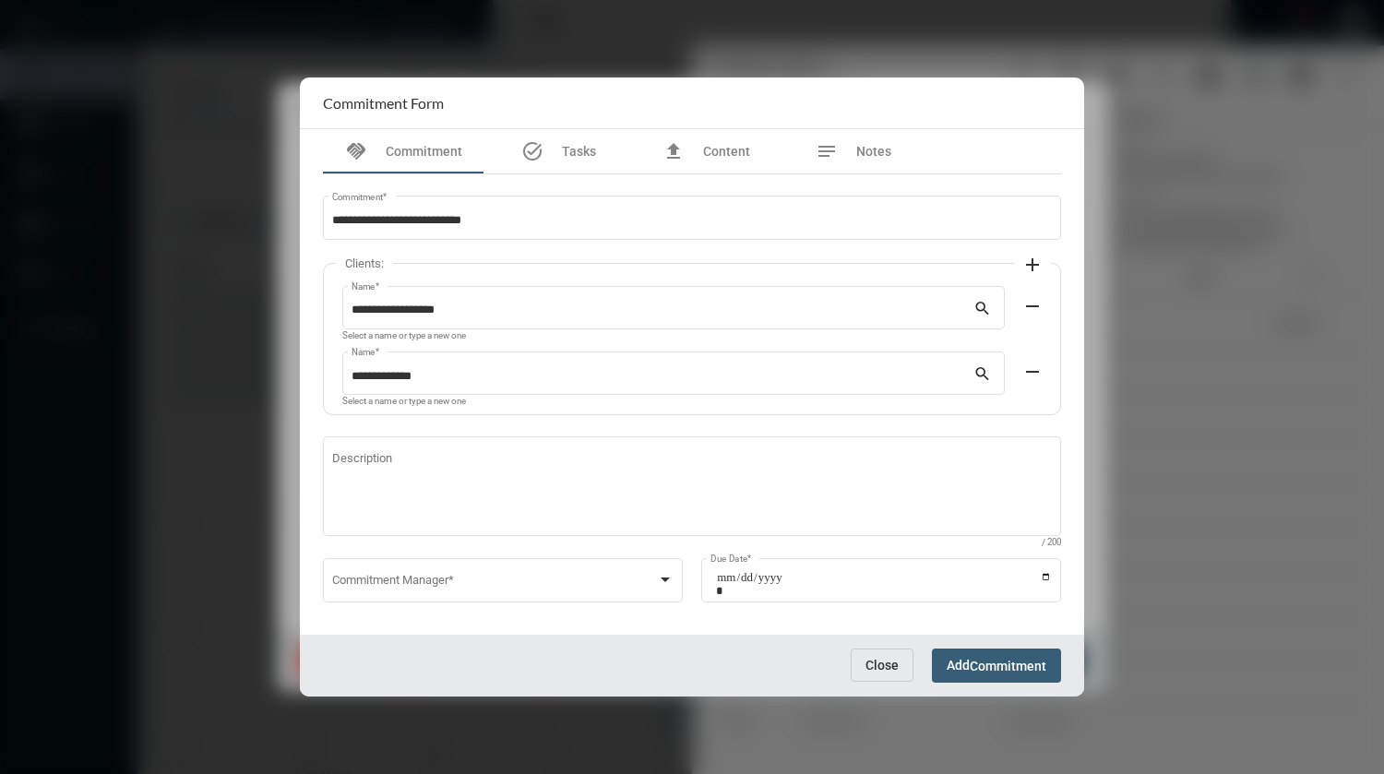
click at [1023, 398] on div "**********" at bounding box center [696, 381] width 708 height 65
click at [1027, 373] on mat-icon "remove" at bounding box center [1032, 372] width 22 height 22
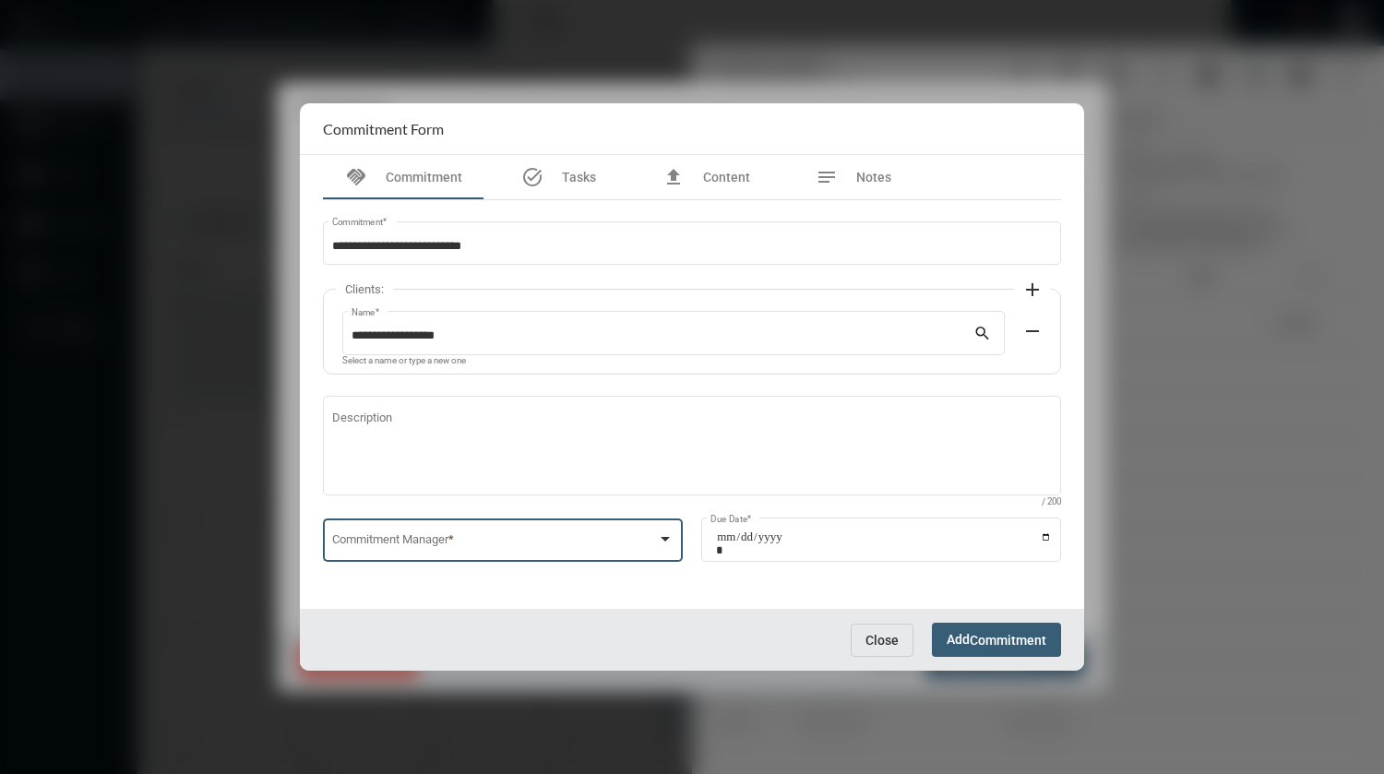
click at [669, 545] on div at bounding box center [665, 539] width 17 height 15
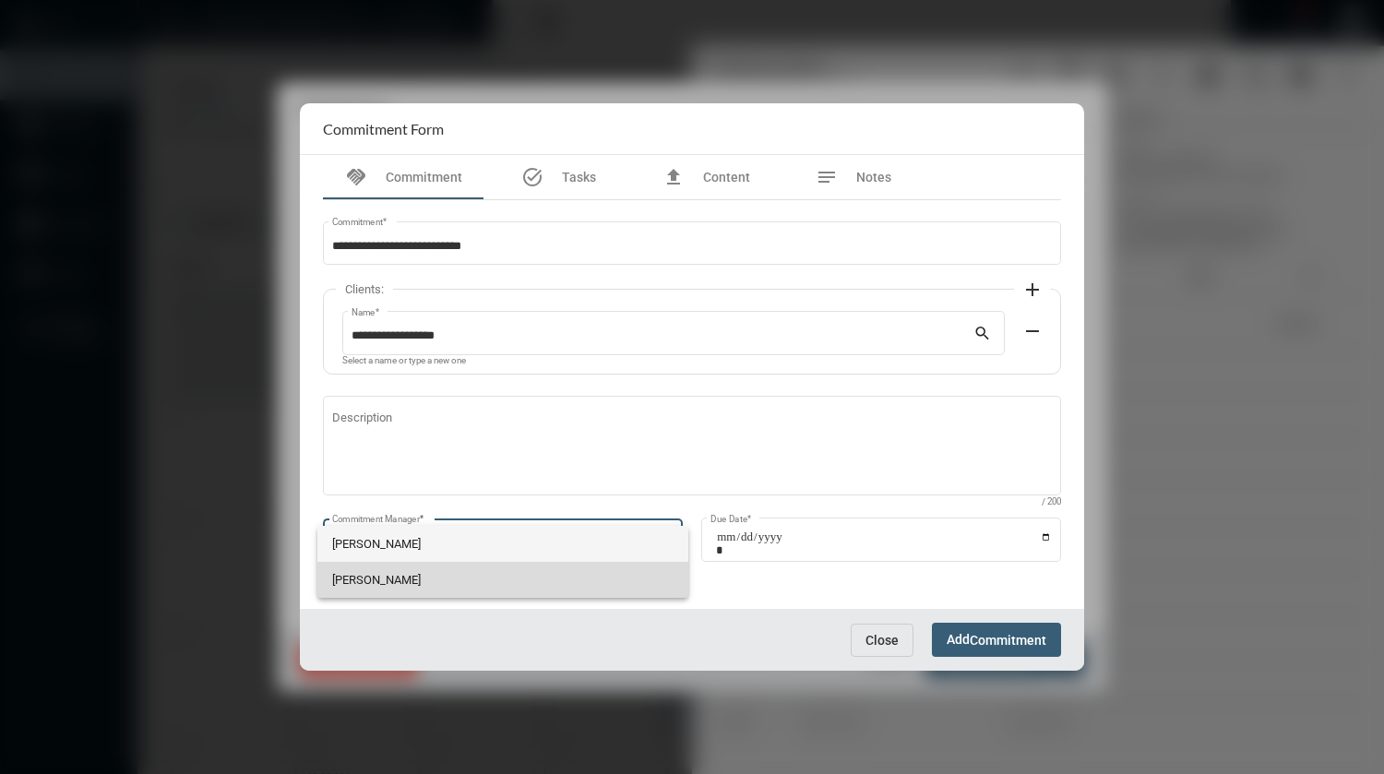
click at [430, 574] on span "[PERSON_NAME]" at bounding box center [503, 580] width 342 height 36
click at [430, 574] on div "Commitment Manager *" at bounding box center [503, 548] width 360 height 60
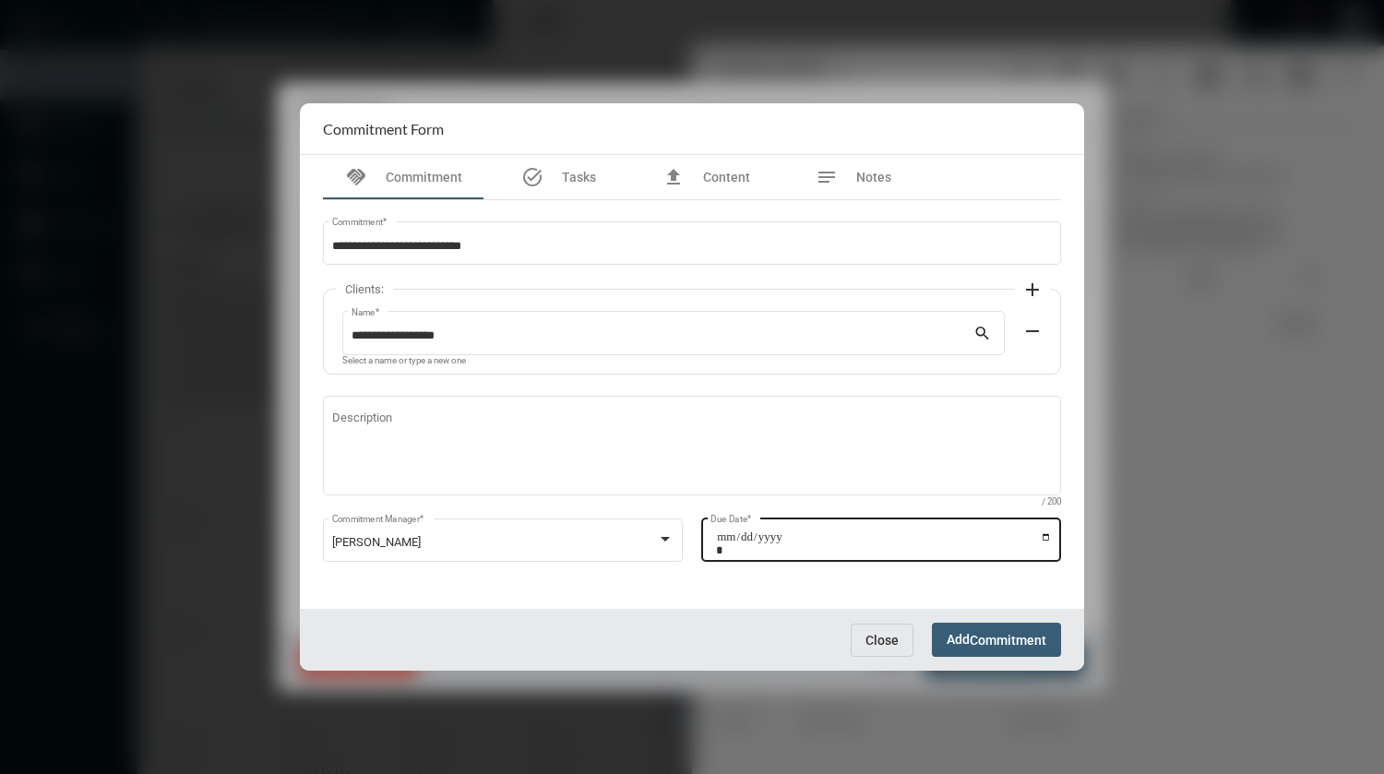
click at [1050, 537] on input "Due Date *" at bounding box center [884, 543] width 336 height 26
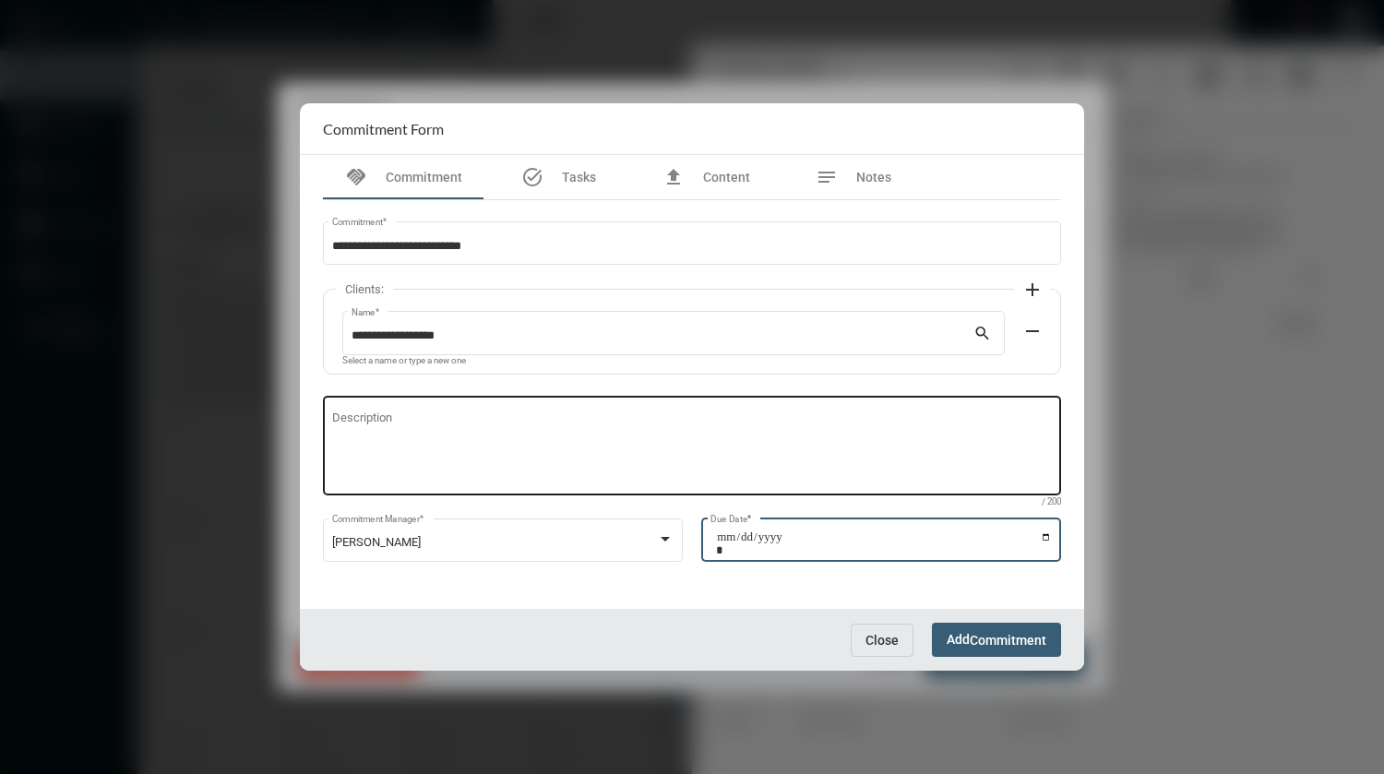
type input "**********"
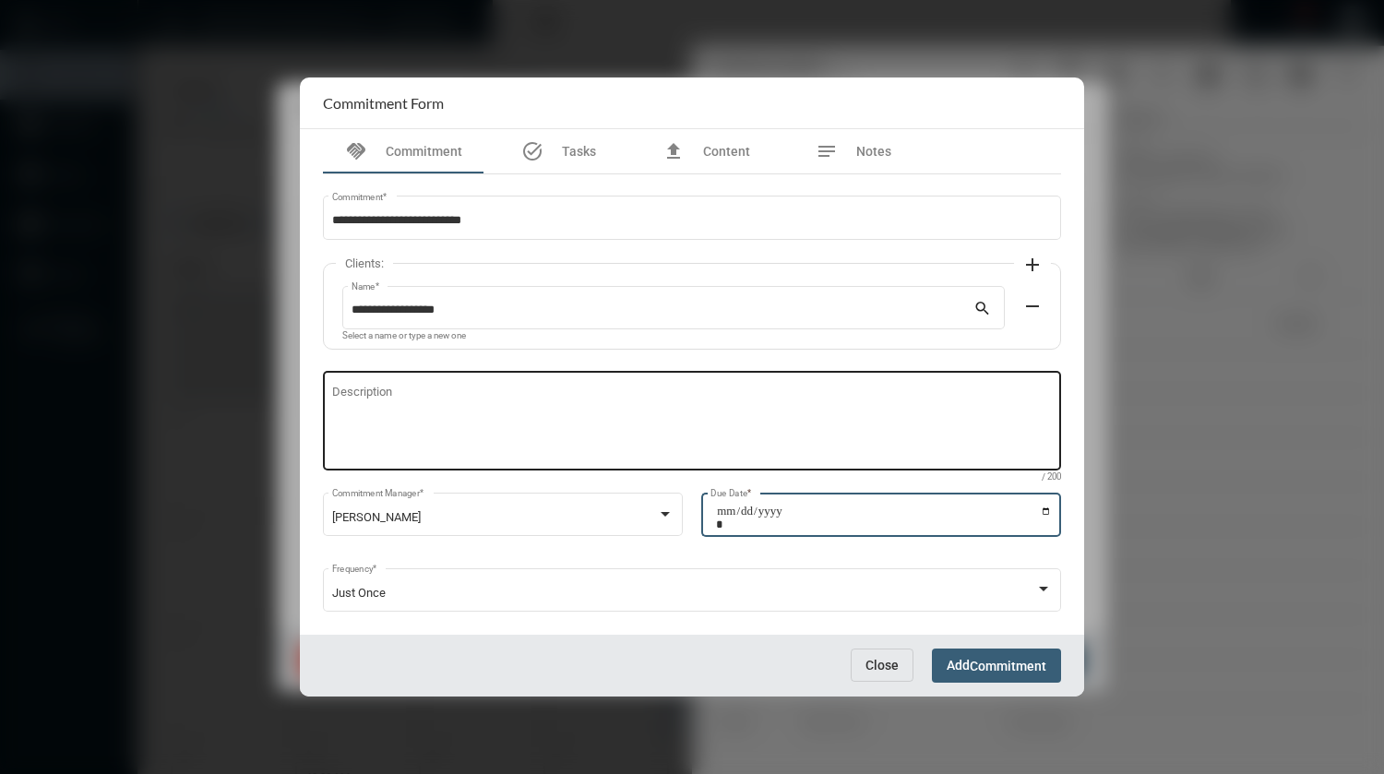
click at [616, 401] on textarea "Description" at bounding box center [692, 423] width 720 height 73
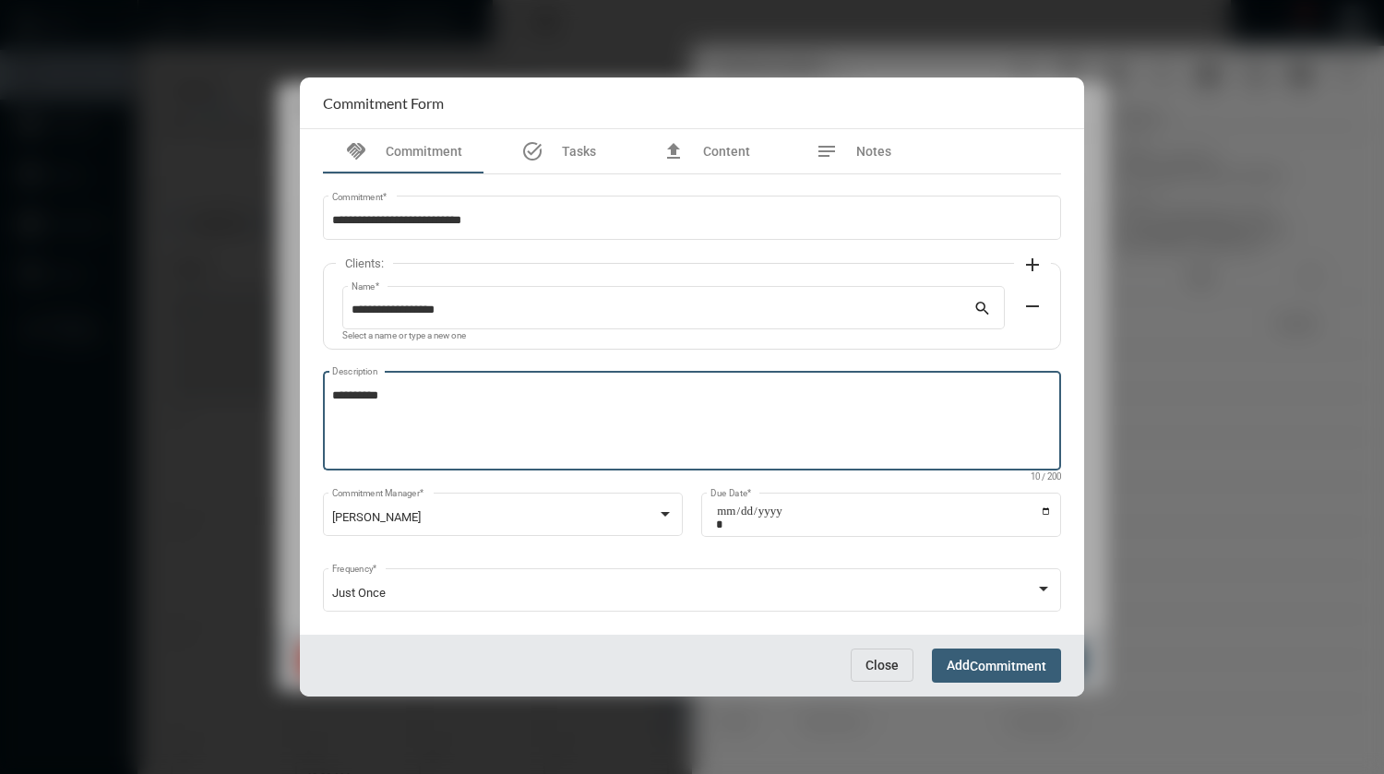
click at [348, 398] on textarea "*********" at bounding box center [692, 423] width 720 height 73
click at [424, 400] on textarea "*********" at bounding box center [692, 423] width 720 height 73
type textarea "**********"
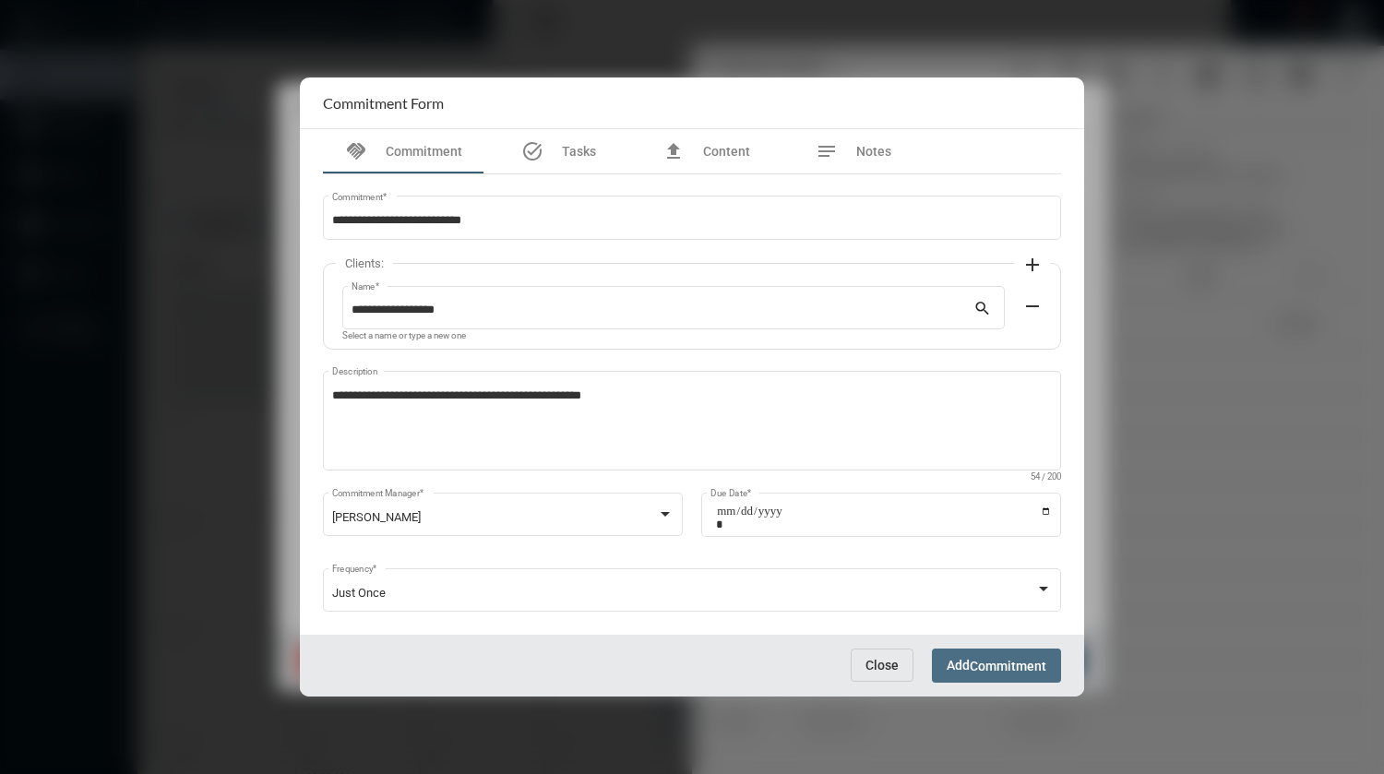
click at [974, 671] on span "Commitment" at bounding box center [1007, 666] width 77 height 15
click at [974, 671] on div at bounding box center [692, 386] width 784 height 619
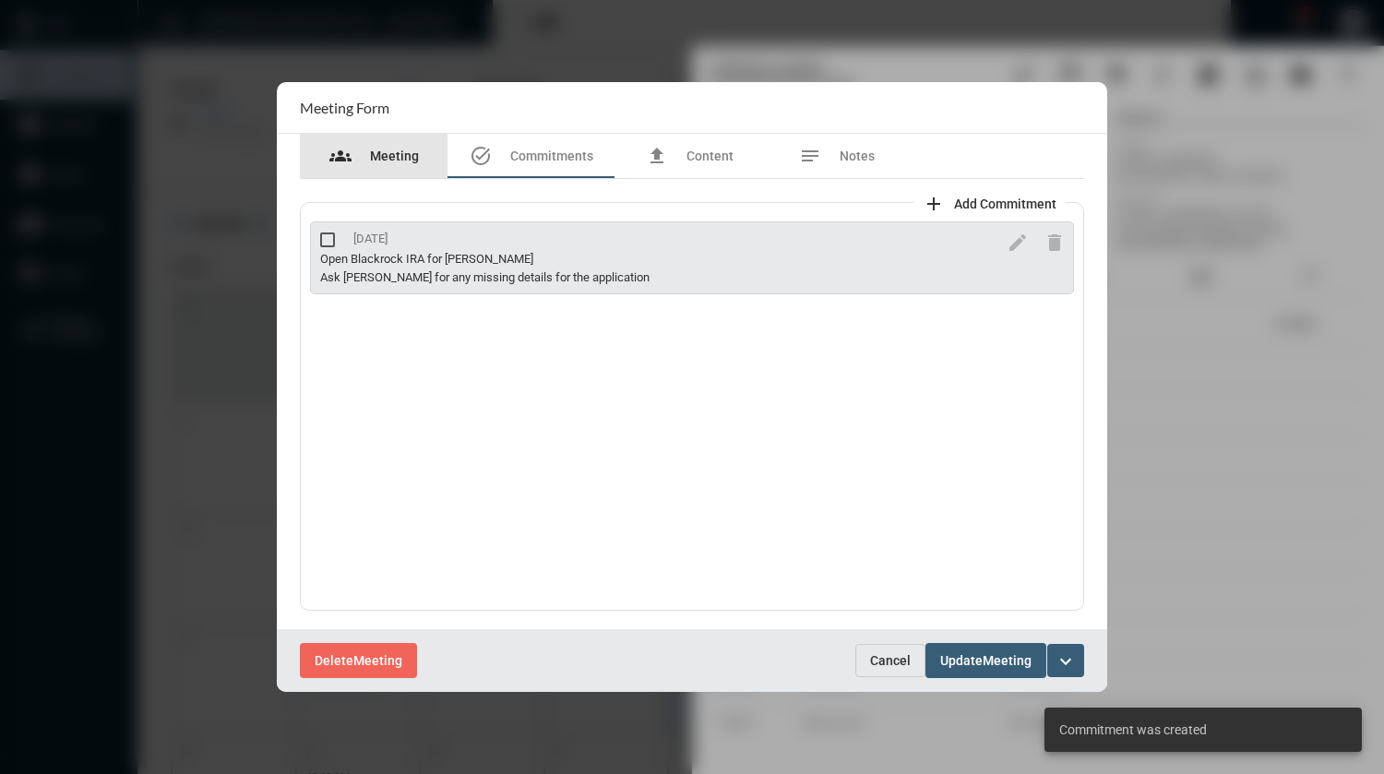
click at [406, 159] on span "Meeting" at bounding box center [394, 155] width 49 height 15
click at [406, 134] on section "Meeting Form" at bounding box center [692, 108] width 830 height 52
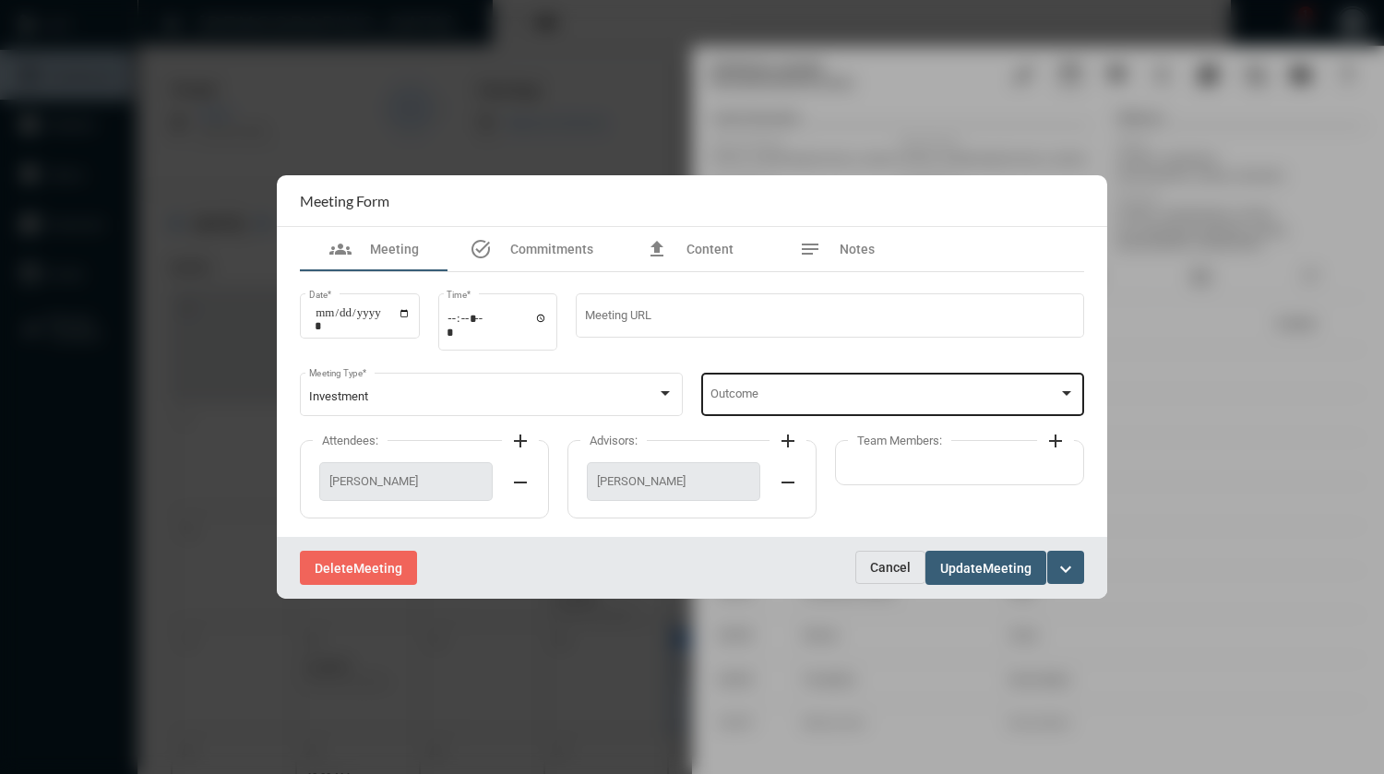
click at [842, 386] on div "Outcome" at bounding box center [892, 392] width 365 height 47
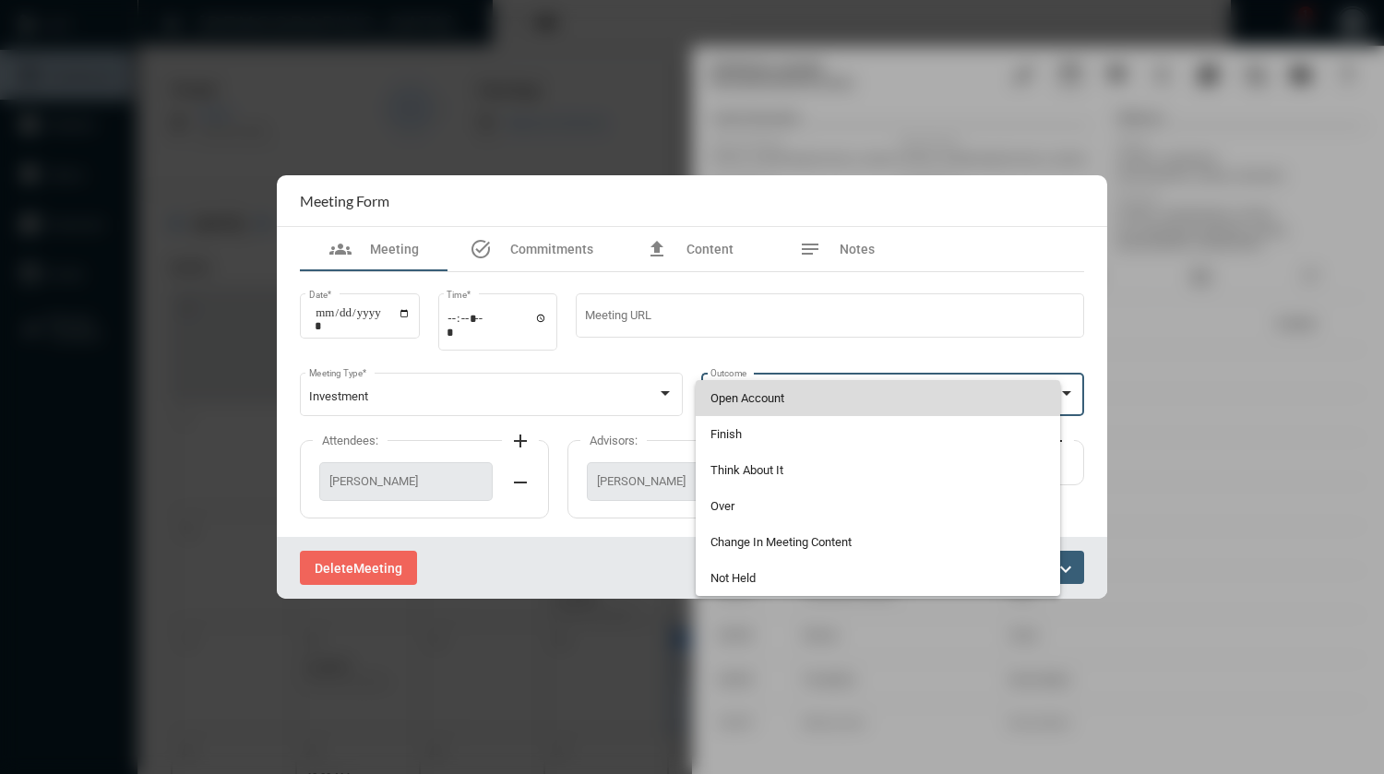
click at [842, 386] on span "Open Account" at bounding box center [878, 398] width 336 height 36
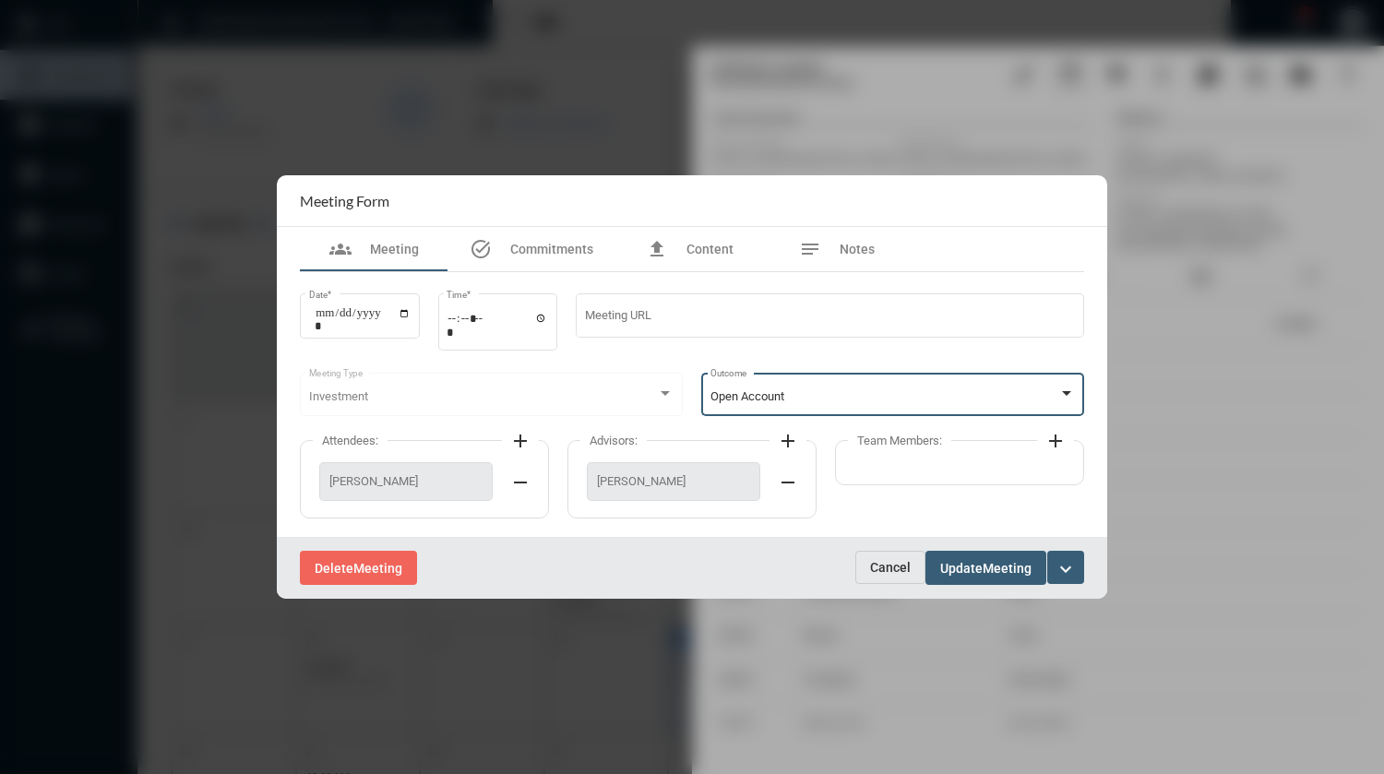
click at [1051, 444] on mat-icon "add" at bounding box center [1055, 441] width 22 height 22
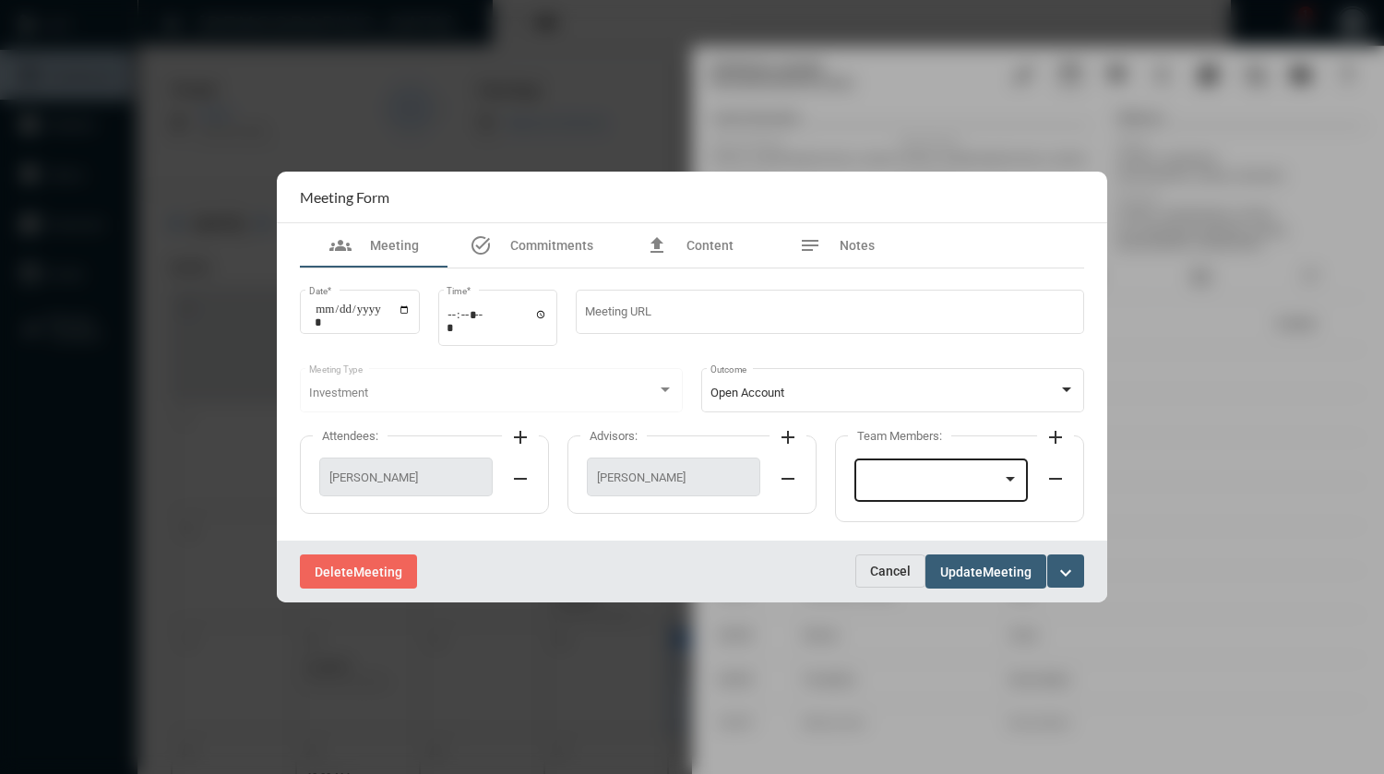
click at [942, 469] on div at bounding box center [941, 478] width 156 height 47
click at [788, 433] on div at bounding box center [692, 387] width 1384 height 774
click at [788, 433] on mat-icon "add" at bounding box center [788, 437] width 22 height 22
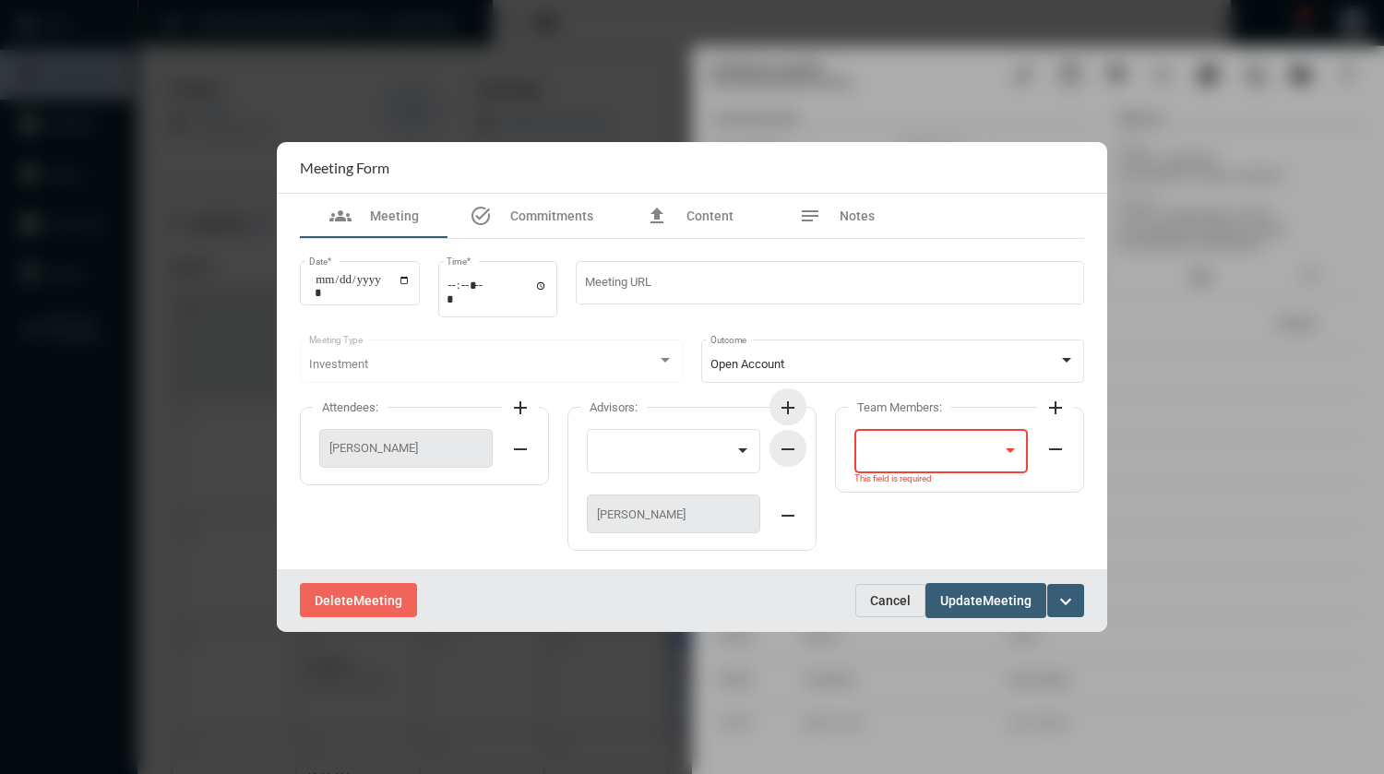
click at [788, 433] on button "remove" at bounding box center [787, 448] width 37 height 37
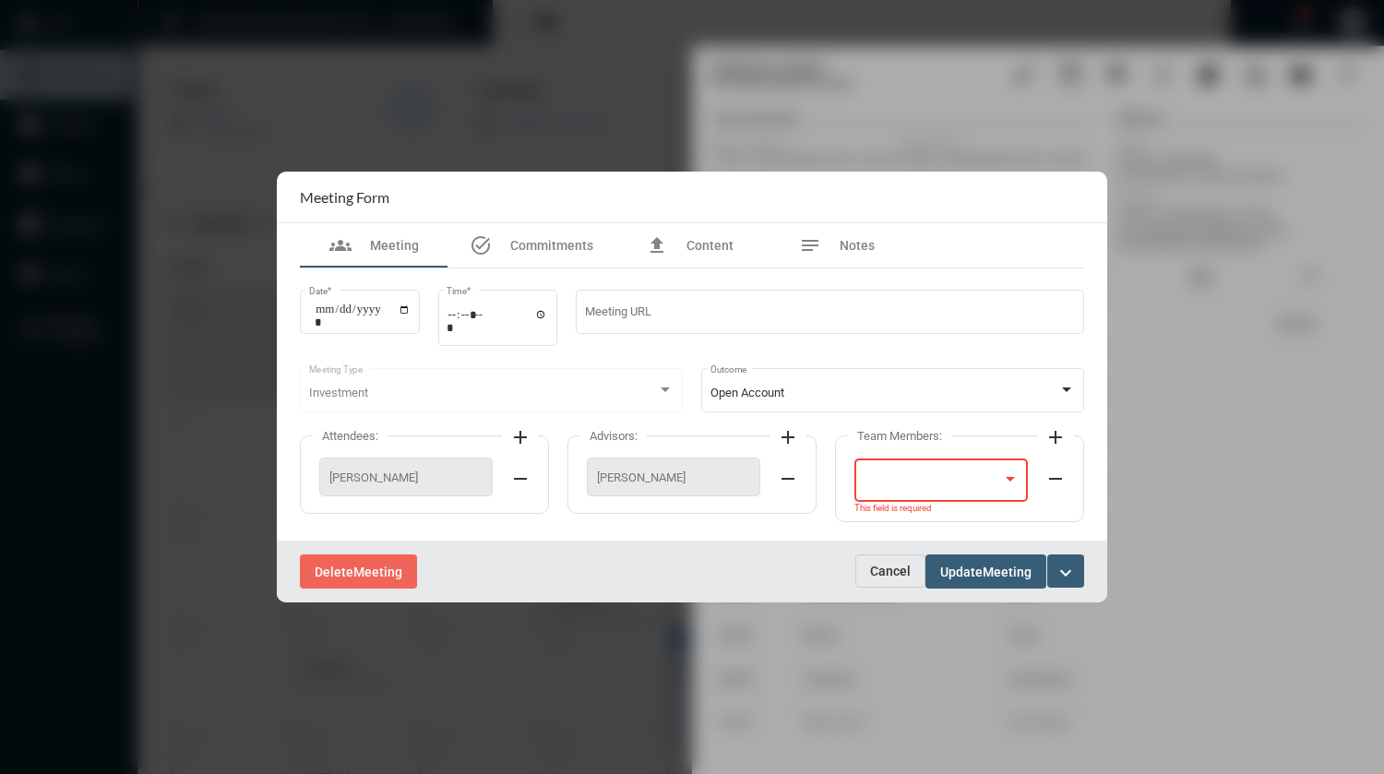
click at [790, 435] on mat-icon "add" at bounding box center [788, 437] width 22 height 22
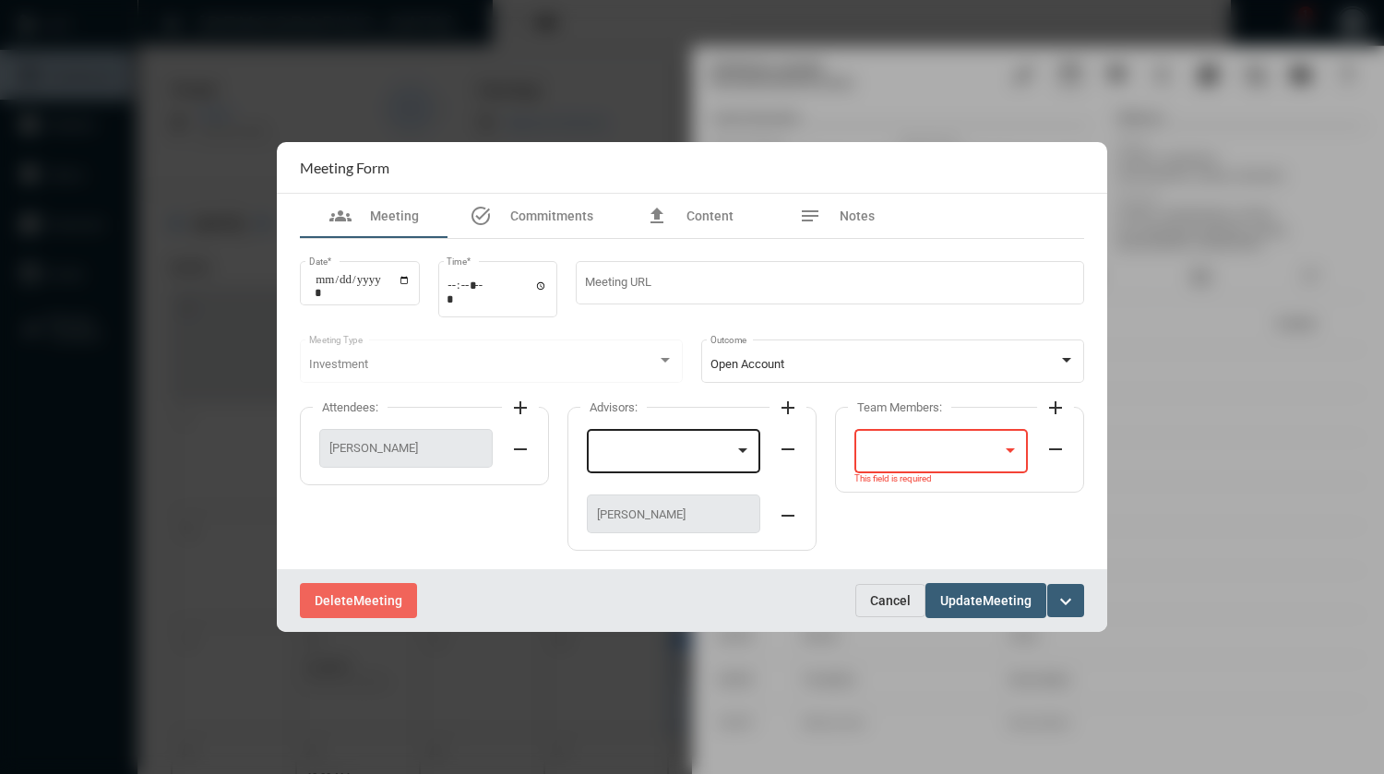
click at [723, 443] on div at bounding box center [674, 449] width 156 height 47
click at [695, 445] on span "[PERSON_NAME]" at bounding box center [674, 455] width 156 height 36
drag, startPoint x: 823, startPoint y: 403, endPoint x: 955, endPoint y: 402, distance: 131.9
click at [831, 403] on div at bounding box center [692, 387] width 1384 height 774
click at [1056, 447] on mat-icon "remove" at bounding box center [1055, 449] width 22 height 22
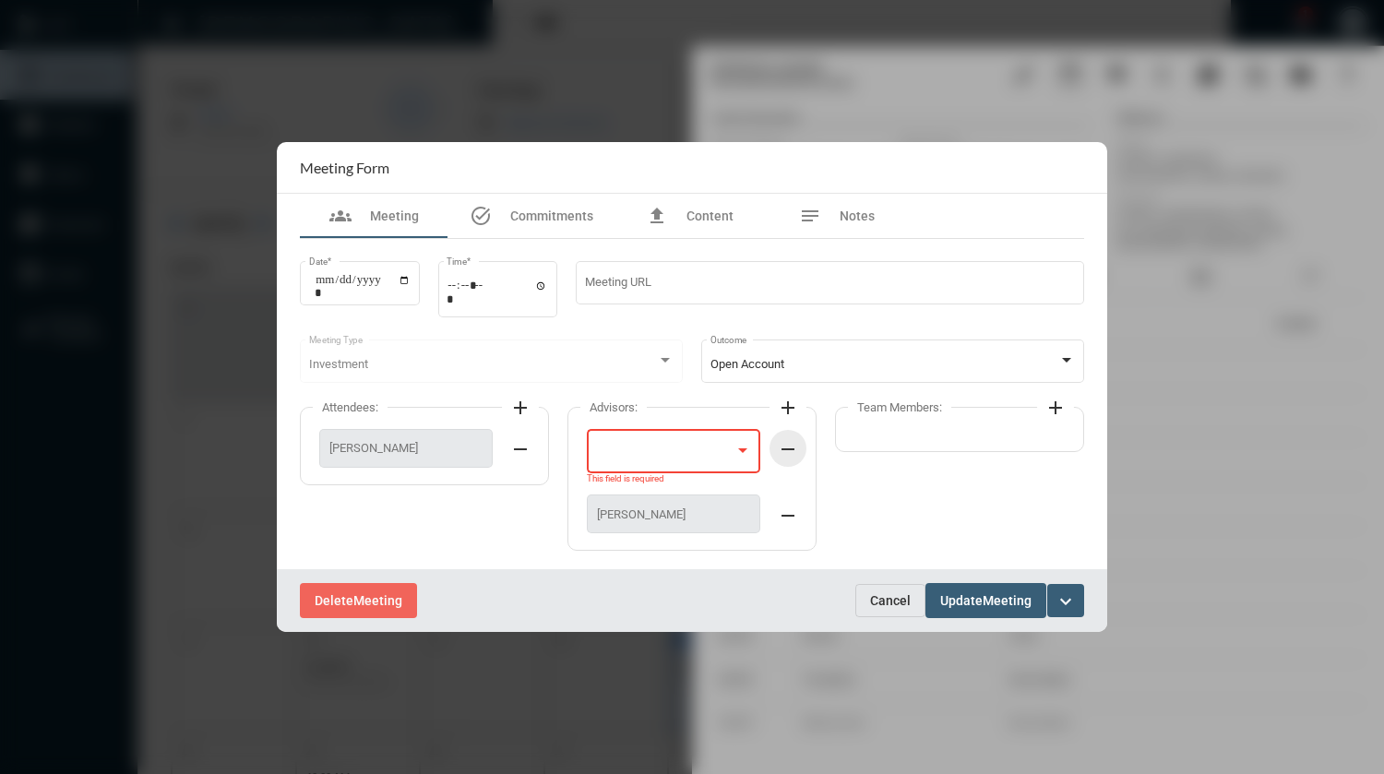
click at [788, 443] on mat-icon "remove" at bounding box center [788, 449] width 22 height 22
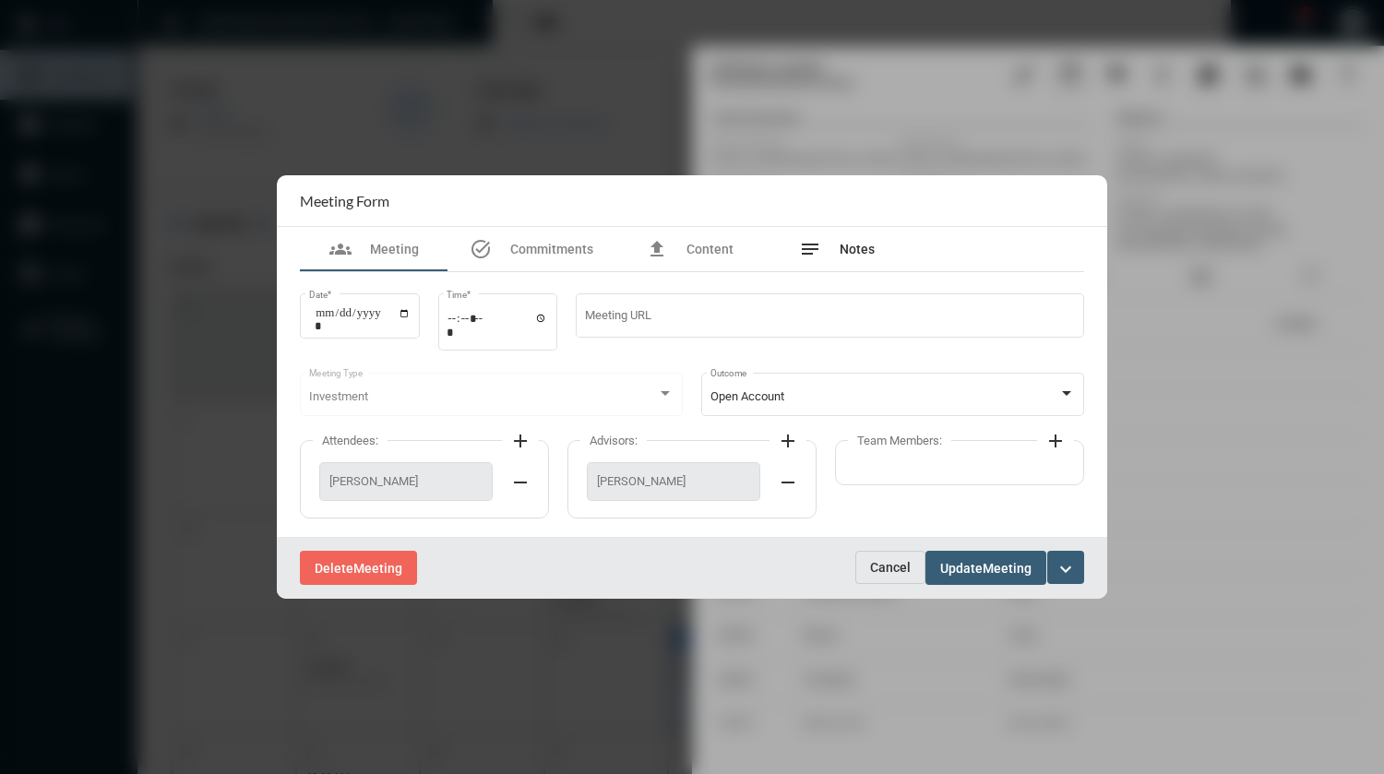
click at [863, 252] on span "Notes" at bounding box center [856, 249] width 35 height 15
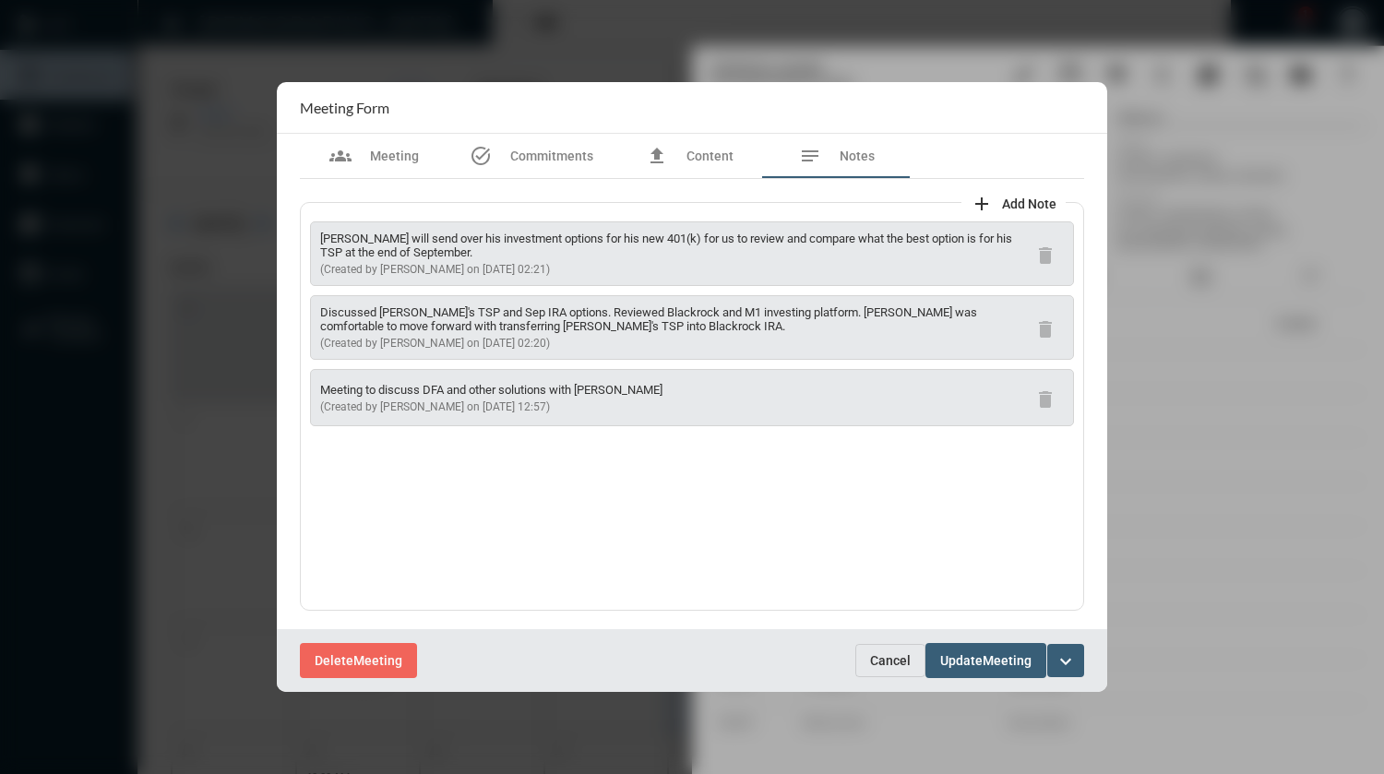
click at [973, 659] on span "Update" at bounding box center [961, 661] width 42 height 15
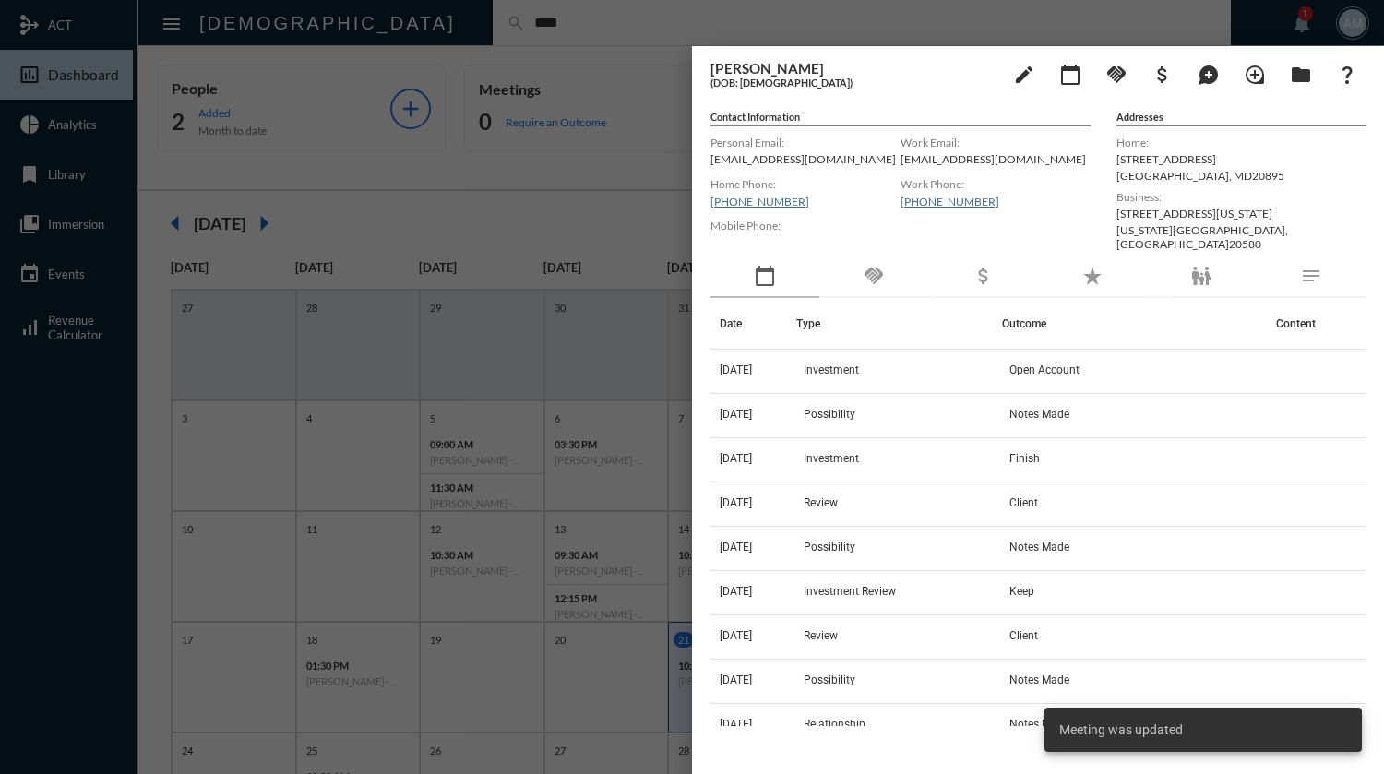
click at [599, 23] on div at bounding box center [692, 387] width 1384 height 774
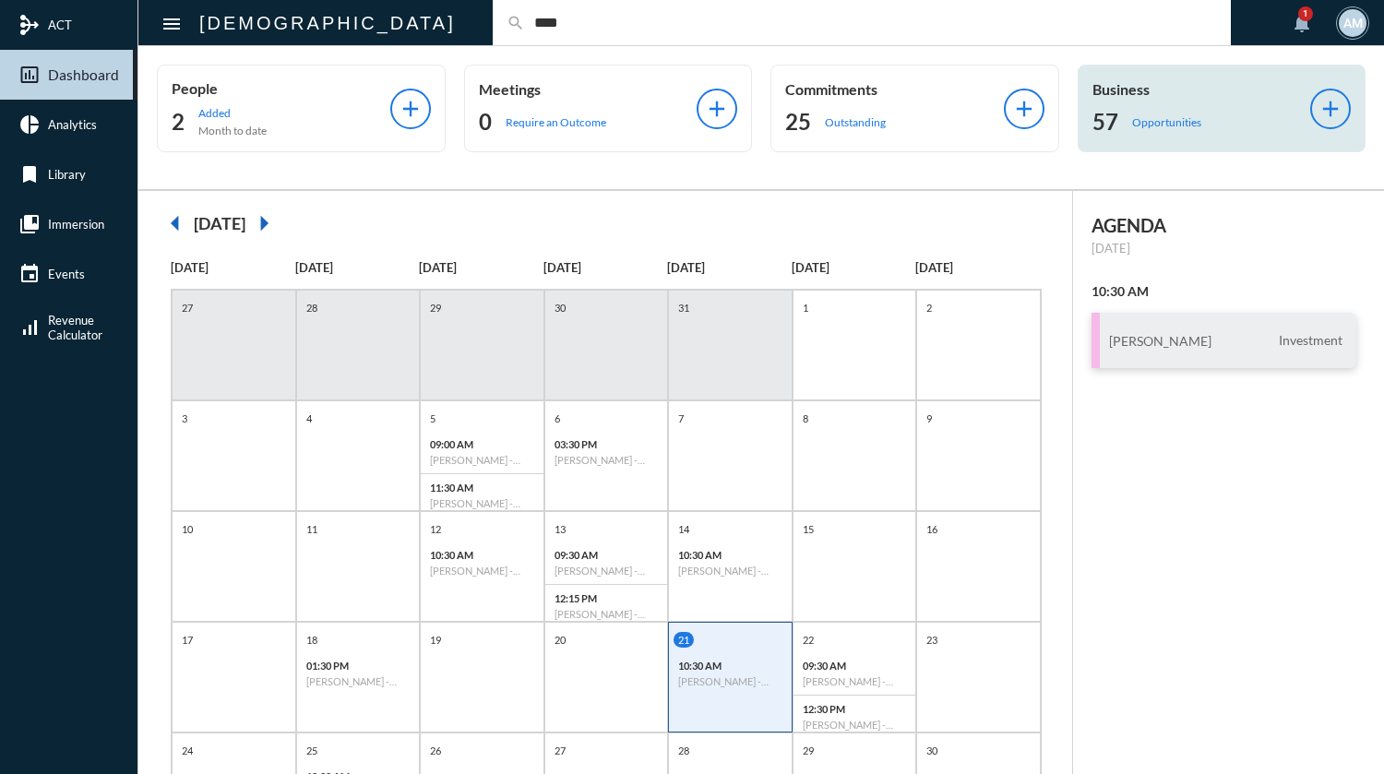
click at [1143, 123] on p "Opportunities" at bounding box center [1166, 122] width 69 height 14
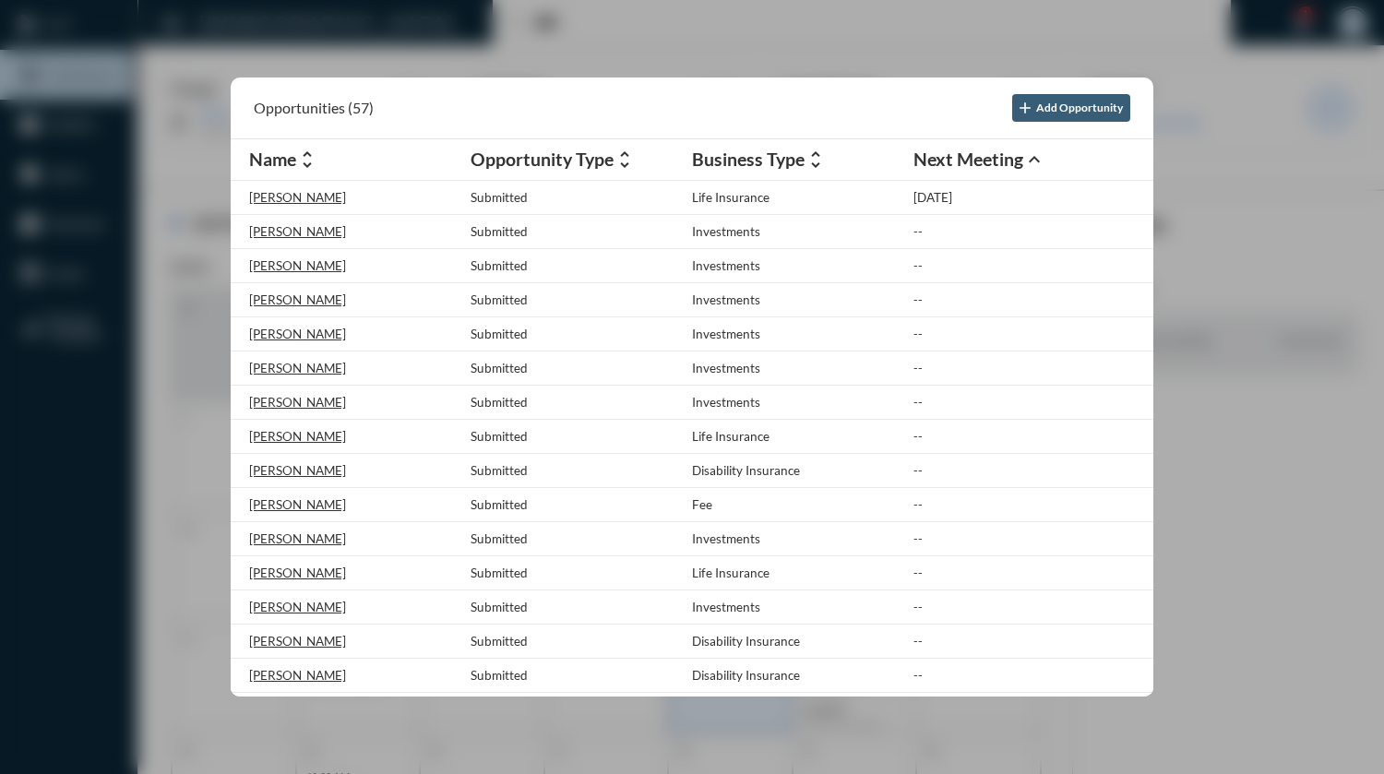
click at [628, 161] on mat-icon "unfold_more" at bounding box center [624, 159] width 22 height 22
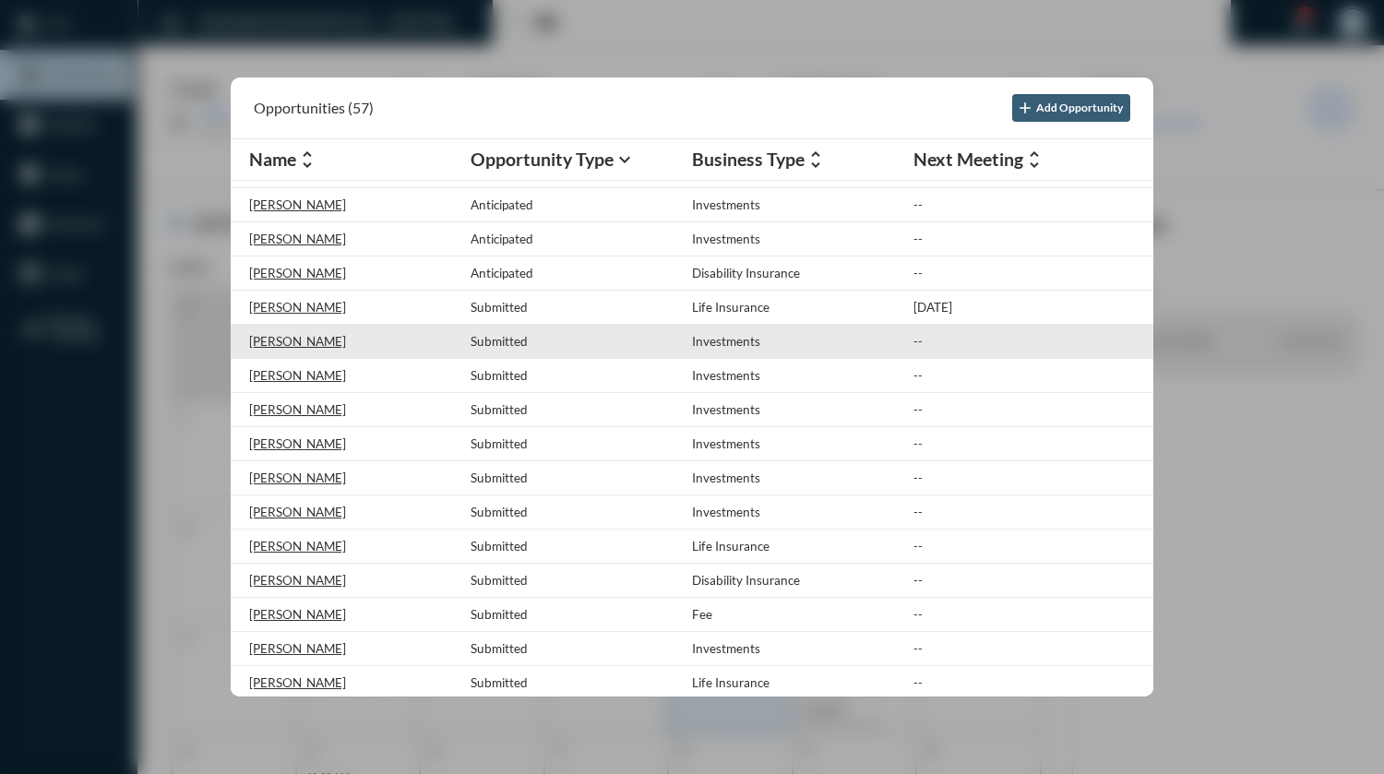
scroll to position [369, 0]
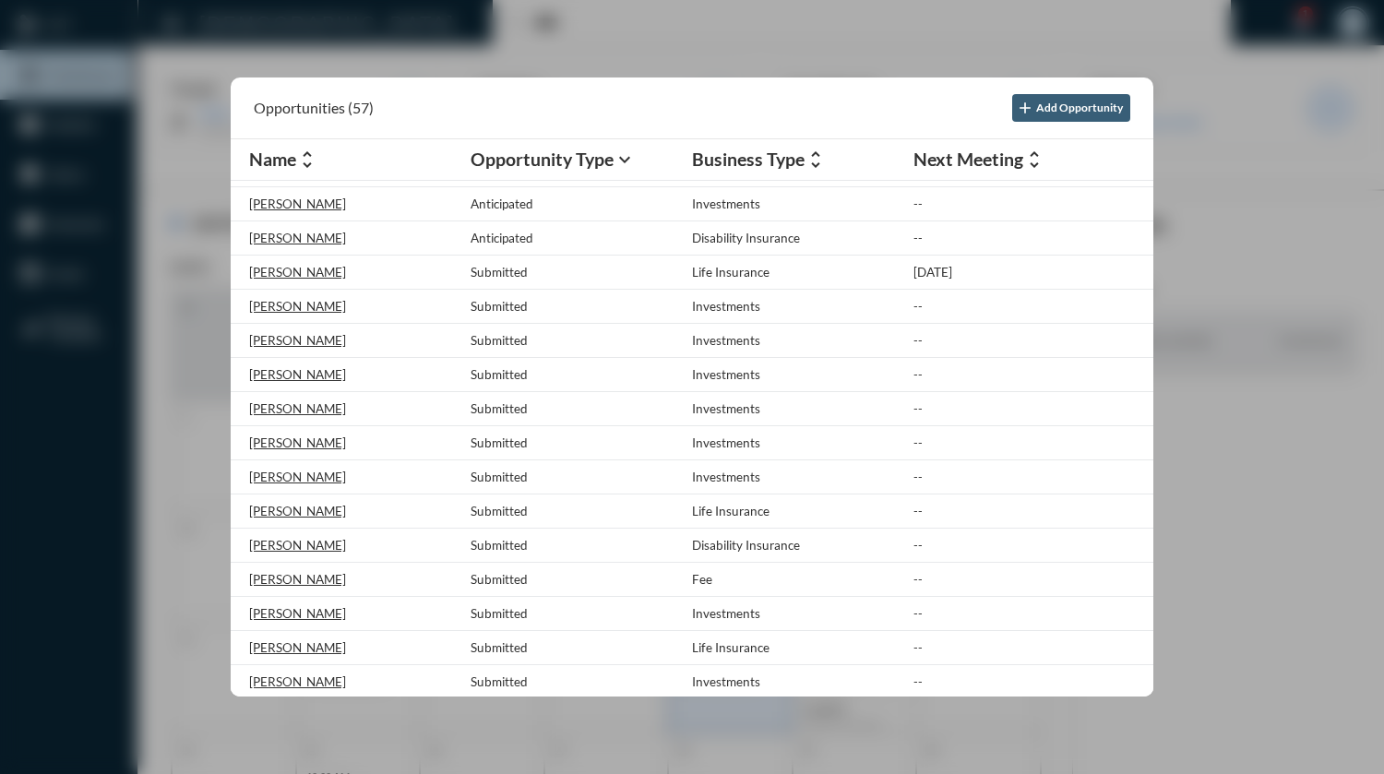
click at [888, 21] on div at bounding box center [692, 387] width 1384 height 774
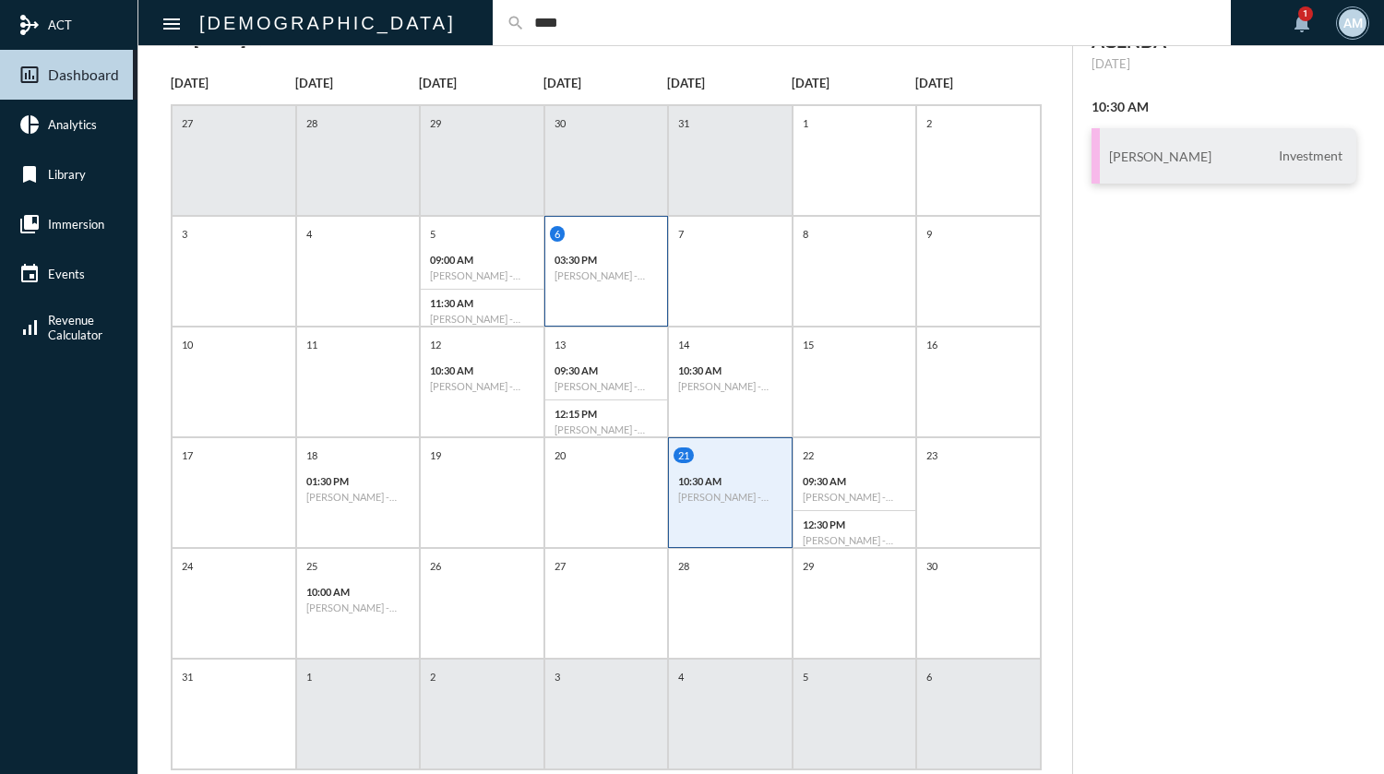
scroll to position [0, 0]
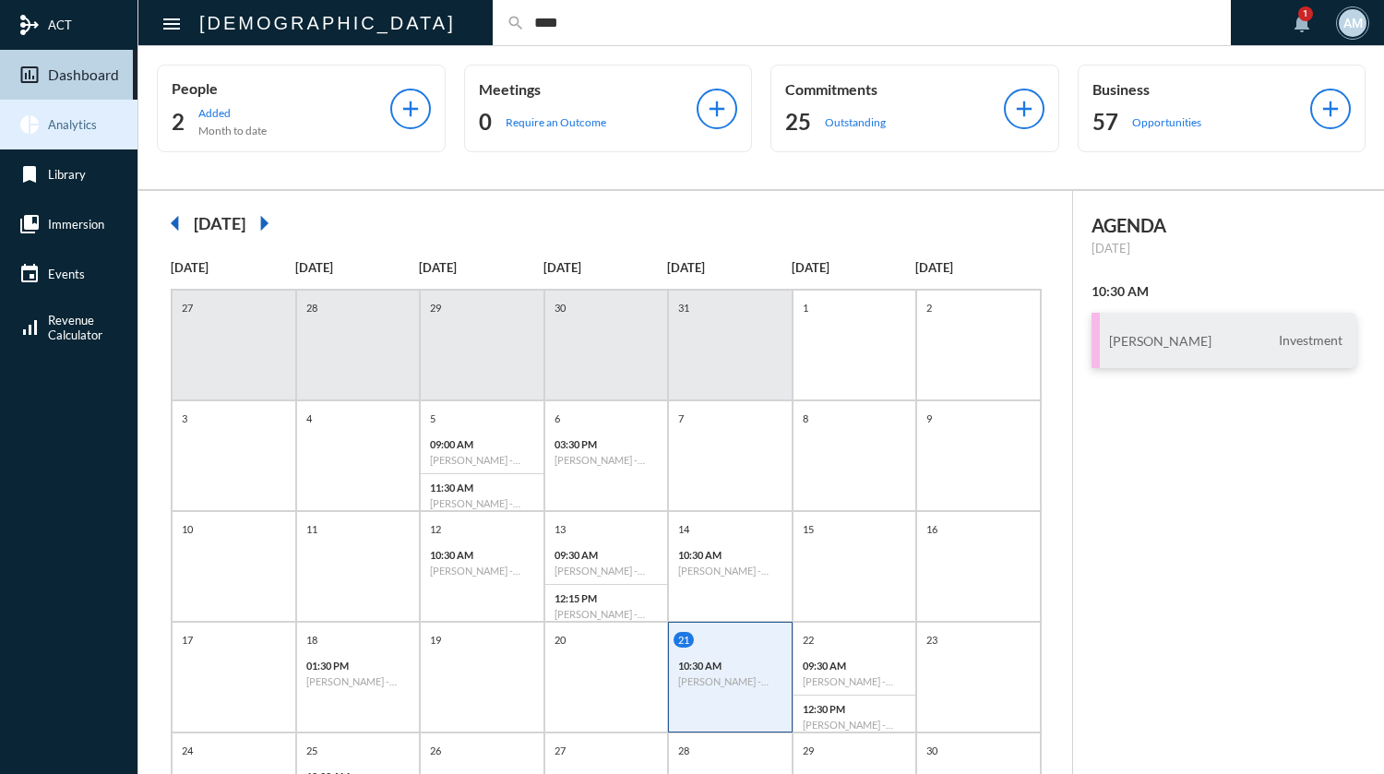
click at [60, 122] on span "Analytics" at bounding box center [72, 124] width 49 height 15
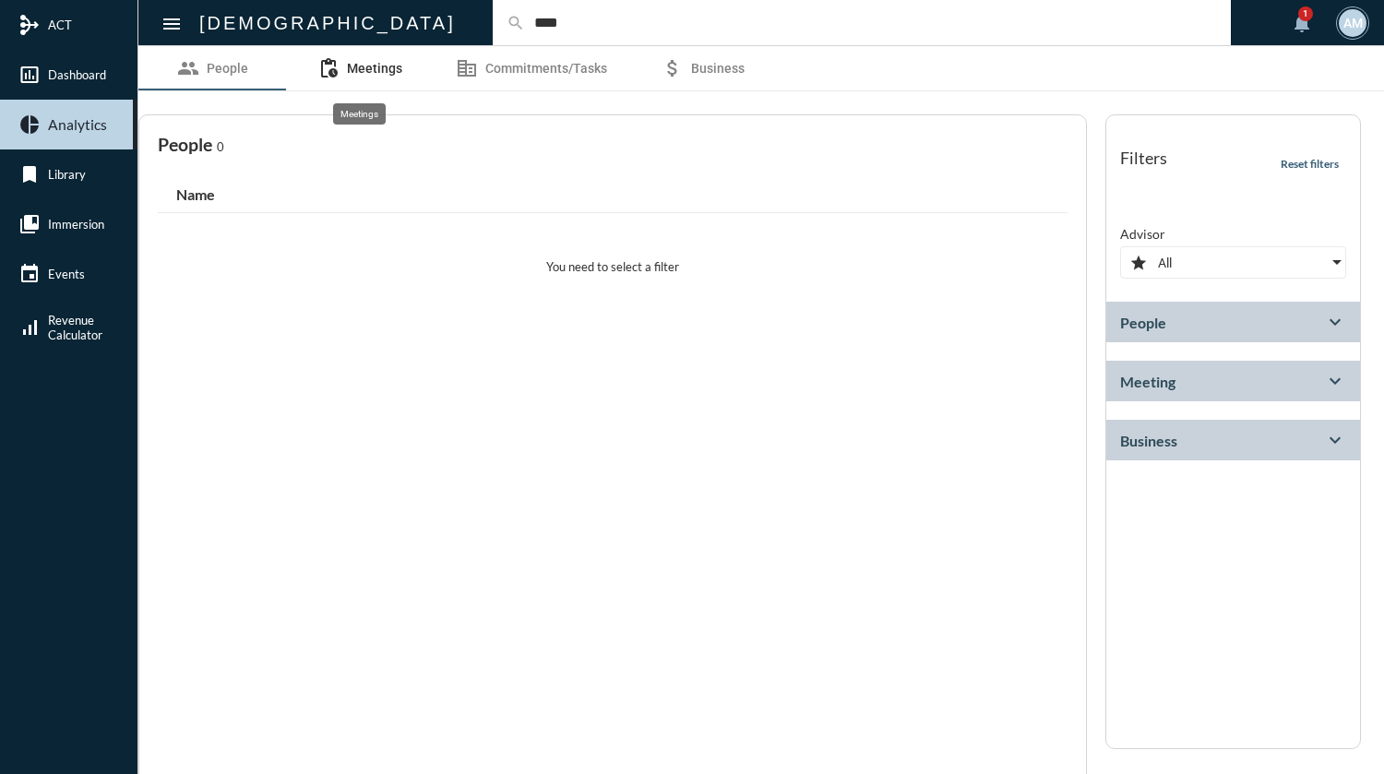
click at [369, 73] on span "Meetings" at bounding box center [374, 68] width 55 height 15
select select
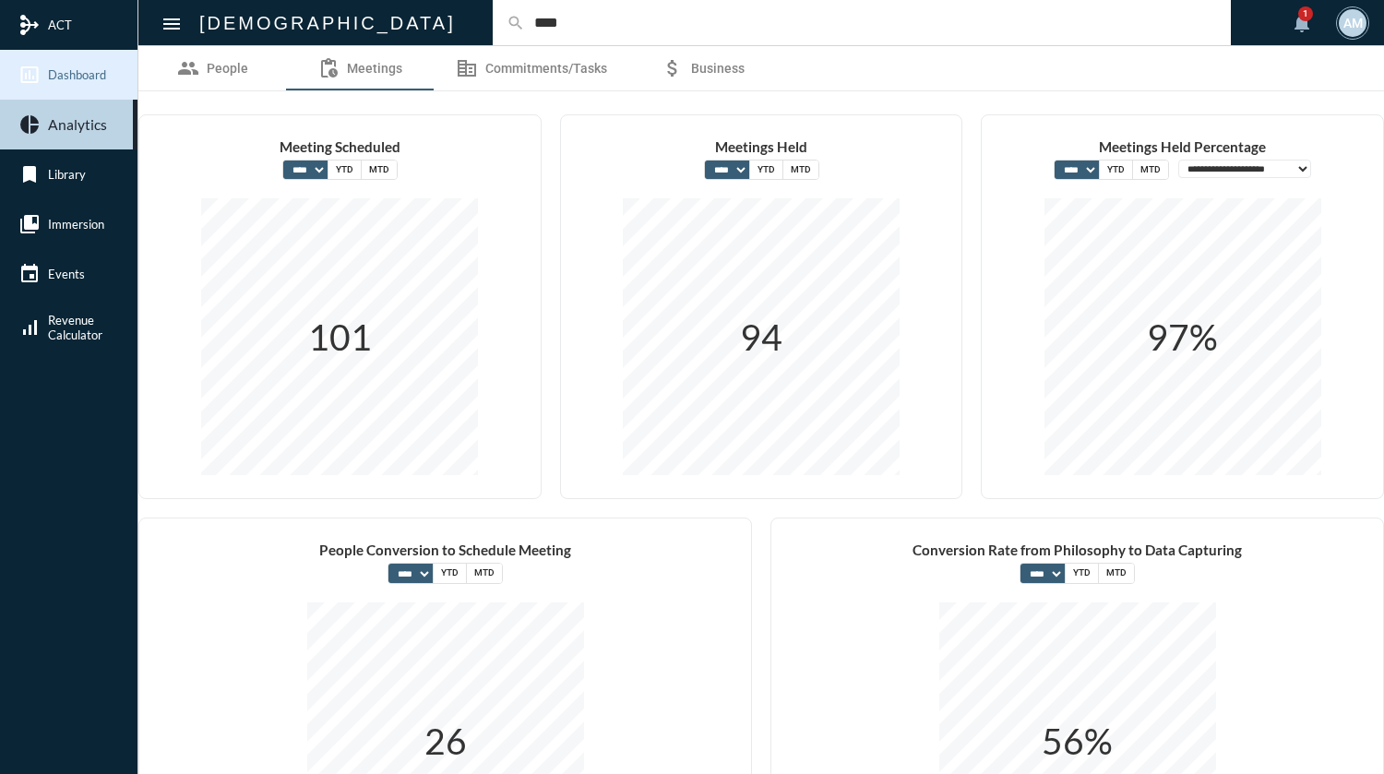
click at [89, 83] on link "insert_chart_outlined Dashboard" at bounding box center [68, 75] width 137 height 50
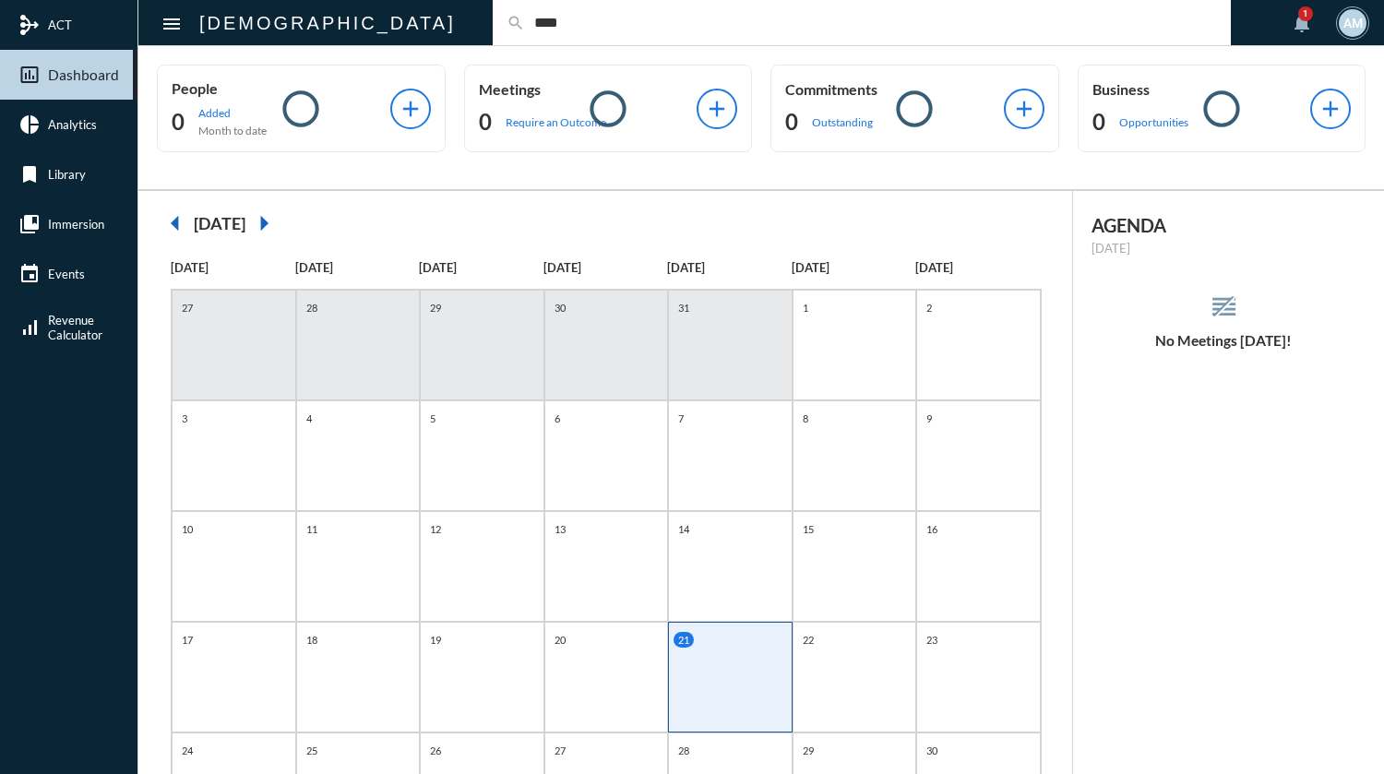
click at [89, 83] on link "insert_chart_outlined Dashboard" at bounding box center [68, 75] width 137 height 50
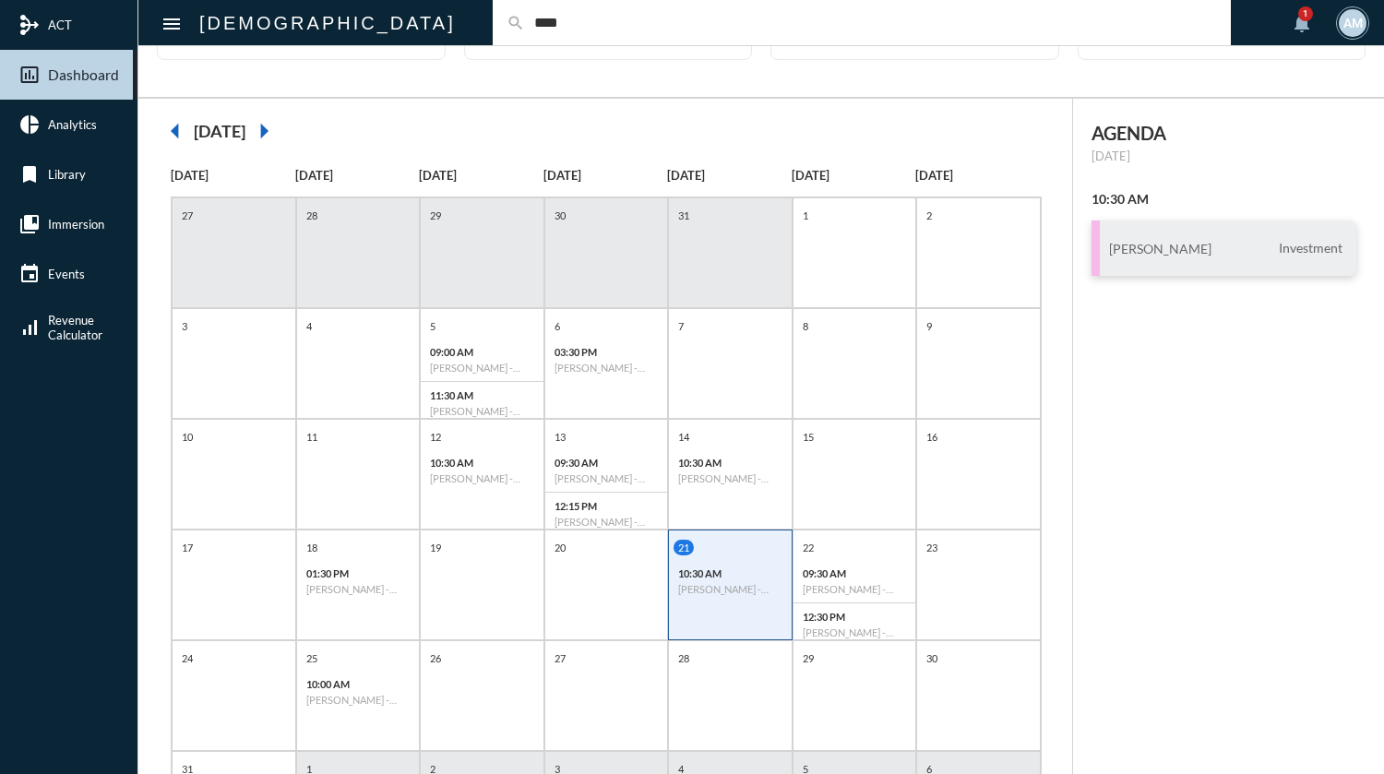
scroll to position [42, 0]
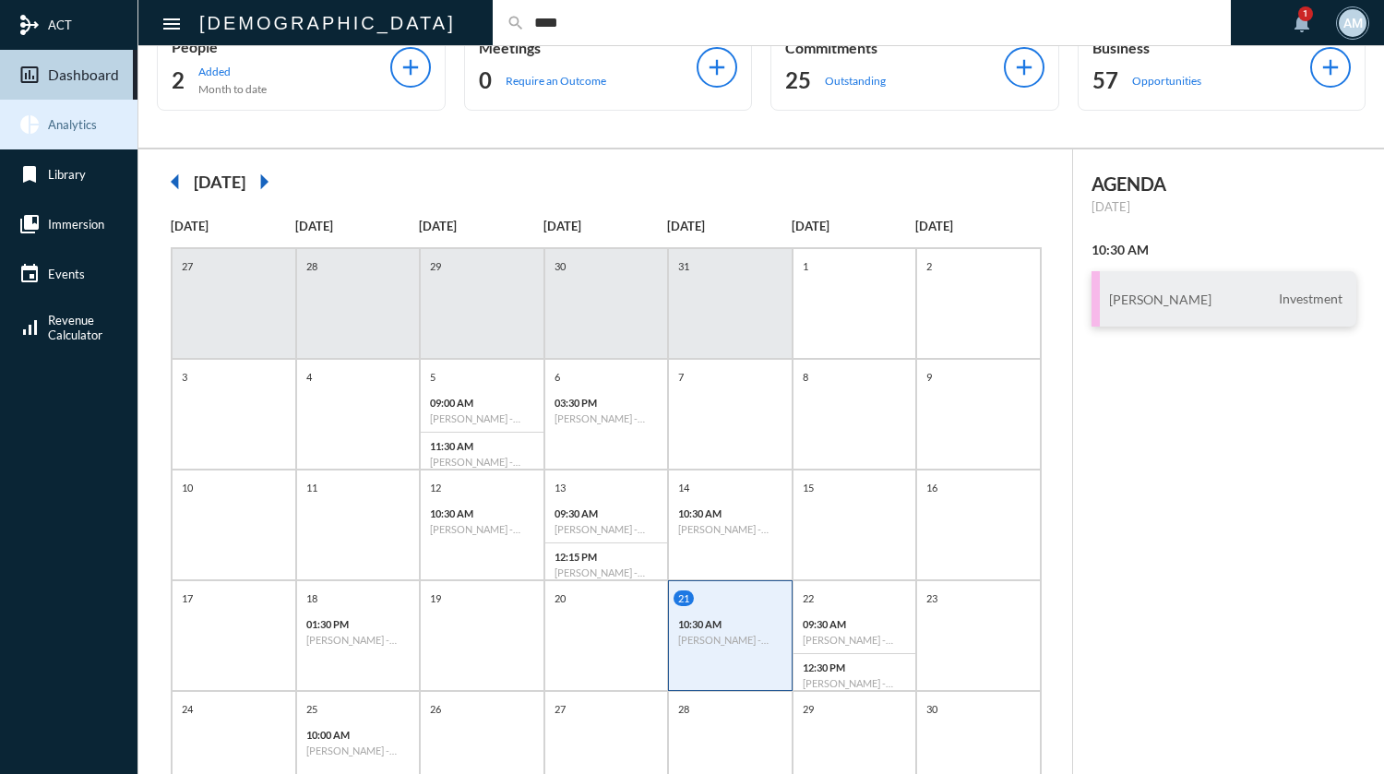
click at [89, 126] on span "Analytics" at bounding box center [72, 124] width 49 height 15
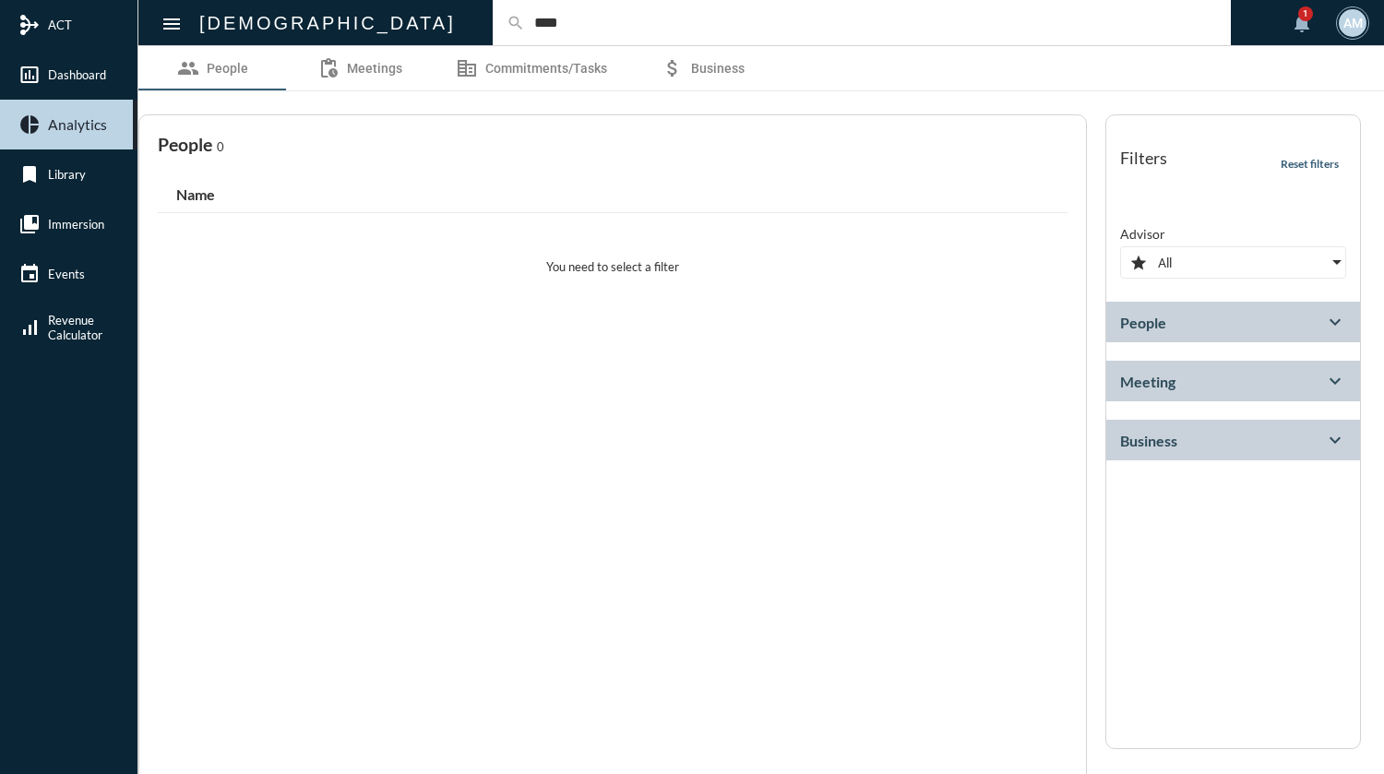
click at [89, 126] on span "Analytics" at bounding box center [77, 124] width 59 height 17
click at [721, 70] on span "Business" at bounding box center [717, 68] width 53 height 15
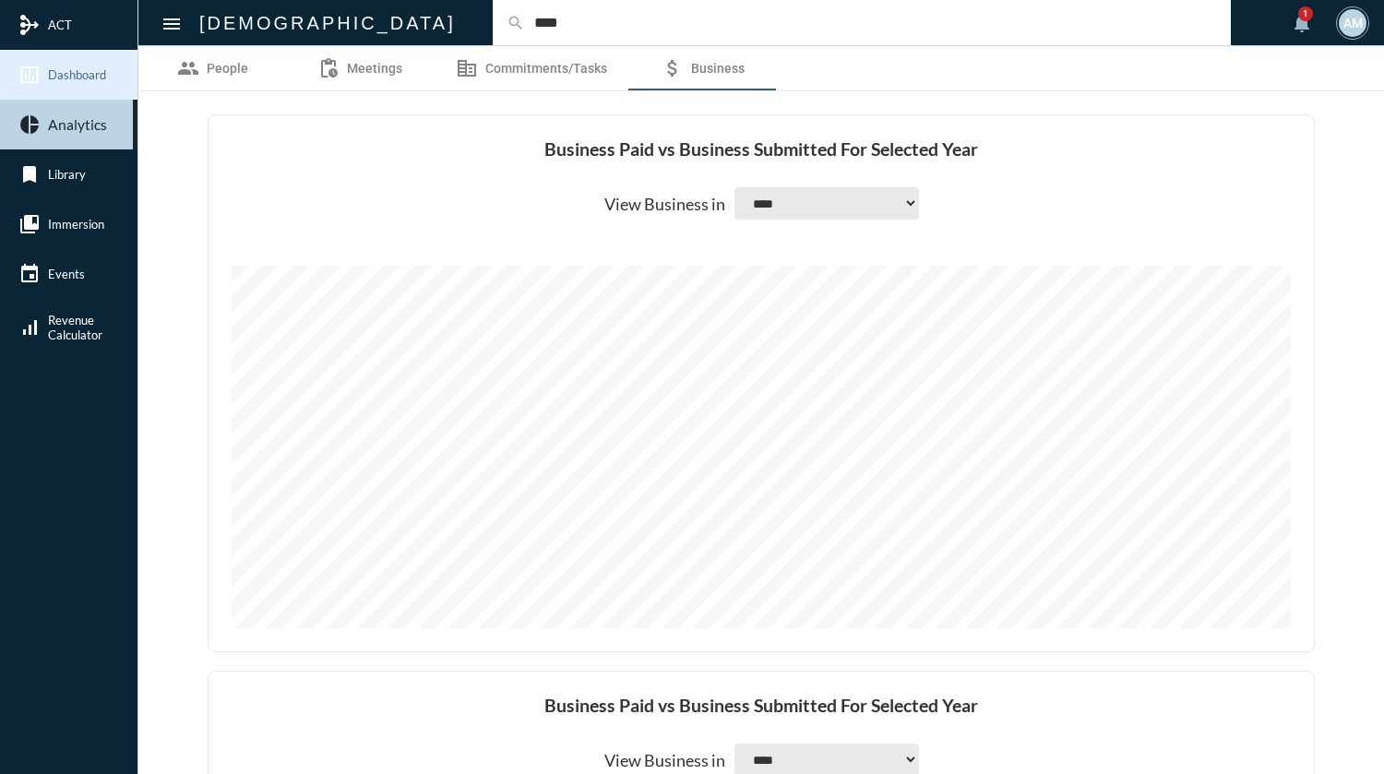
click at [77, 80] on span "Dashboard" at bounding box center [77, 74] width 58 height 15
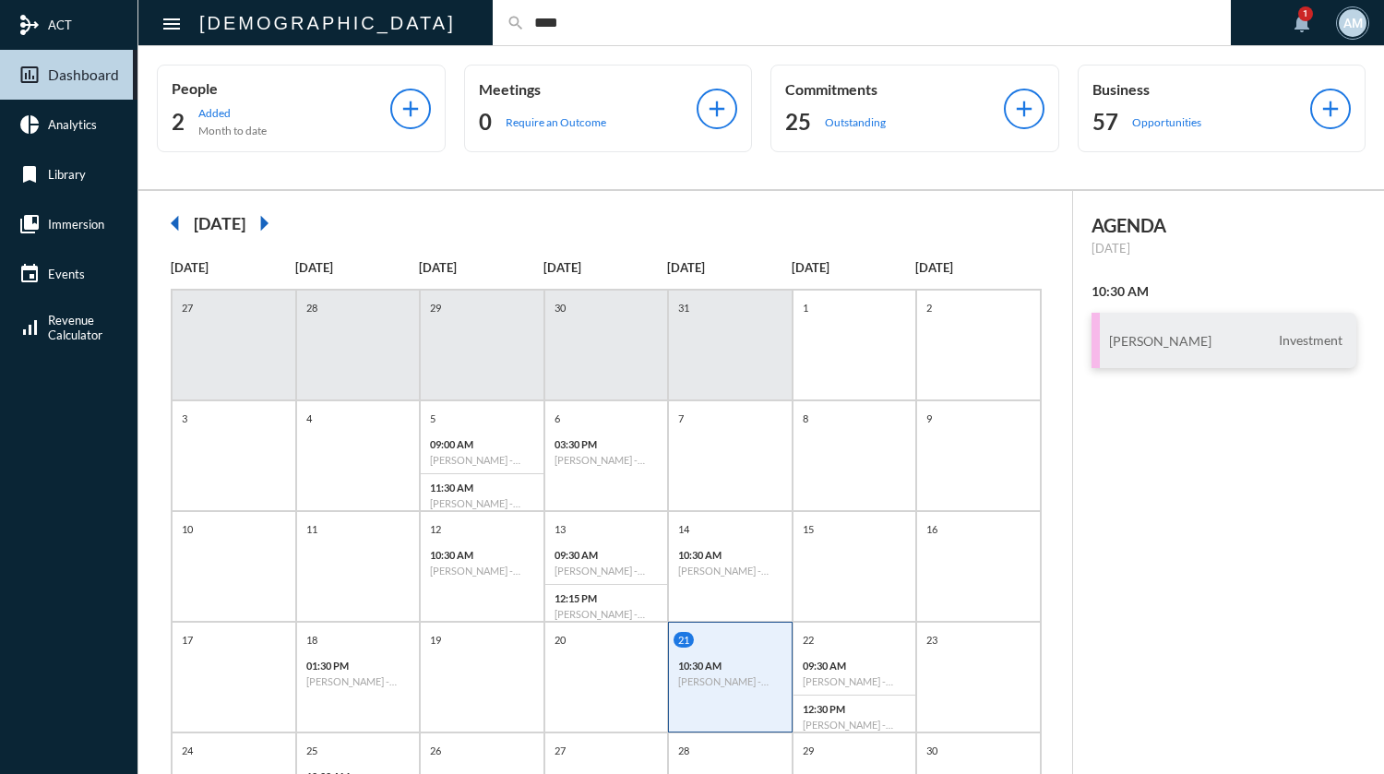
click at [282, 223] on mat-icon "arrow_right" at bounding box center [263, 223] width 37 height 37
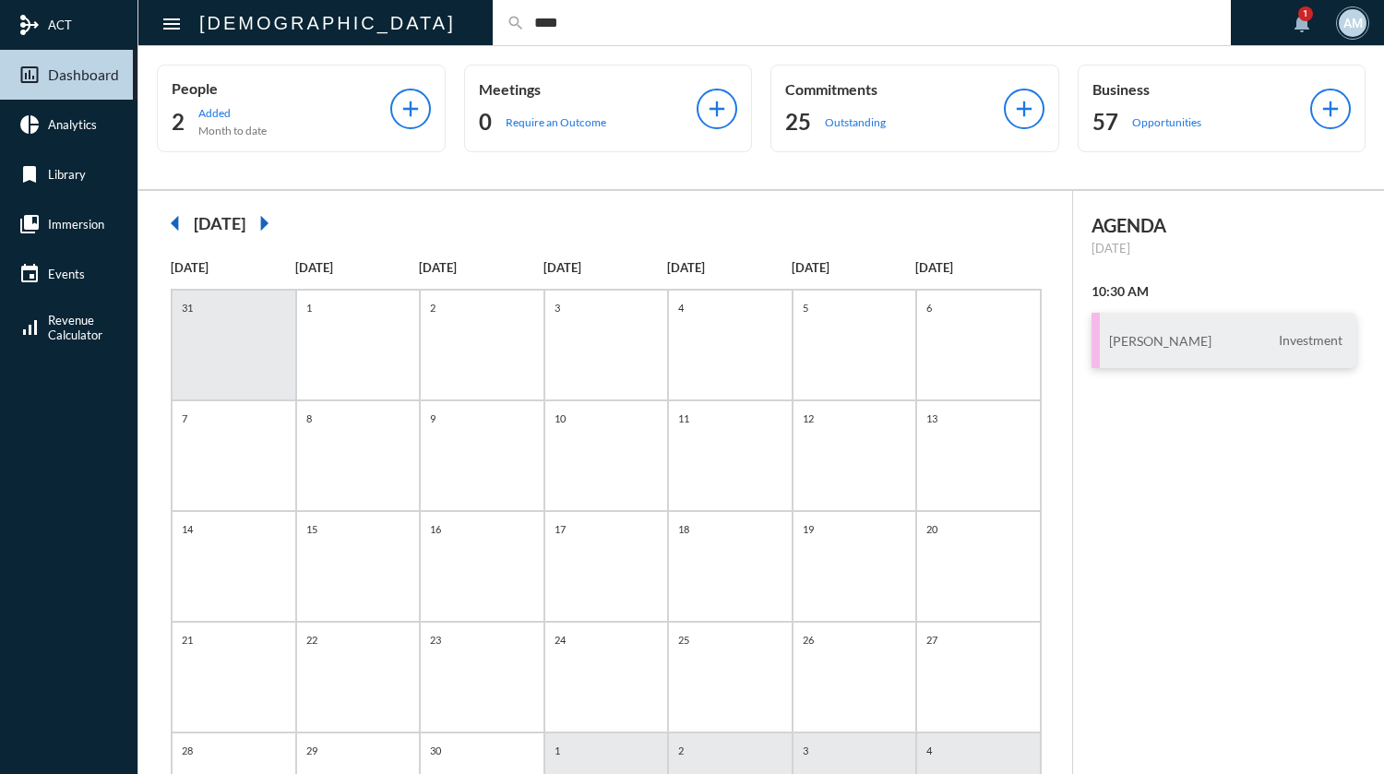
click at [172, 226] on mat-icon "arrow_left" at bounding box center [175, 223] width 37 height 37
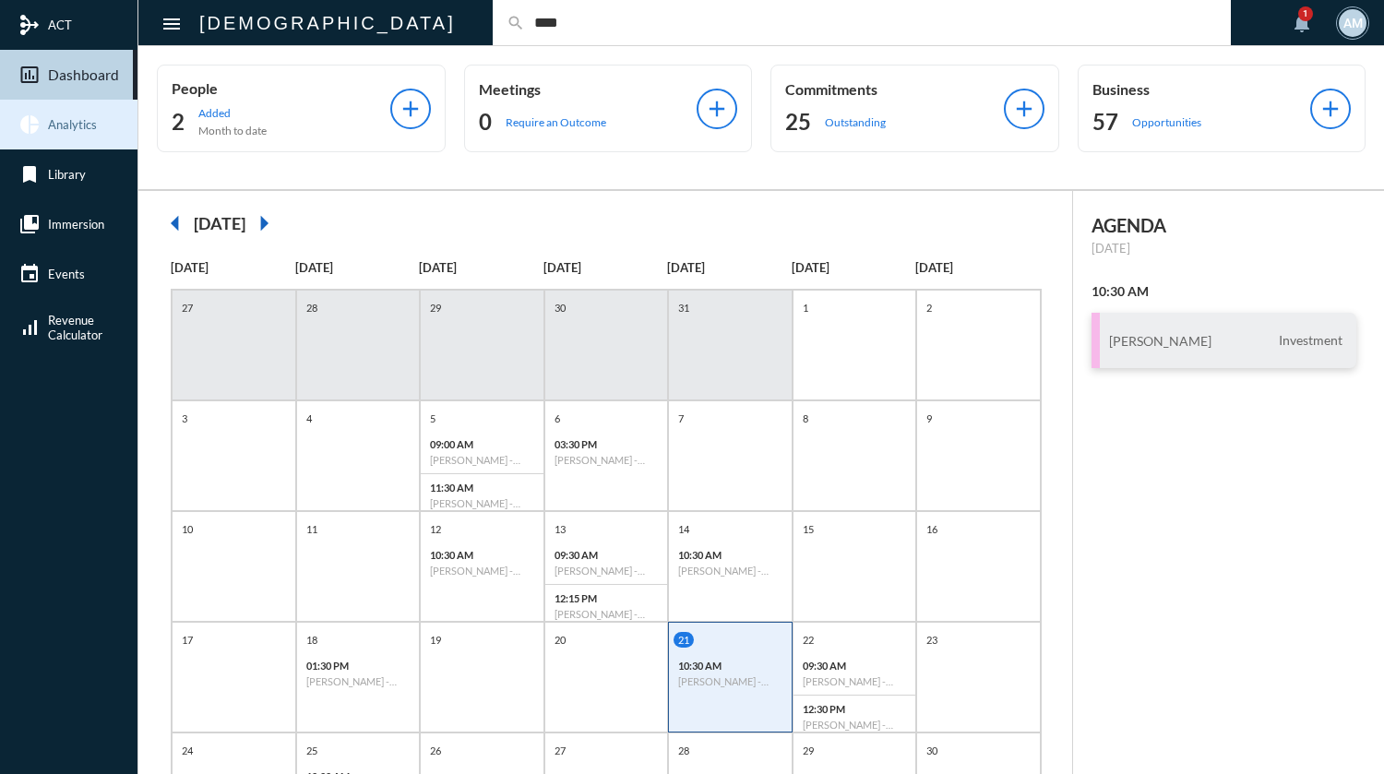
click at [65, 130] on span "Analytics" at bounding box center [72, 124] width 49 height 15
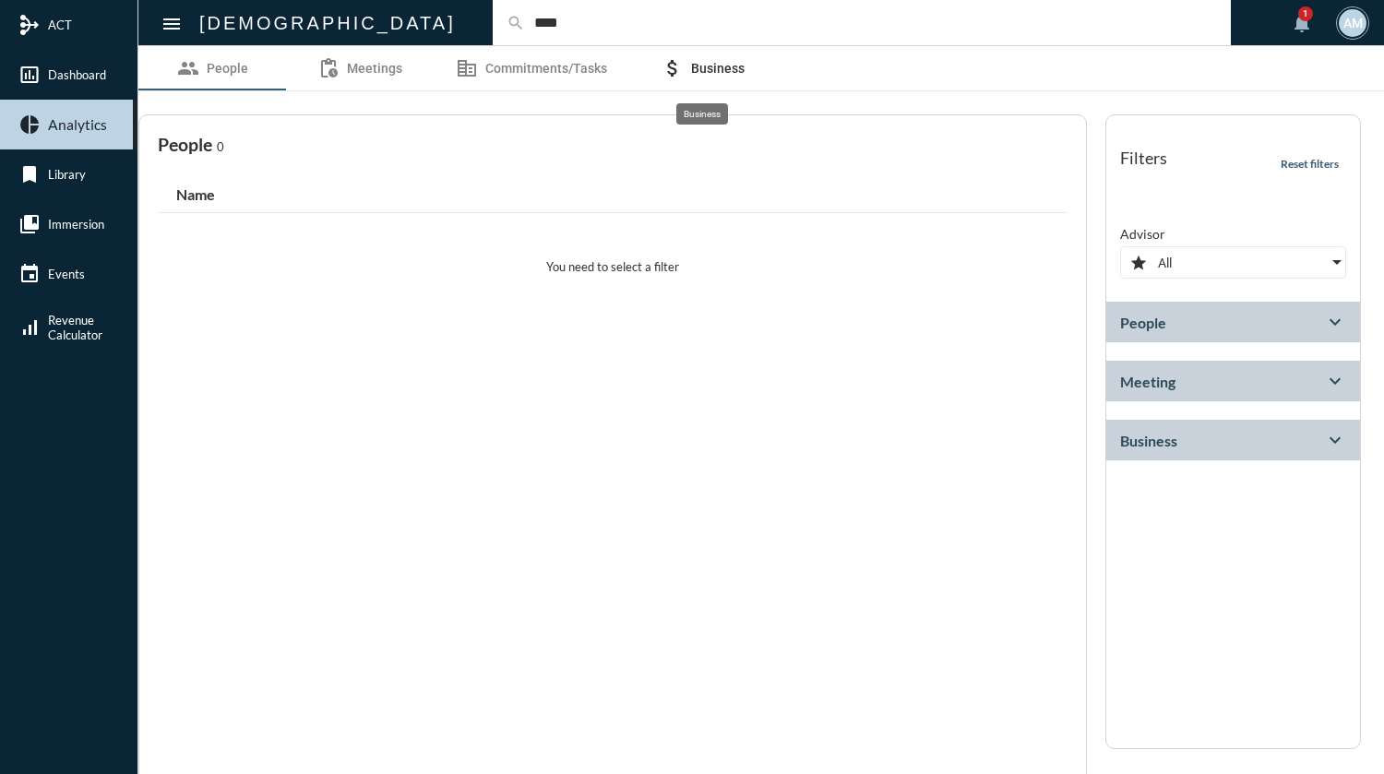
click at [703, 78] on link "attach_money Business" at bounding box center [703, 68] width 148 height 44
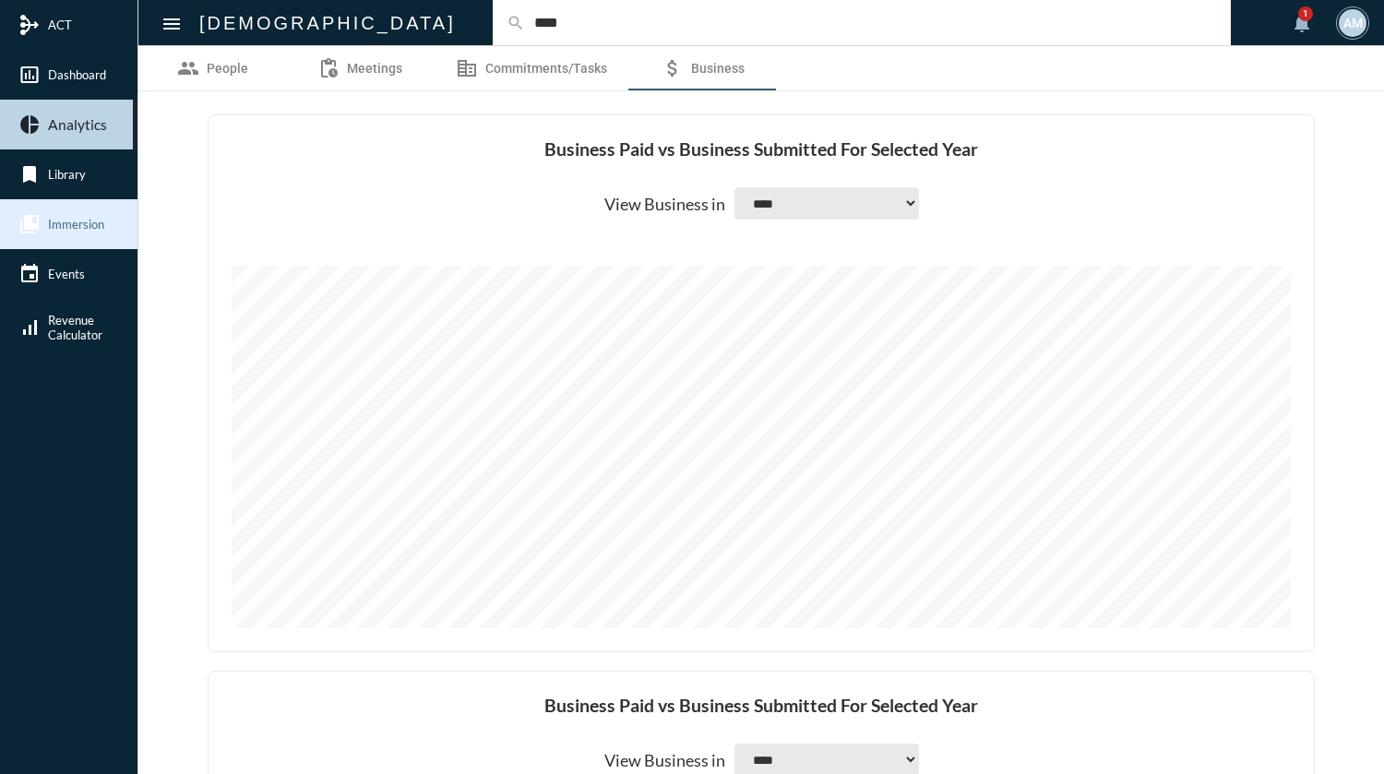
click at [94, 221] on span "Immersion" at bounding box center [76, 224] width 56 height 15
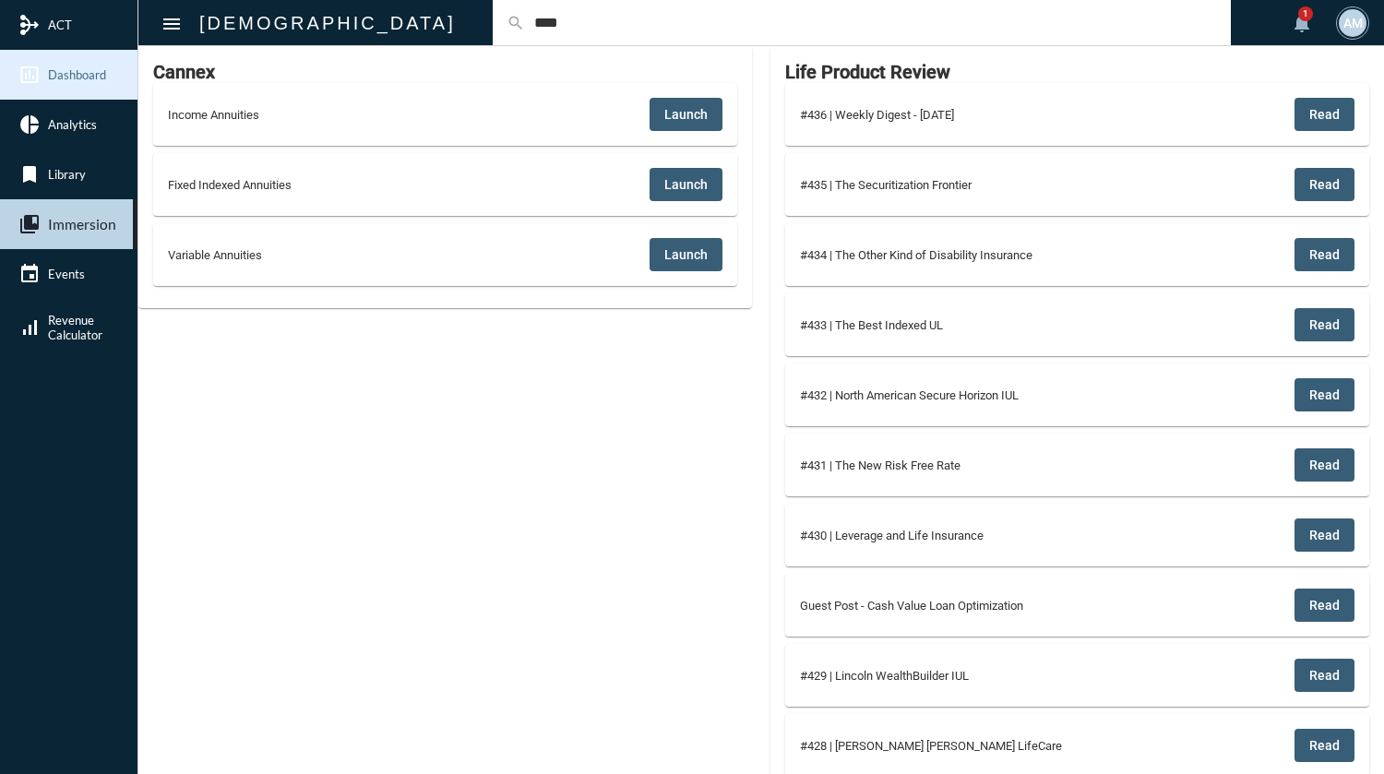
click at [76, 78] on span "Dashboard" at bounding box center [77, 74] width 58 height 15
